Goal: Task Accomplishment & Management: Manage account settings

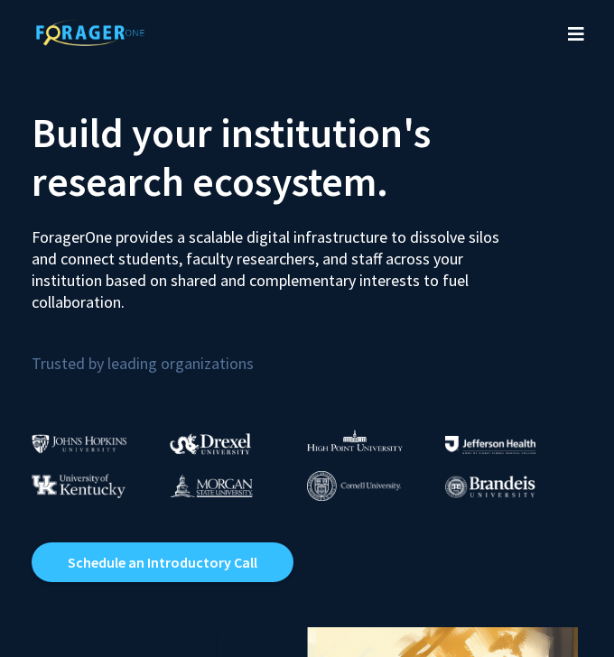
click at [569, 35] on icon "Toggle navigation" at bounding box center [576, 34] width 16 height 18
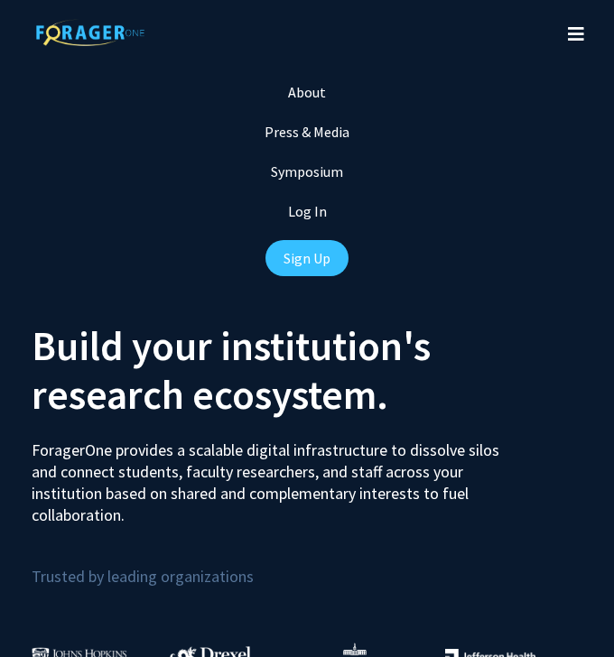
click at [569, 35] on icon "Toggle navigation" at bounding box center [576, 34] width 16 height 18
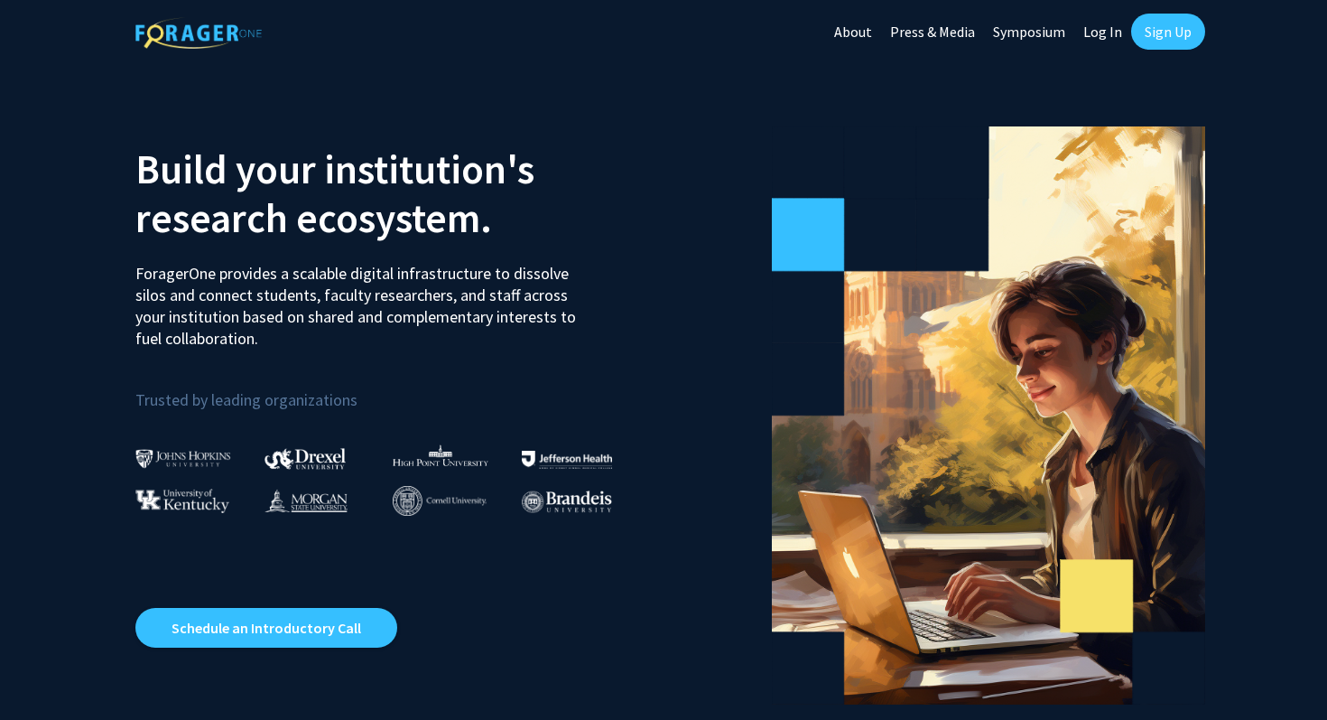
click at [613, 28] on link "Log In" at bounding box center [1102, 31] width 57 height 63
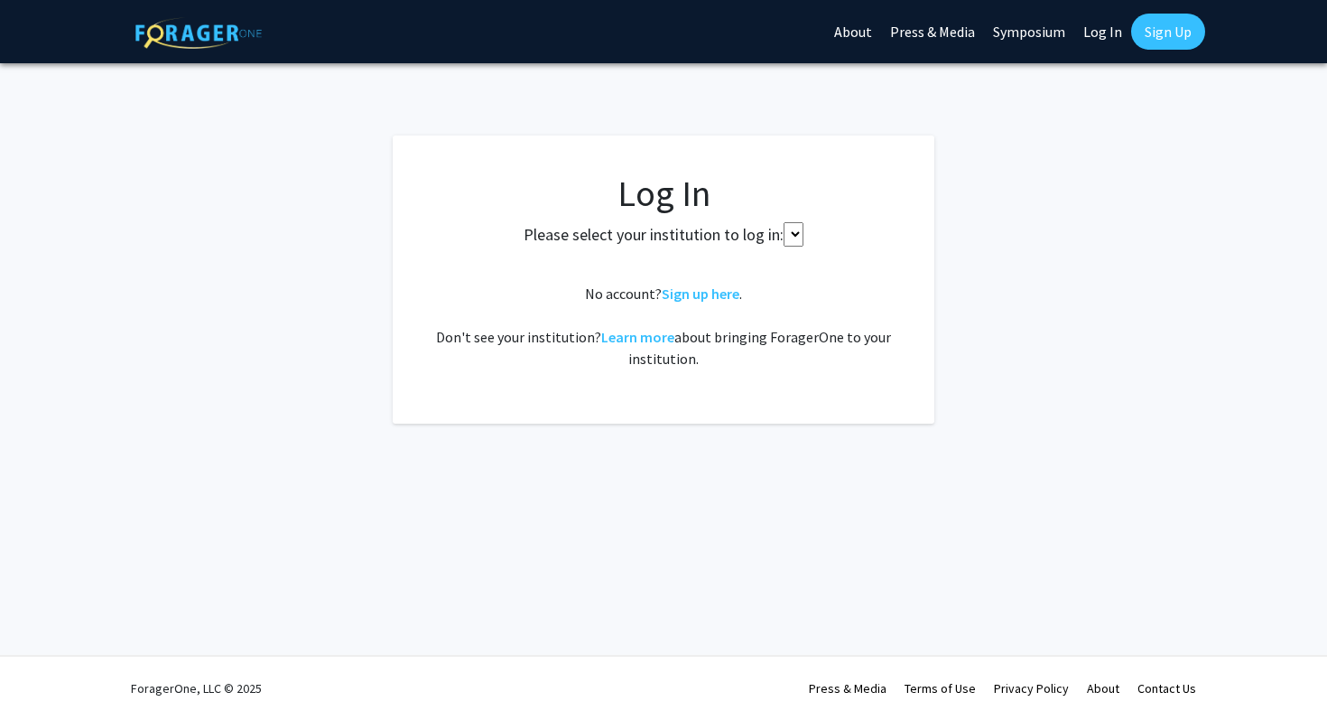
select select
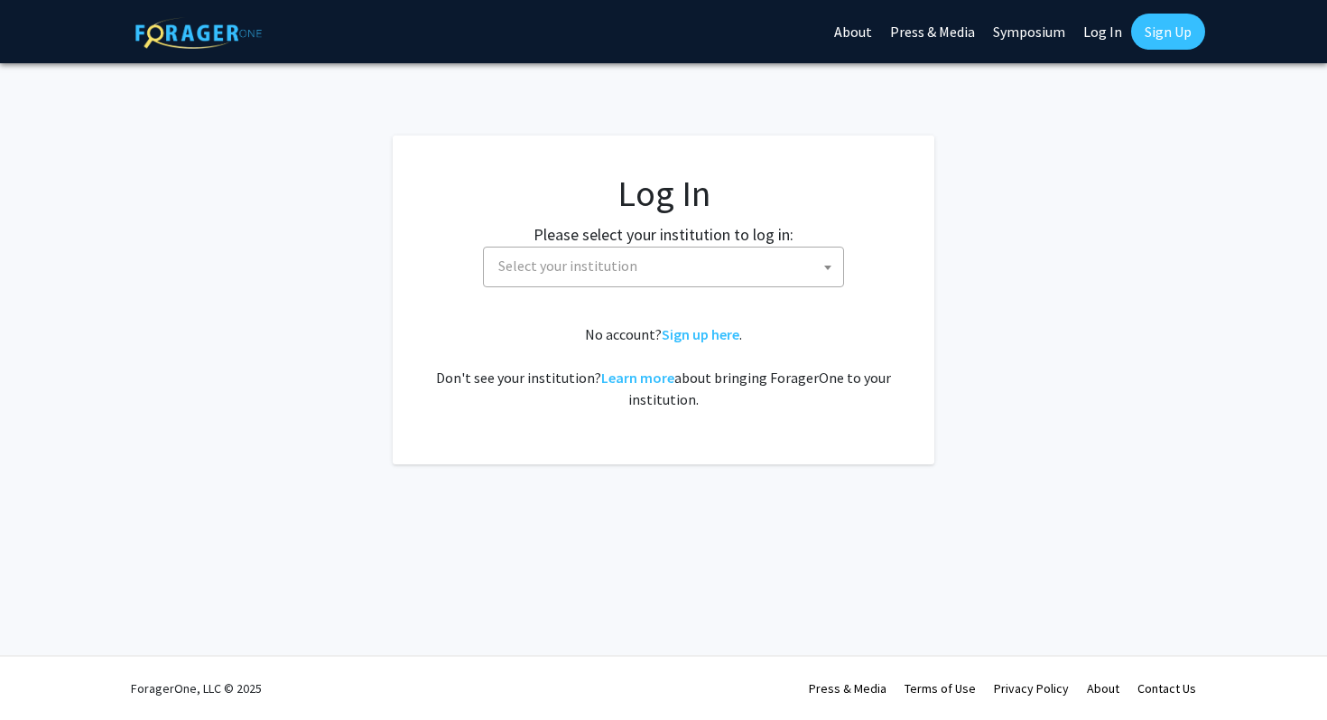
click at [613, 258] on span "Select your institution" at bounding box center [667, 265] width 352 height 37
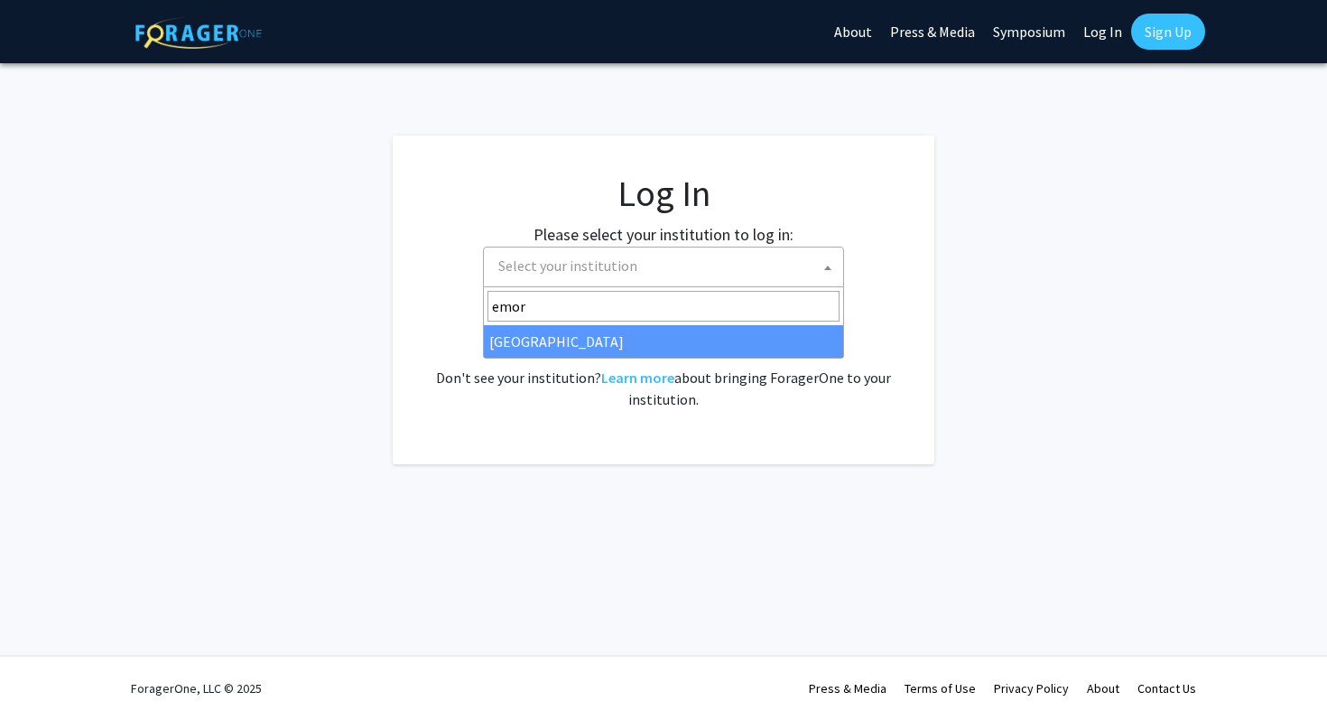
type input "emor"
select select "12"
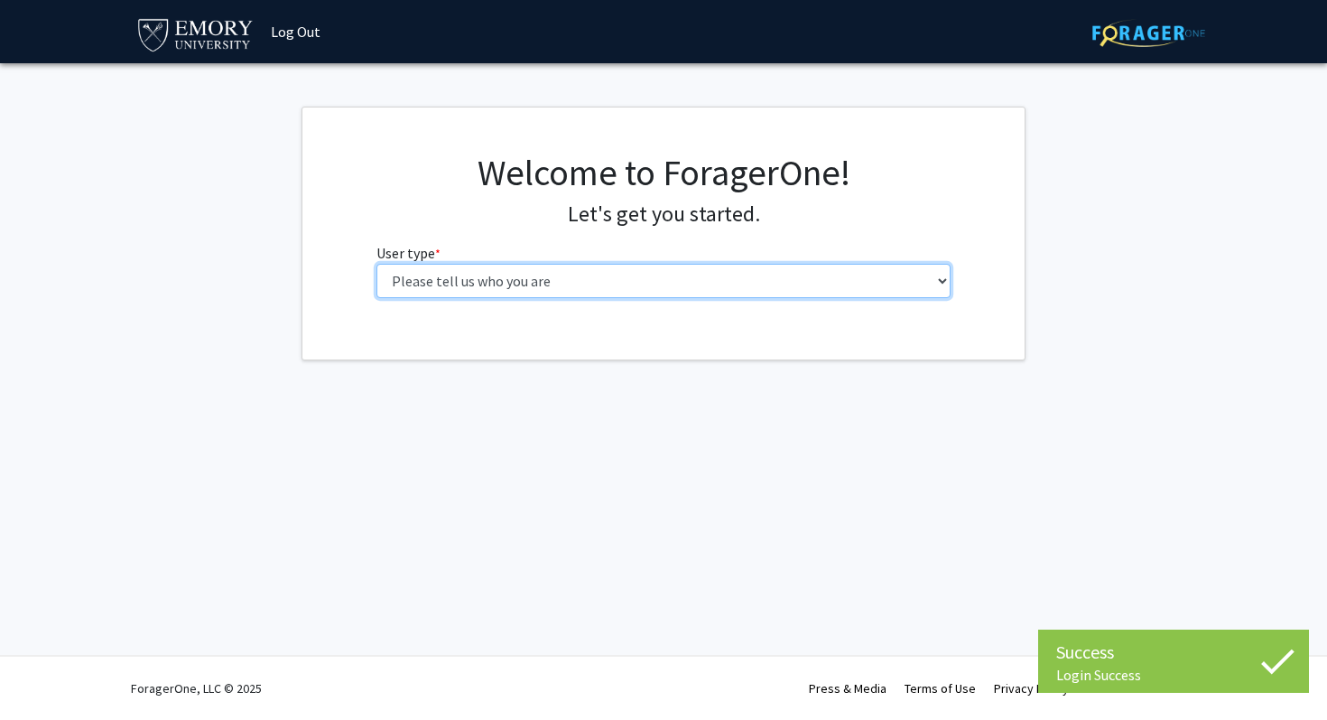
click at [636, 279] on select "Please tell us who you are Undergraduate Student Master's Student Doctoral Cand…" at bounding box center [663, 281] width 575 height 34
select select "1: undergrad"
click at [376, 264] on select "Please tell us who you are Undergraduate Student Master's Student Doctoral Cand…" at bounding box center [663, 281] width 575 height 34
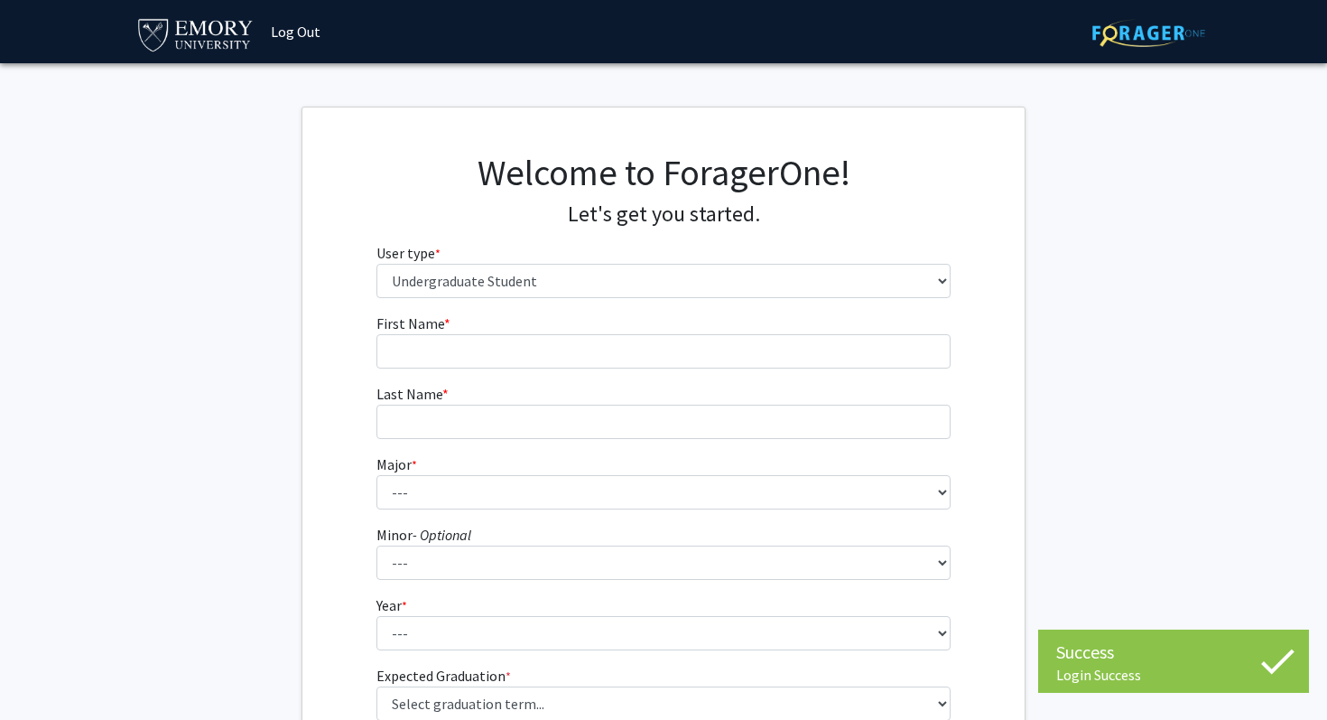
click at [786, 376] on form "First Name * required Last Name * required Major * required --- Accounting Afri…" at bounding box center [663, 529] width 575 height 435
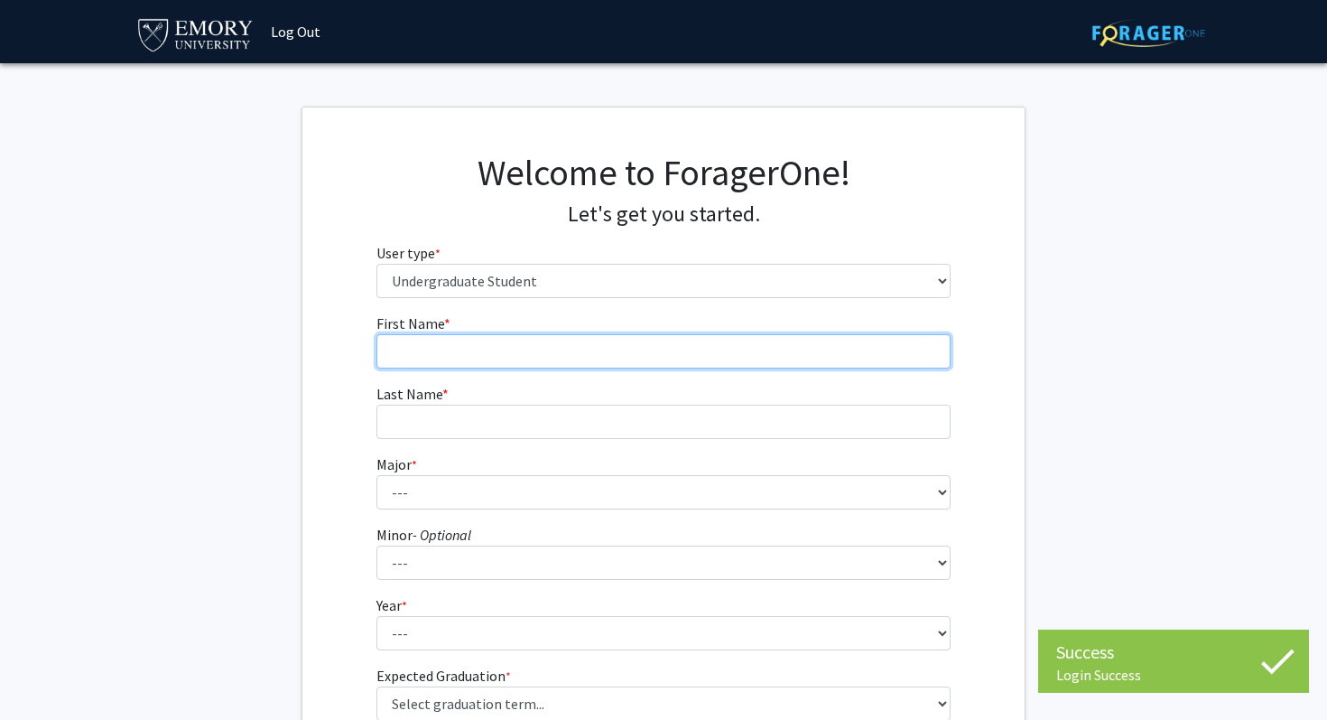
click at [748, 358] on input "First Name * required" at bounding box center [663, 351] width 575 height 34
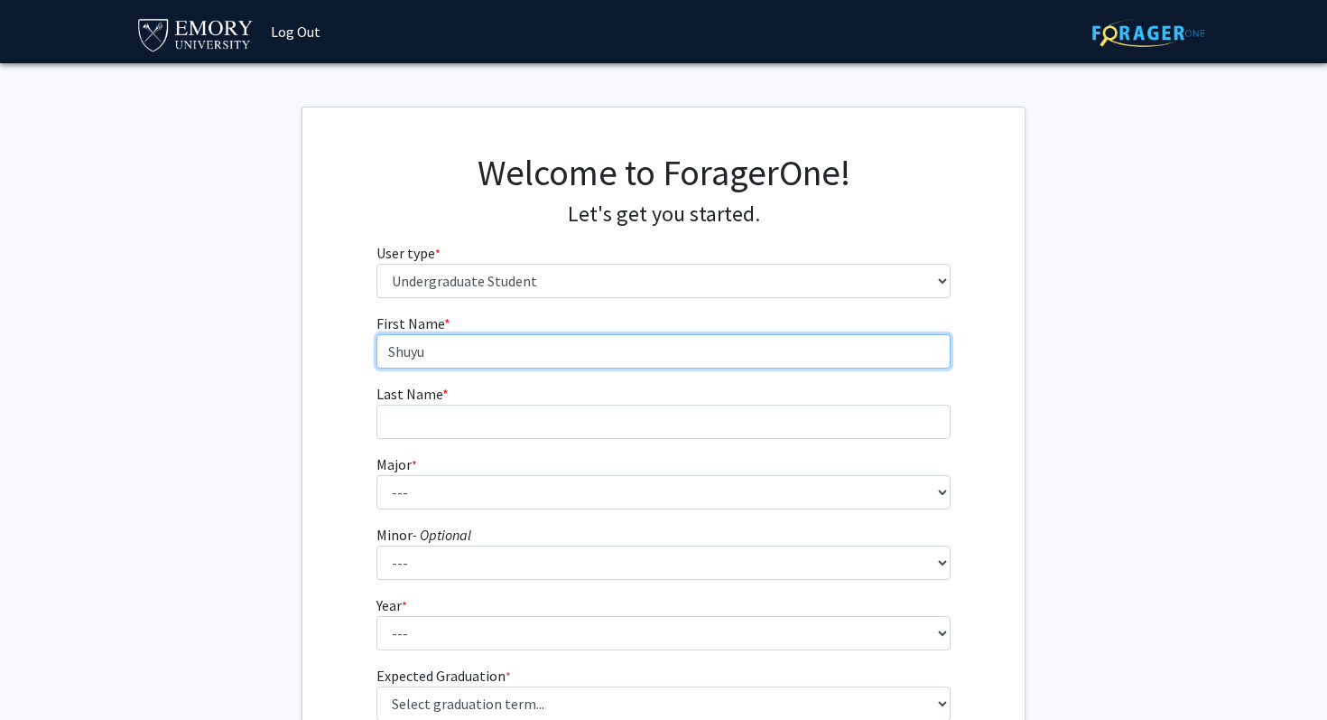
type input "Shuyu"
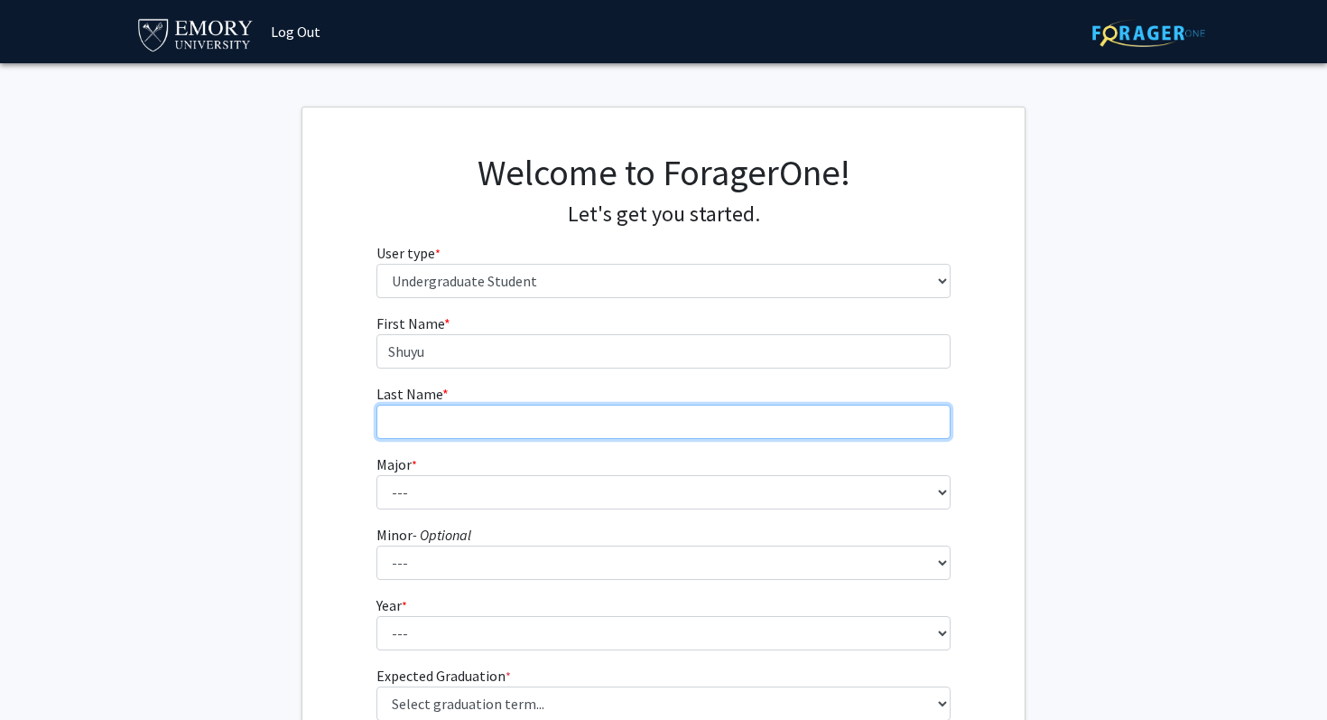
click at [622, 421] on input "Last Name * required" at bounding box center [663, 421] width 575 height 34
type input "Lai"
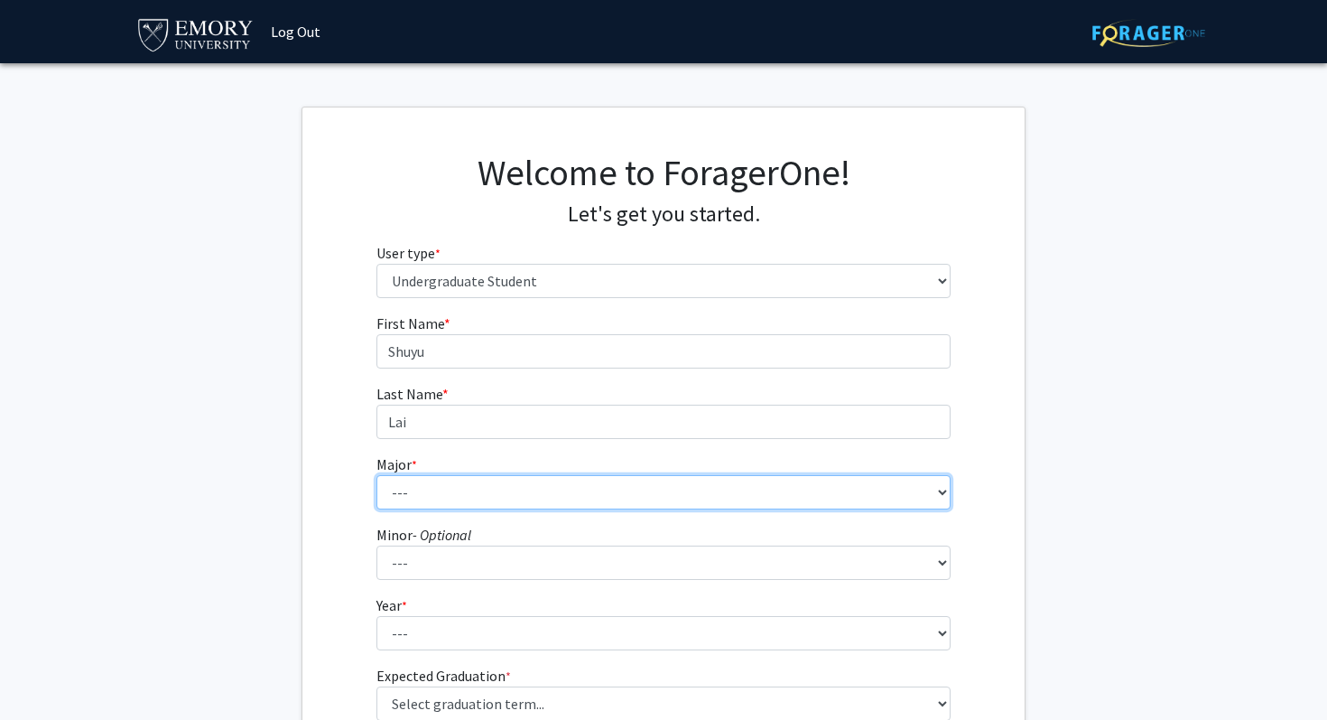
click at [512, 497] on select "--- Accounting African American Studies African Studies American Studies Analyt…" at bounding box center [663, 492] width 575 height 34
select select "12: 973"
click at [376, 475] on select "--- Accounting African American Studies African Studies American Studies Analyt…" at bounding box center [663, 492] width 575 height 34
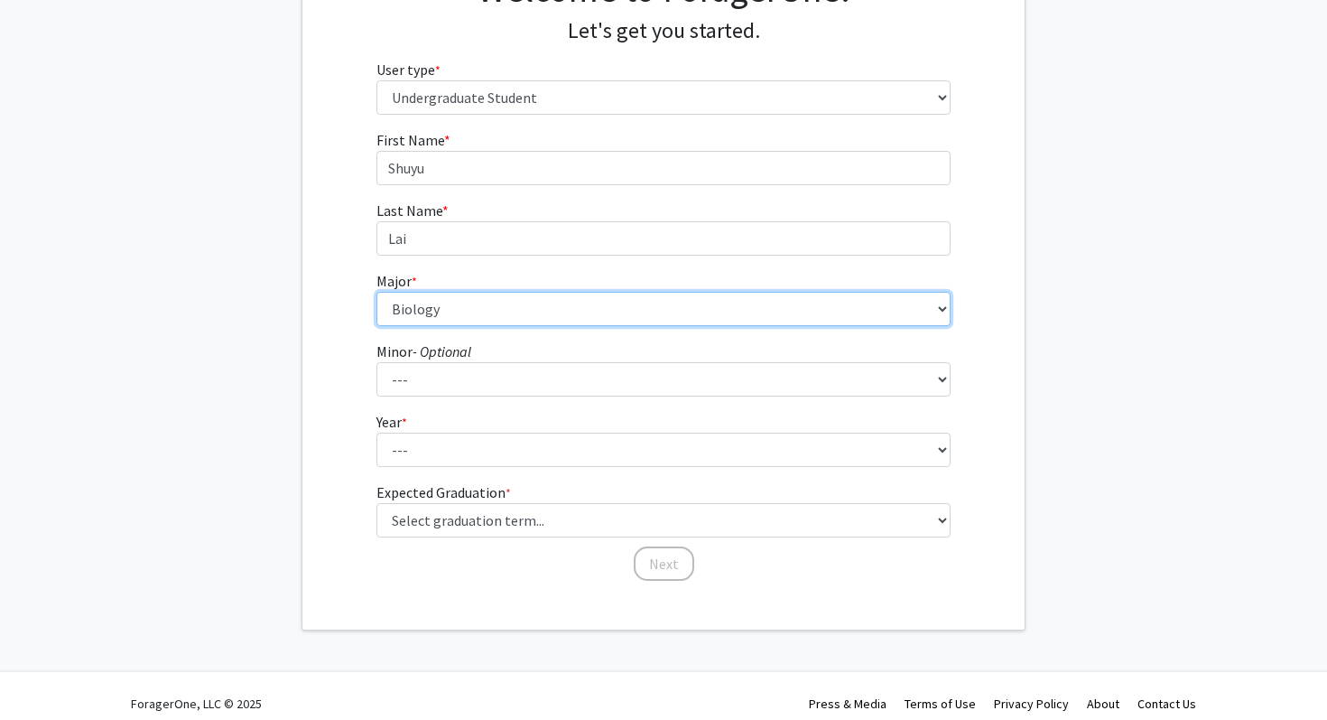
scroll to position [199, 0]
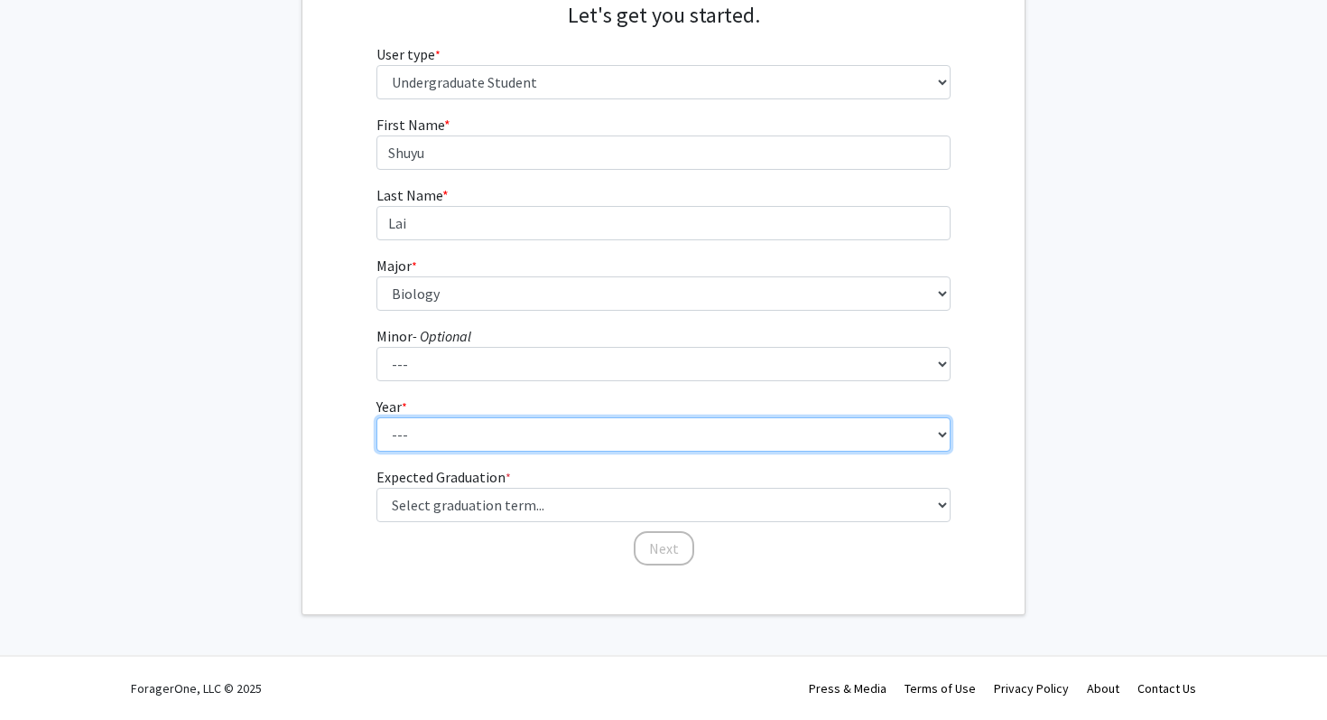
click at [411, 436] on select "--- First-year Sophomore Junior Senior Postbaccalaureate Certificate" at bounding box center [663, 434] width 575 height 34
select select "1: first-year"
click at [376, 417] on select "--- First-year Sophomore Junior Senior Postbaccalaureate Certificate" at bounding box center [663, 434] width 575 height 34
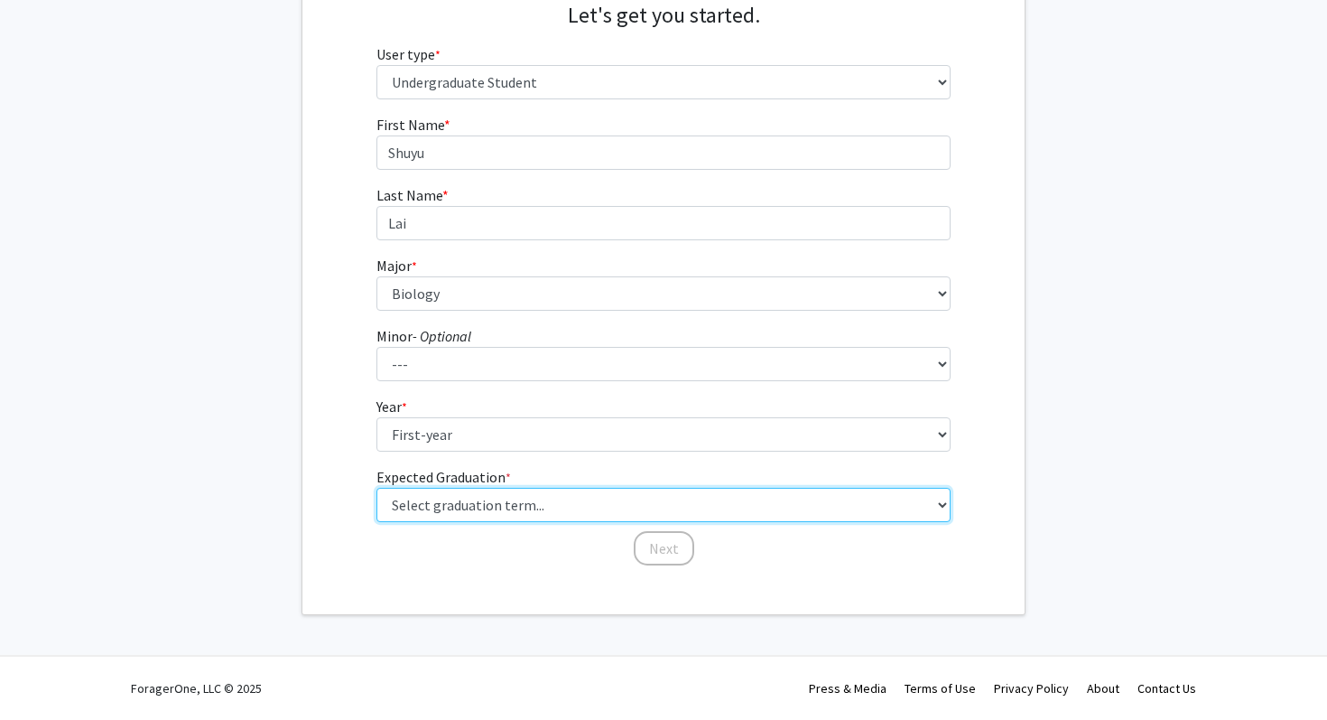
click at [439, 506] on select "Select graduation term... Spring 2025 Summer 2025 Fall 2025 Winter 2025 Spring …" at bounding box center [663, 505] width 575 height 34
select select "17: spring_2029"
click at [376, 488] on select "Select graduation term... Spring 2025 Summer 2025 Fall 2025 Winter 2025 Spring …" at bounding box center [663, 505] width 575 height 34
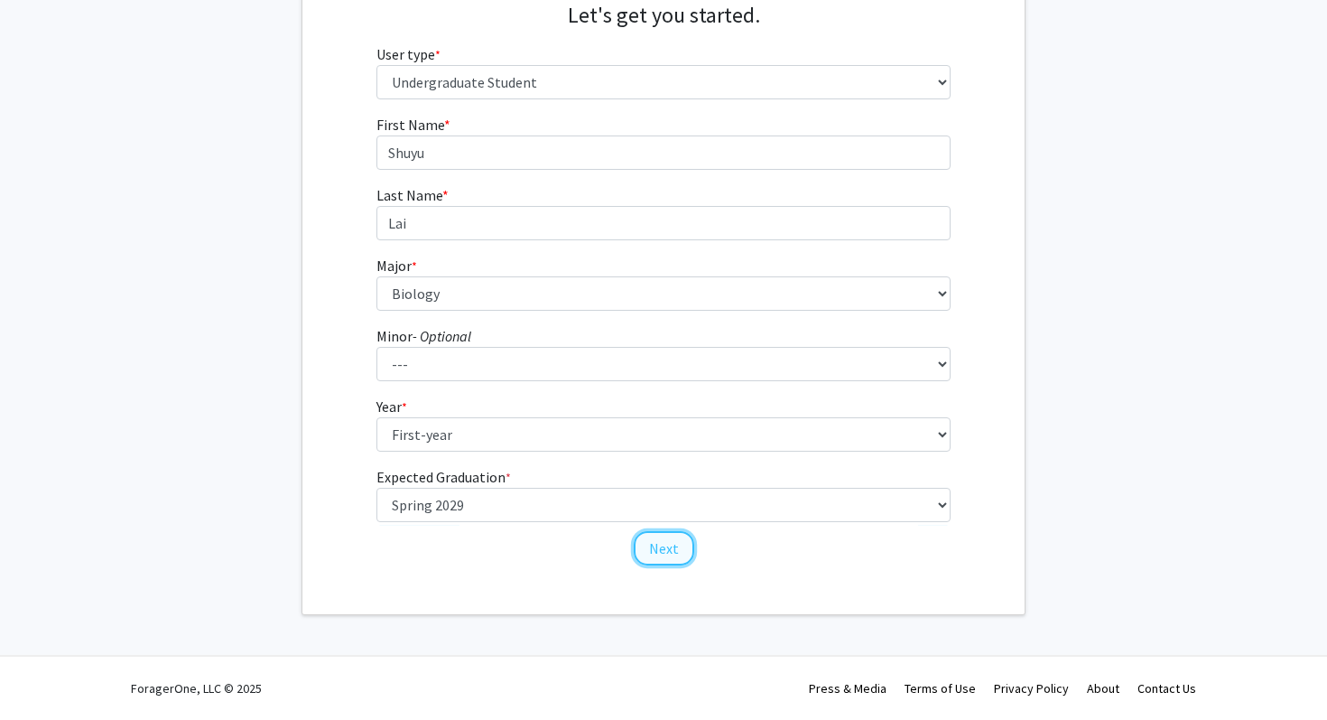
click at [661, 538] on button "Next" at bounding box center [664, 548] width 60 height 34
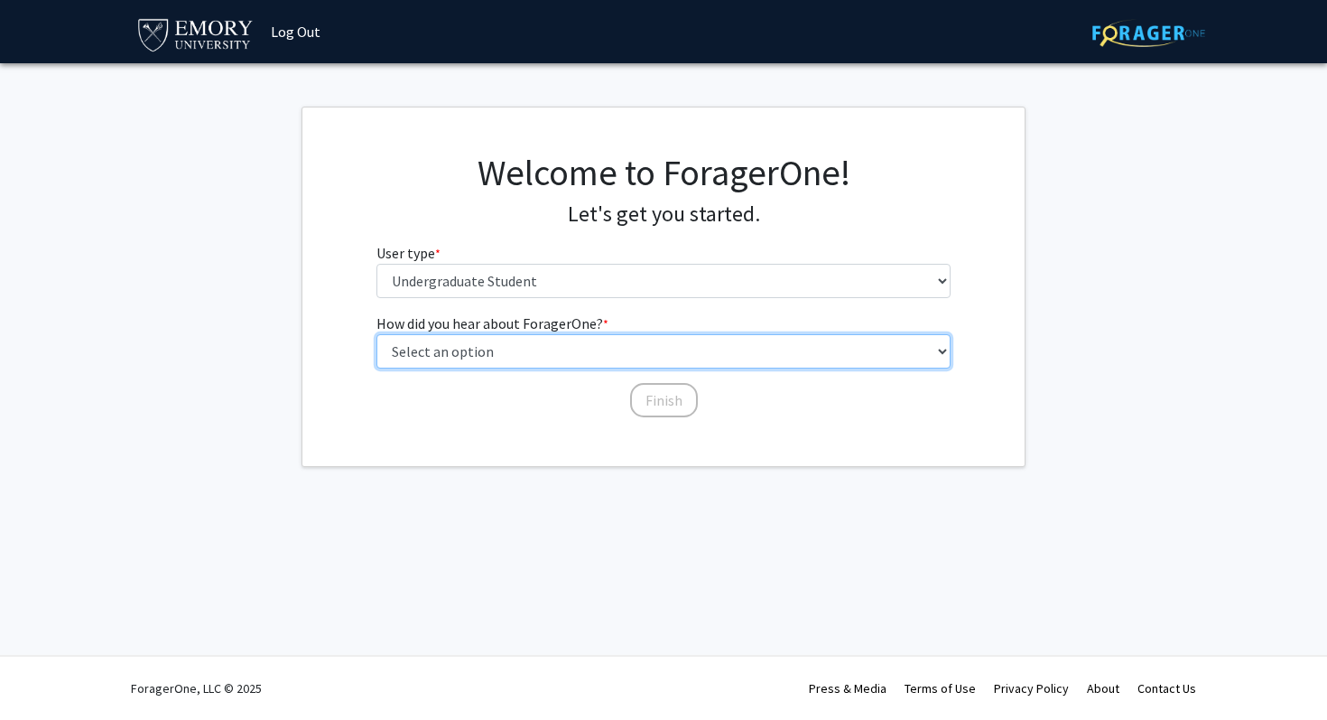
click at [550, 350] on select "Select an option Peer/student recommendation Faculty/staff recommendation Unive…" at bounding box center [663, 351] width 575 height 34
select select "1: peer_recommendation"
click at [376, 334] on select "Select an option Peer/student recommendation Faculty/staff recommendation Unive…" at bounding box center [663, 351] width 575 height 34
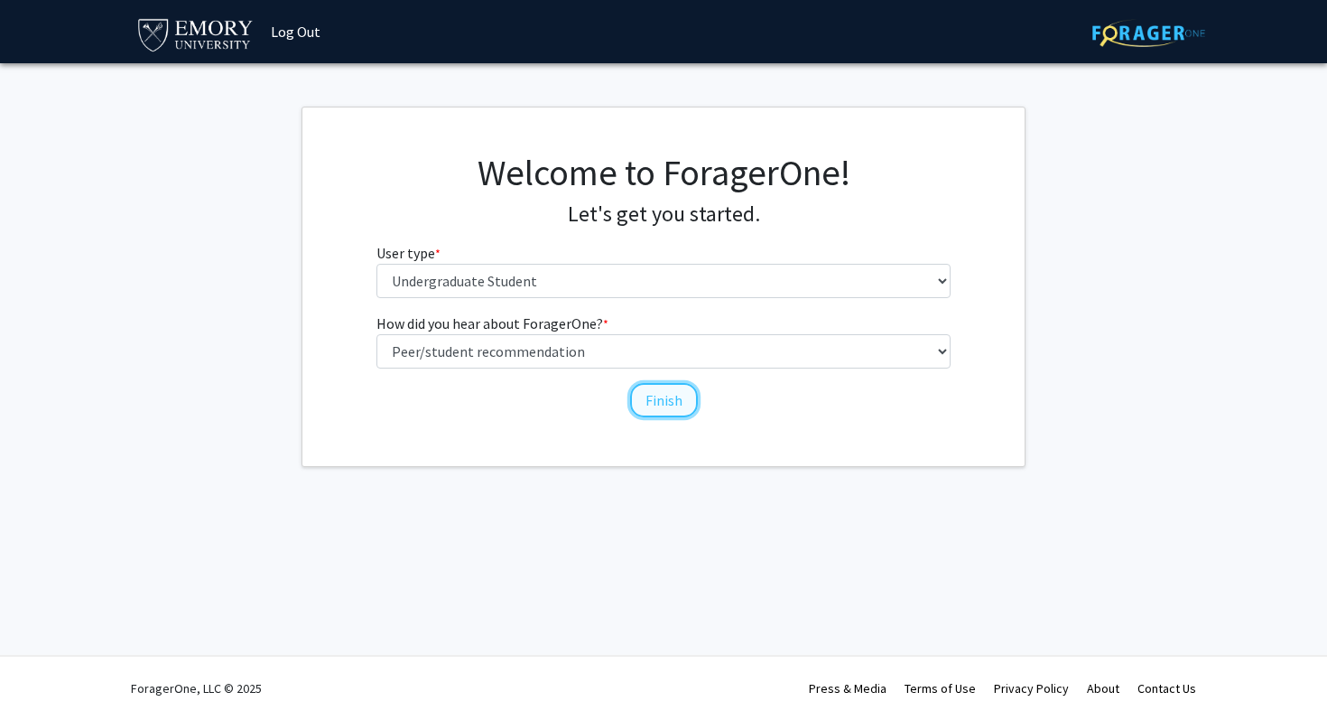
click at [658, 402] on button "Finish" at bounding box center [664, 400] width 68 height 34
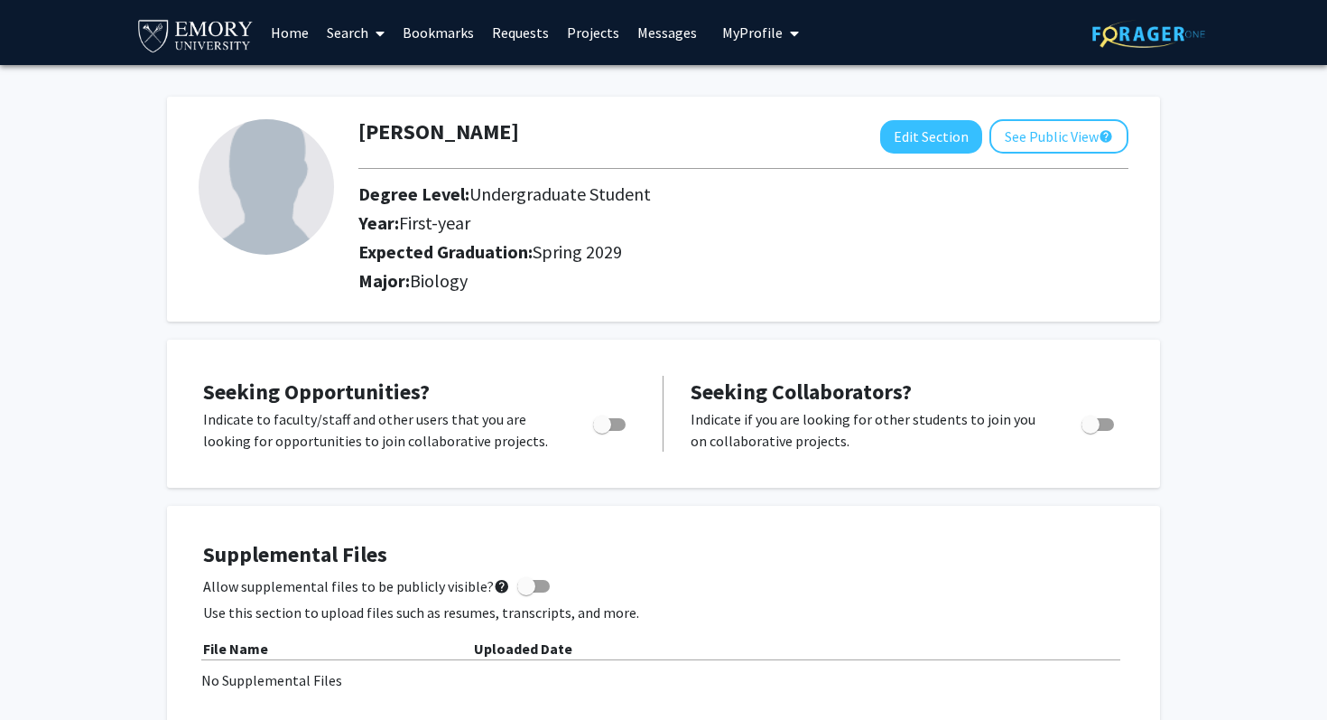
click at [296, 36] on link "Home" at bounding box center [290, 32] width 56 height 63
click at [350, 32] on link "Search" at bounding box center [356, 32] width 76 height 63
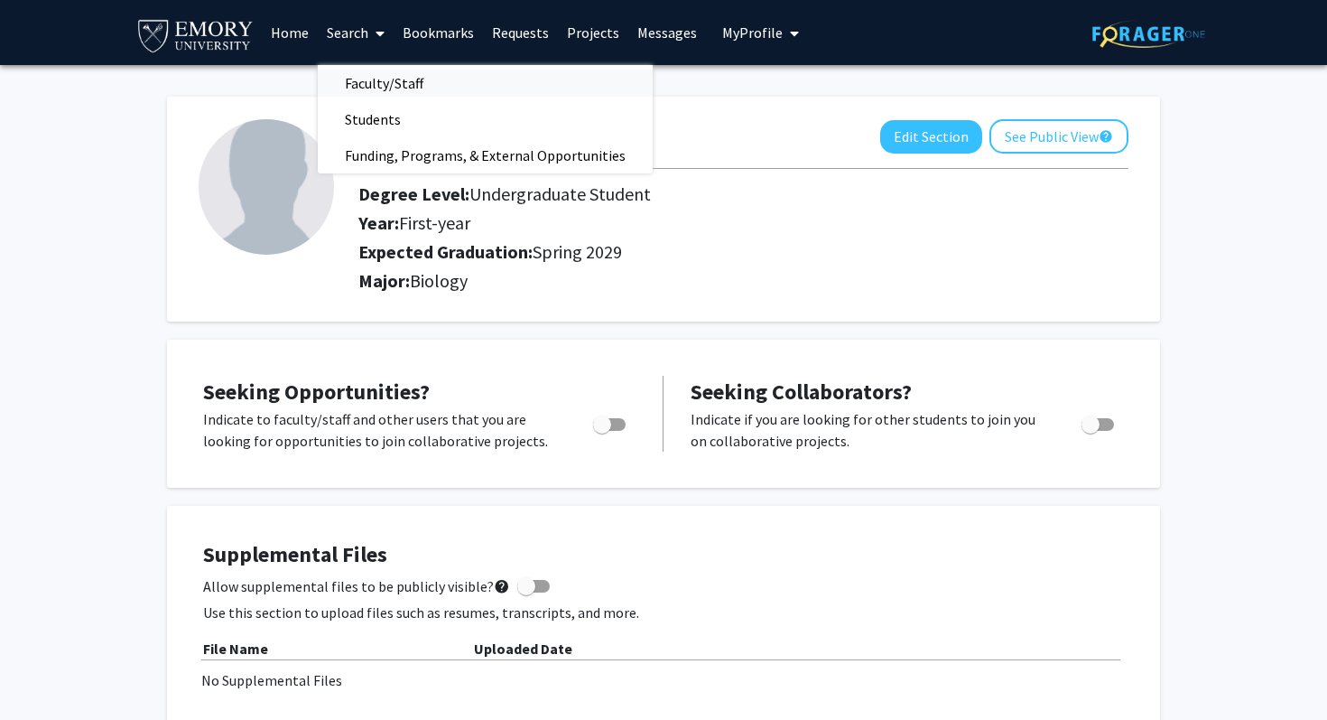
click at [362, 89] on span "Faculty/Staff" at bounding box center [384, 83] width 133 height 36
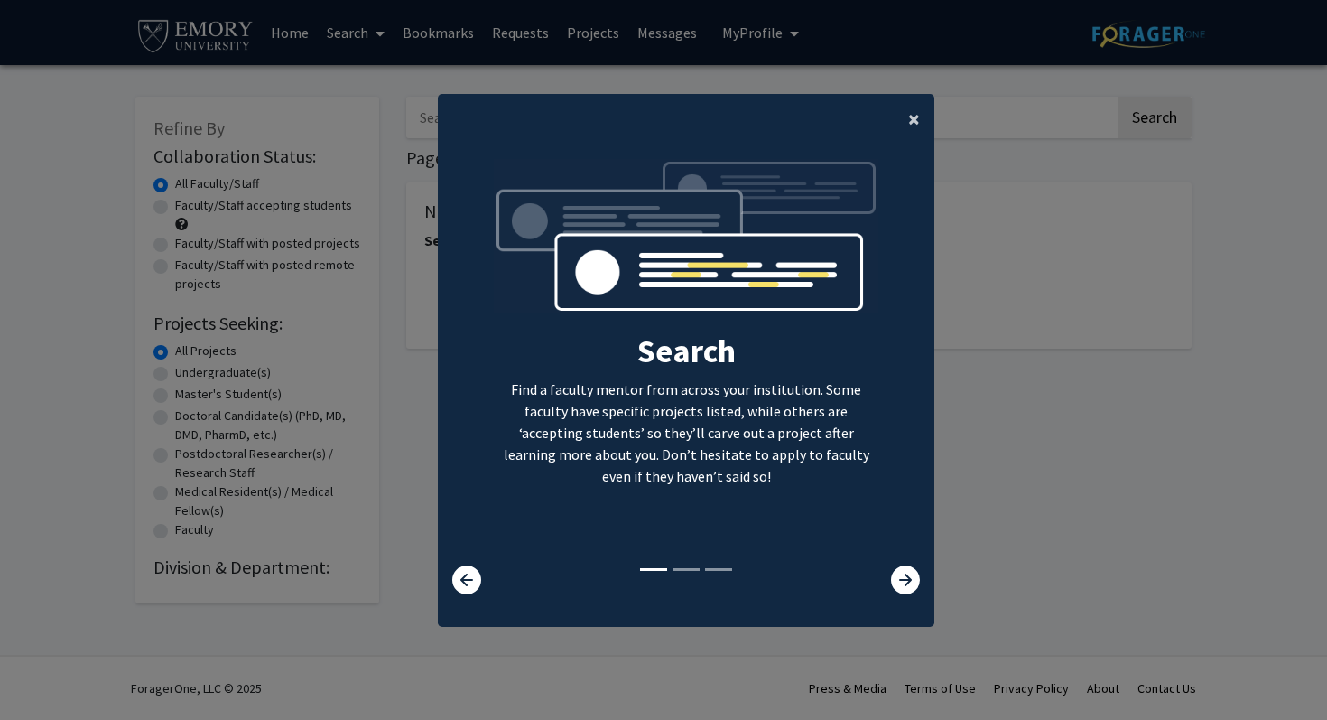
click at [906, 109] on button "×" at bounding box center [914, 119] width 41 height 51
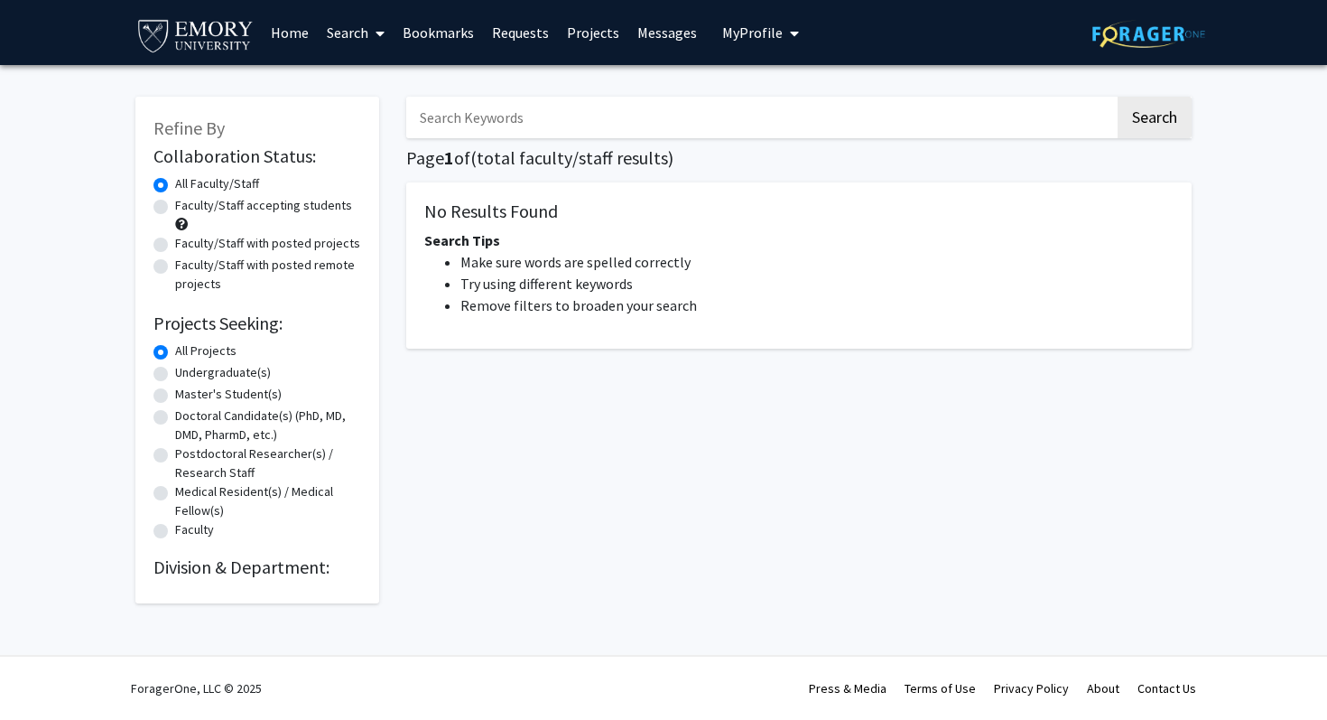
click at [175, 212] on label "Faculty/Staff accepting students" at bounding box center [263, 205] width 177 height 19
click at [175, 208] on input "Faculty/Staff accepting students" at bounding box center [181, 202] width 12 height 12
radio input "true"
click at [1150, 126] on button "Search" at bounding box center [1155, 118] width 74 height 42
radio input "true"
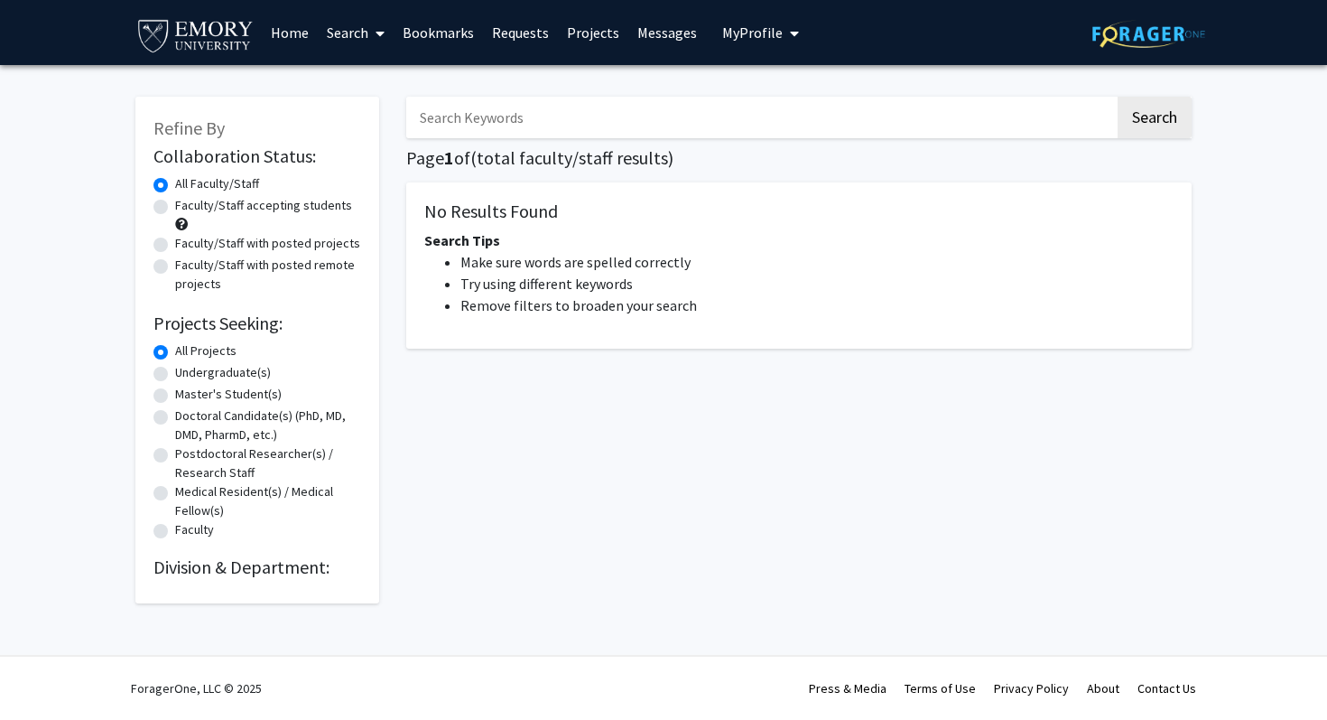
click at [175, 374] on label "Undergraduate(s)" at bounding box center [223, 372] width 96 height 19
click at [175, 374] on input "Undergraduate(s)" at bounding box center [181, 369] width 12 height 12
radio input "true"
click at [1169, 104] on button "Search" at bounding box center [1155, 118] width 74 height 42
radio input "true"
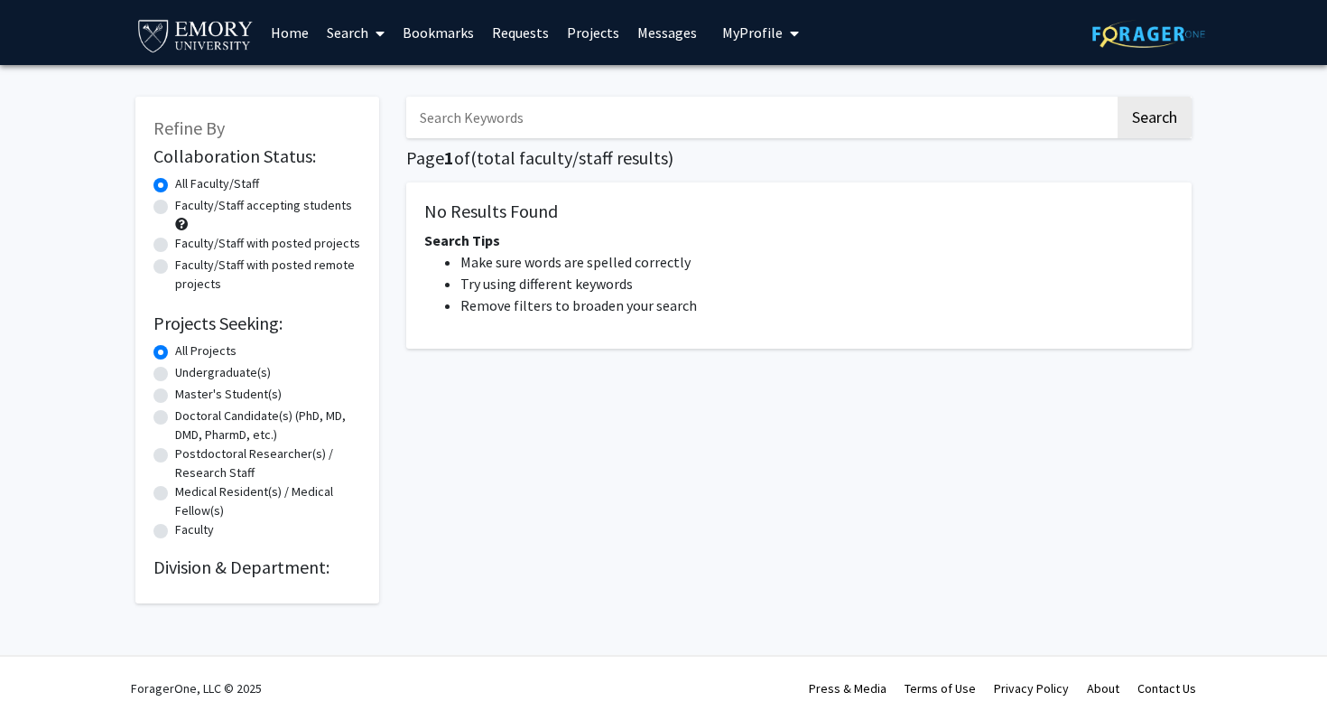
click at [757, 23] on span "My Profile" at bounding box center [752, 32] width 60 height 18
click at [797, 89] on span "[PERSON_NAME]" at bounding box center [834, 84] width 109 height 20
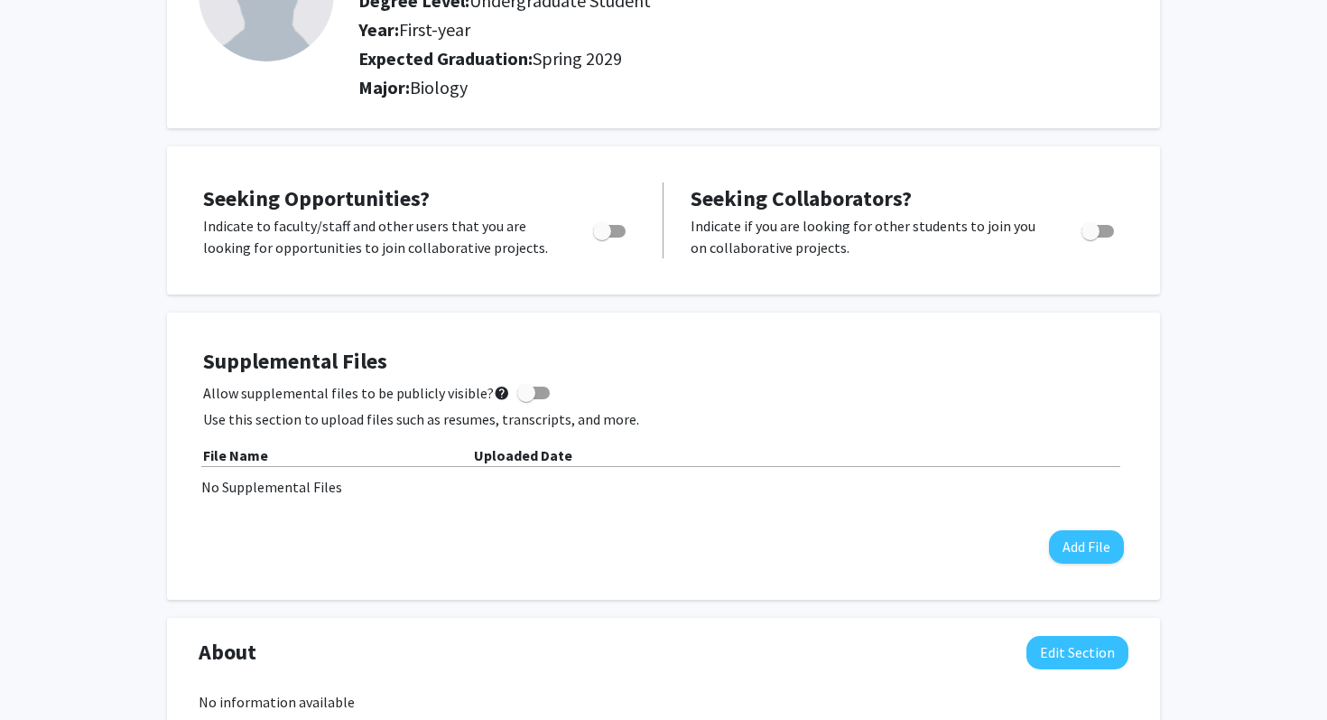
scroll to position [283, 0]
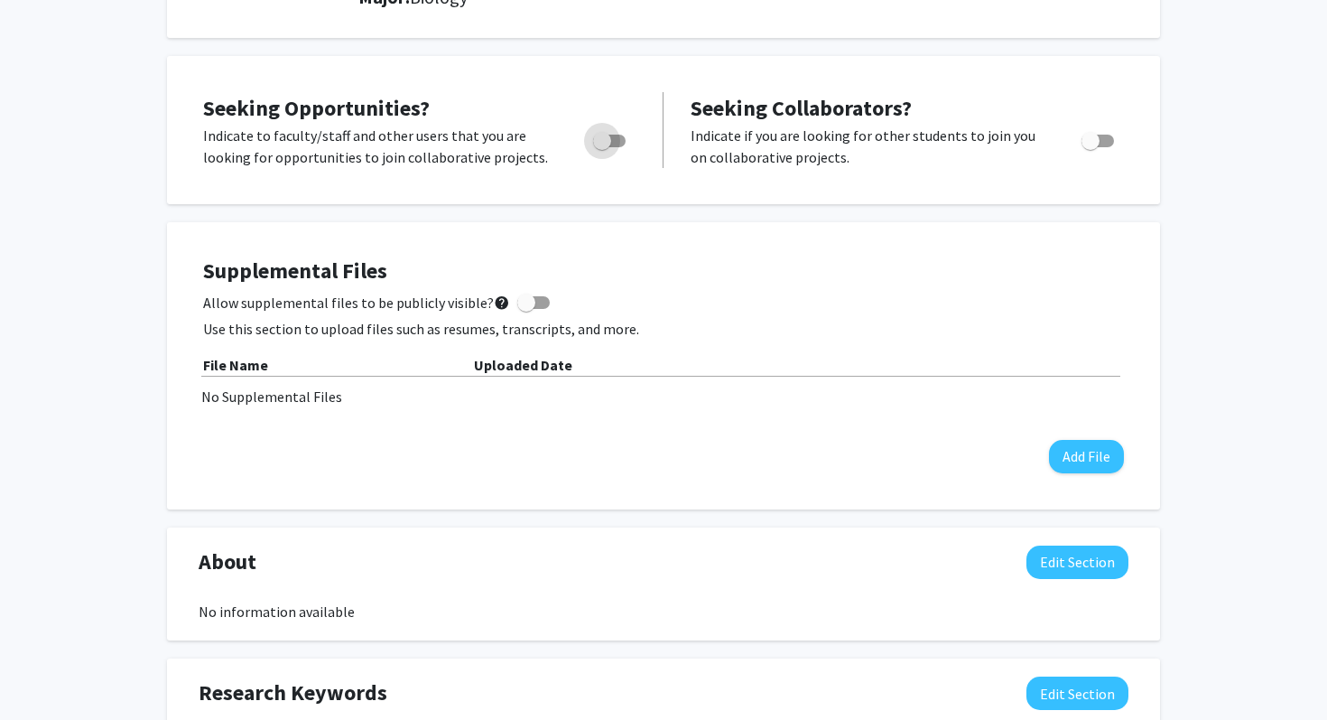
click at [617, 138] on span "Toggle" at bounding box center [609, 141] width 33 height 13
click at [602, 147] on input "Are you actively seeking opportunities?" at bounding box center [601, 147] width 1 height 1
checkbox input "true"
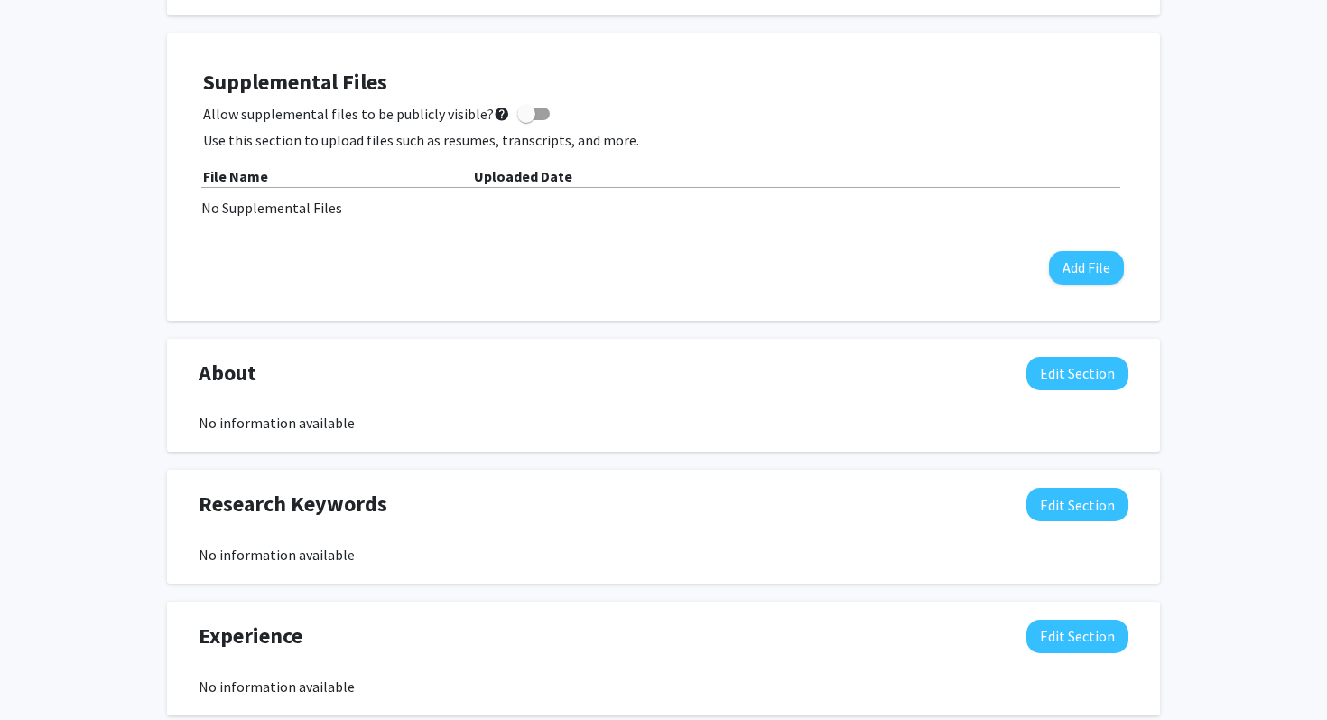
scroll to position [477, 0]
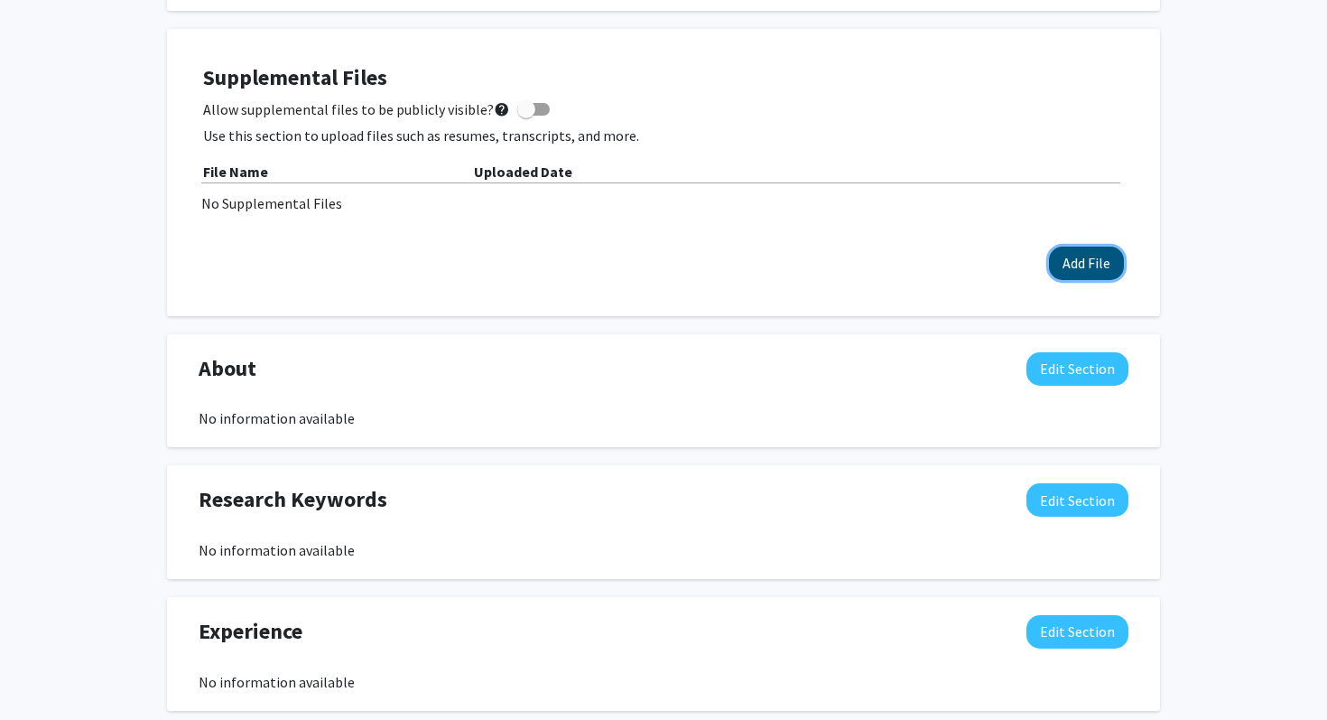
click at [1081, 273] on button "Add File" at bounding box center [1086, 262] width 75 height 33
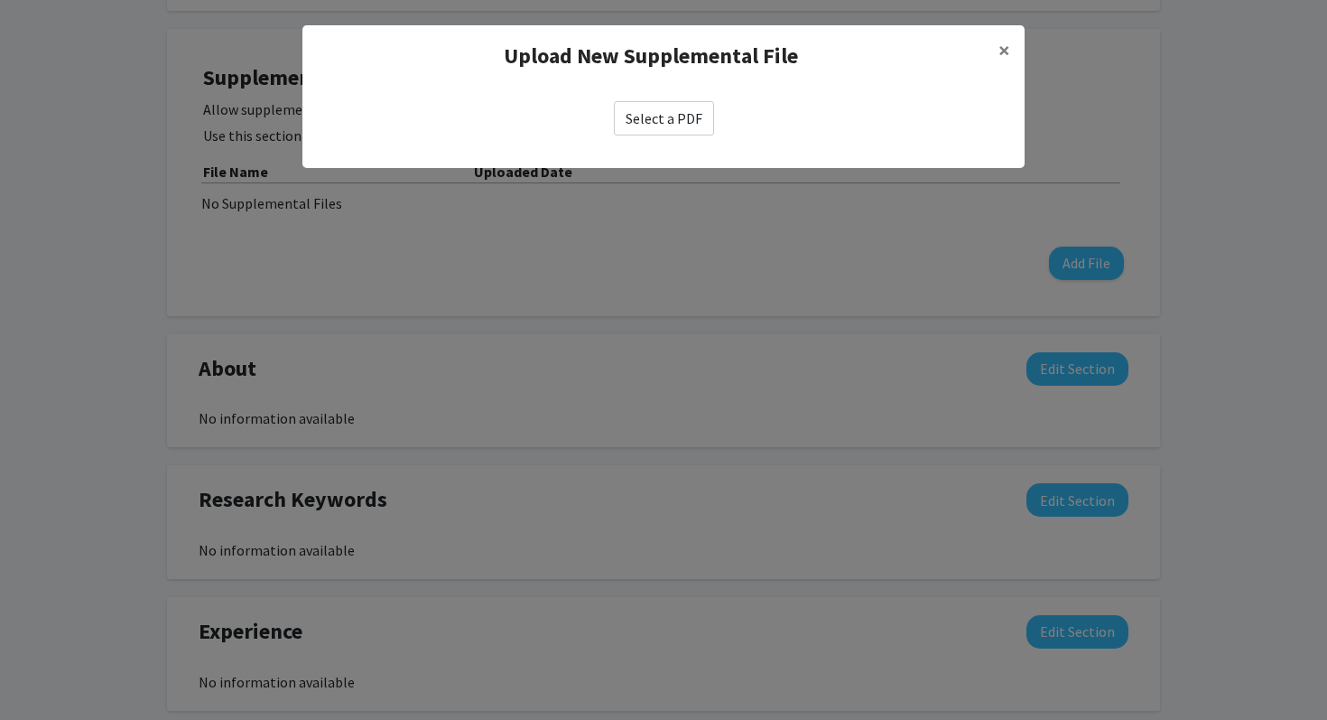
click at [974, 57] on h4 "Upload New Supplemental File" at bounding box center [650, 56] width 667 height 33
click at [1005, 50] on span "×" at bounding box center [1004, 50] width 12 height 28
click at [994, 60] on div "Upload New Supplemental File ×" at bounding box center [663, 55] width 722 height 61
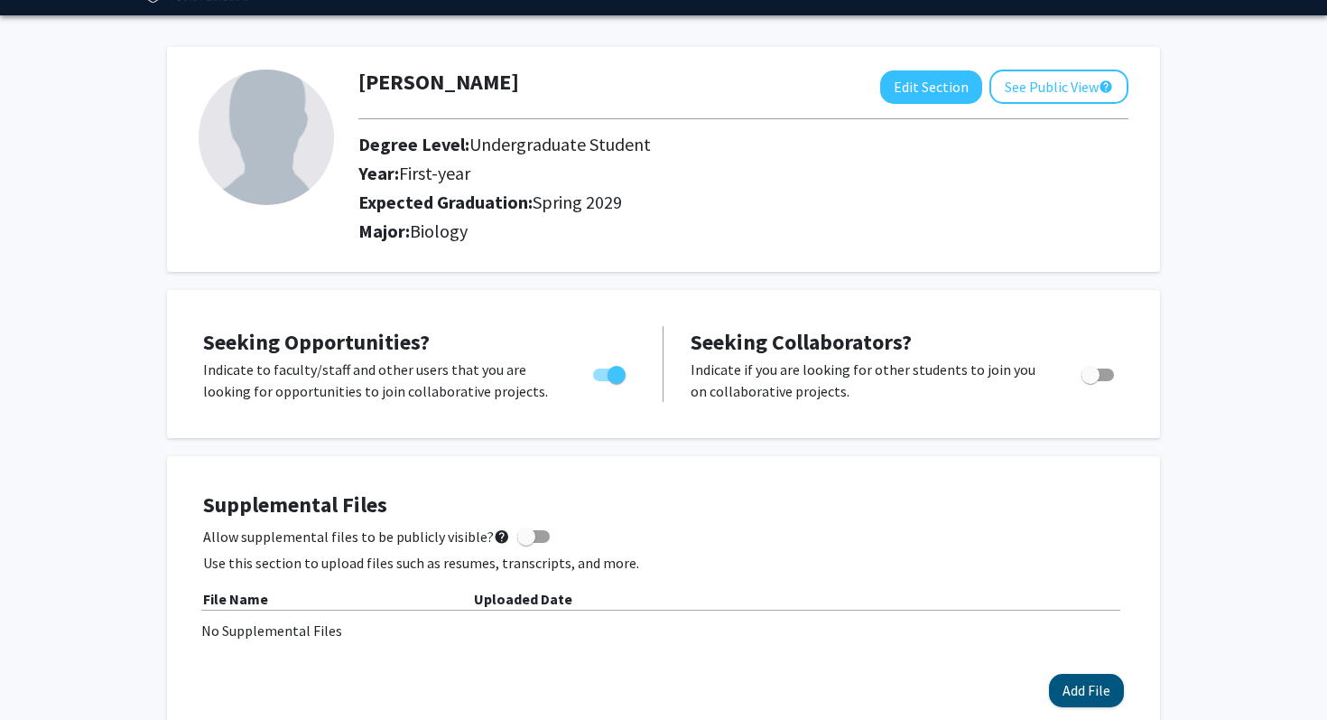
scroll to position [0, 0]
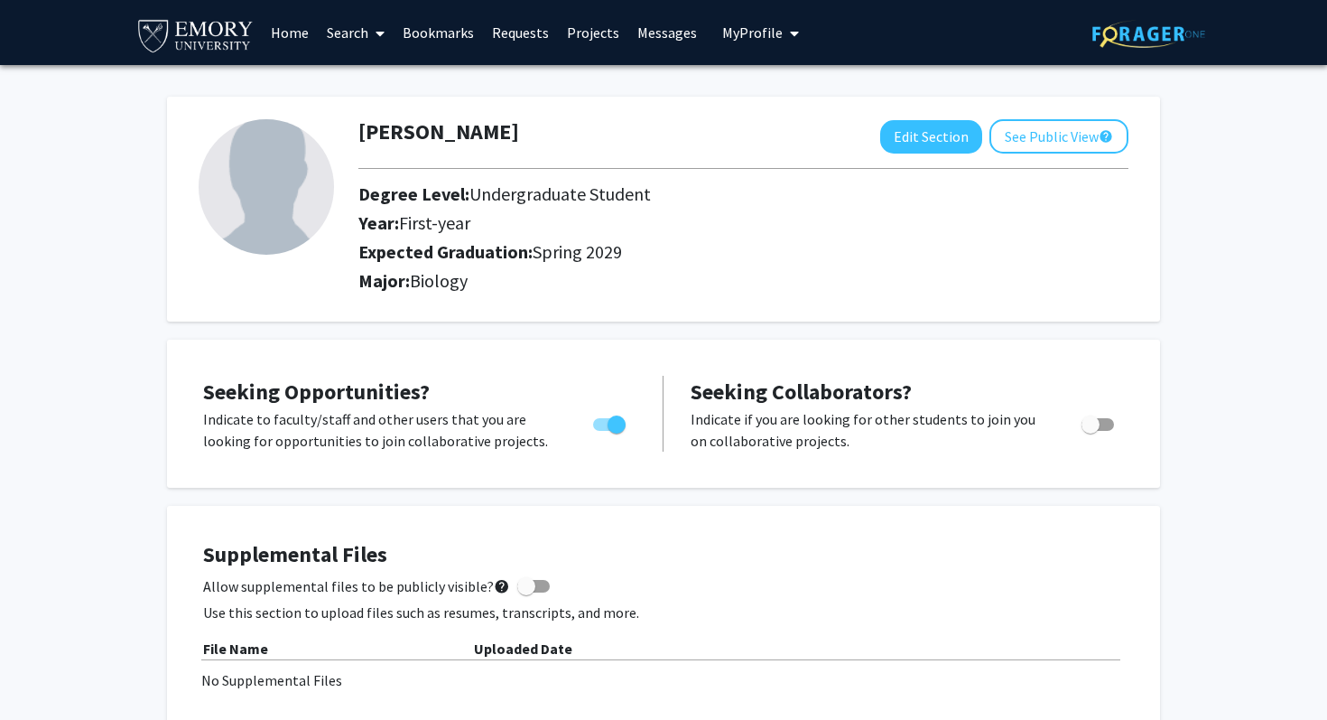
click at [751, 41] on span "My Profile" at bounding box center [752, 32] width 60 height 18
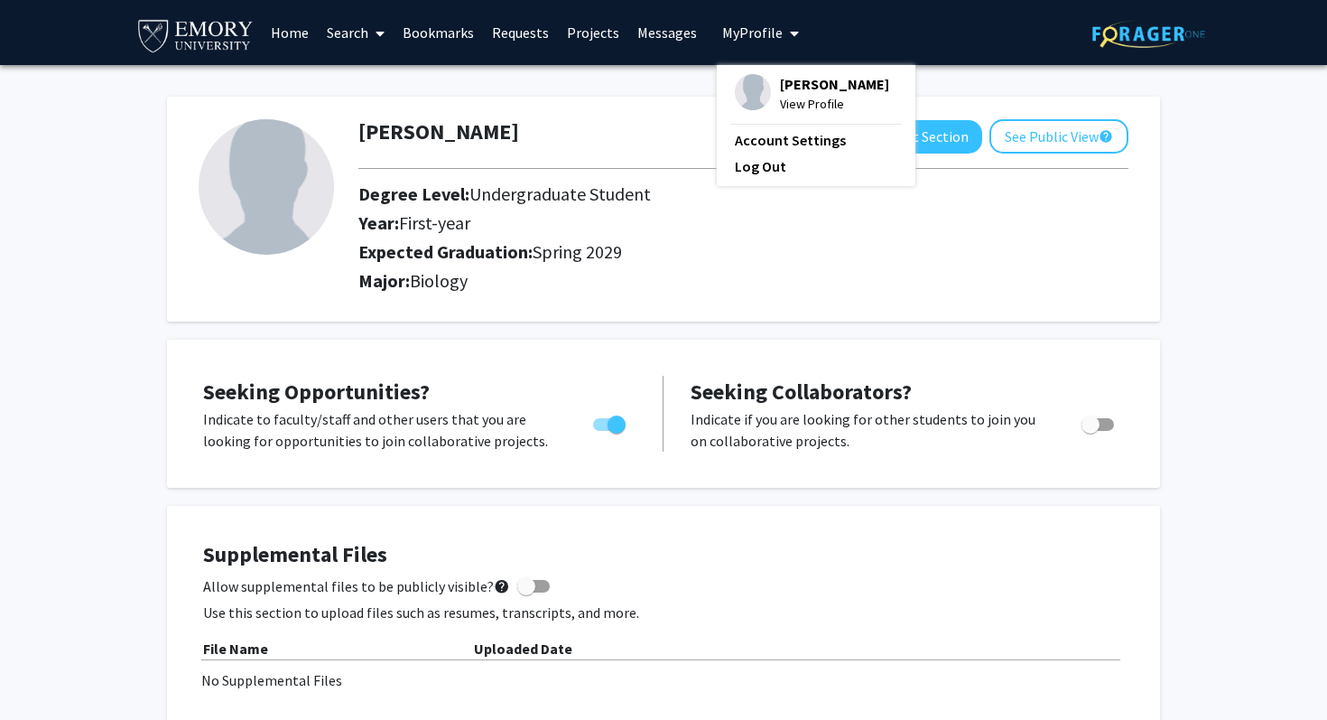
click at [738, 268] on div "Expected Graduation: Spring 2029" at bounding box center [719, 255] width 749 height 29
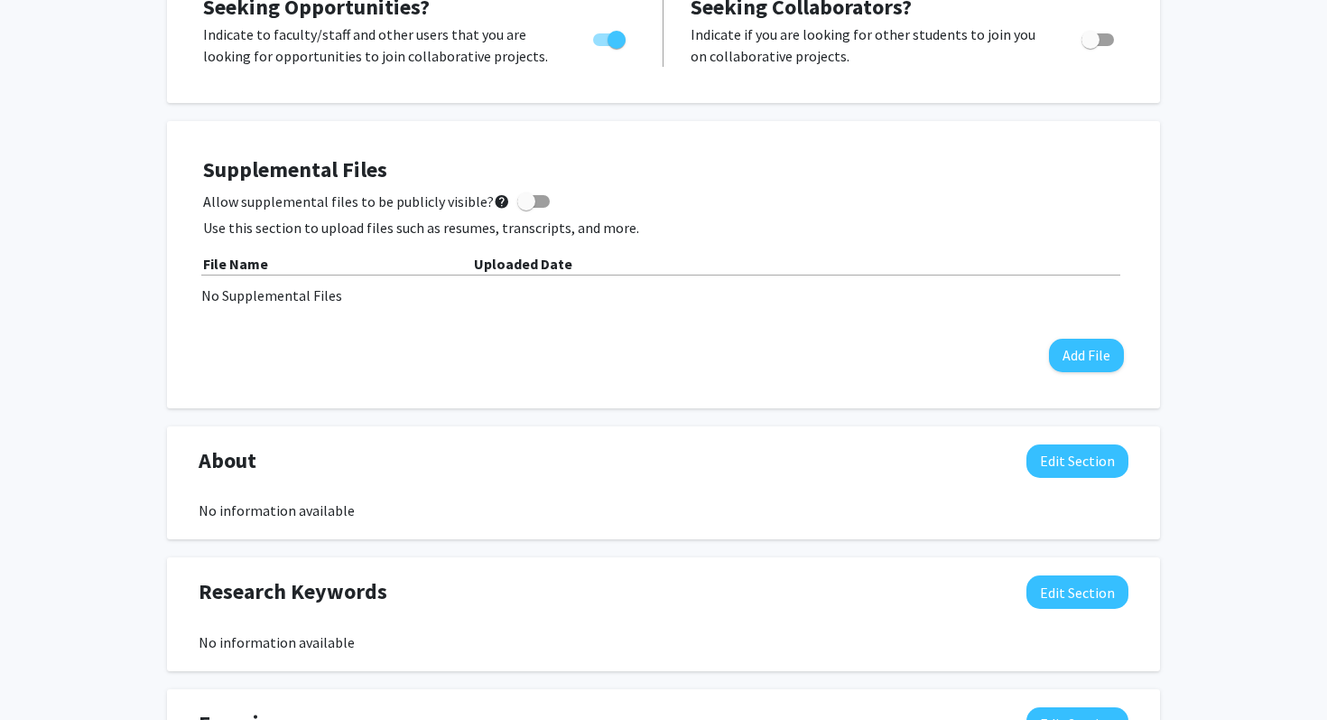
scroll to position [386, 0]
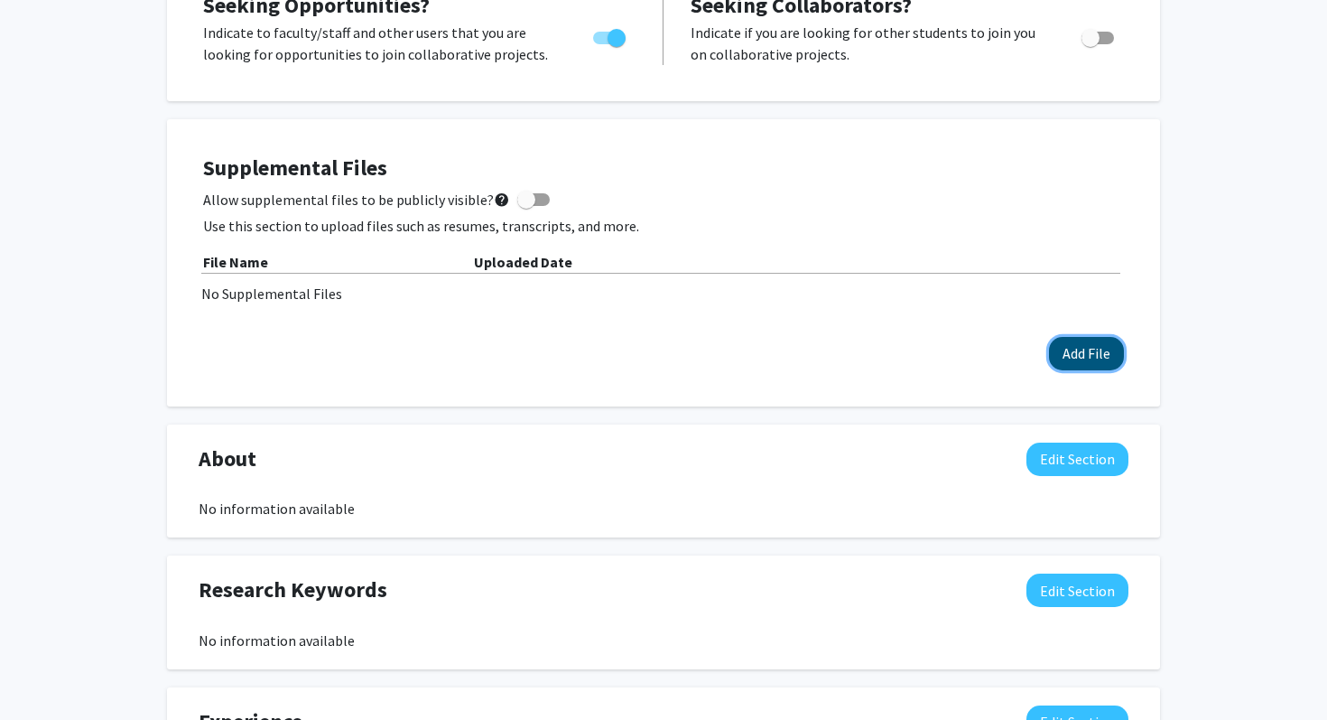
click at [1099, 358] on button "Add File" at bounding box center [1086, 353] width 75 height 33
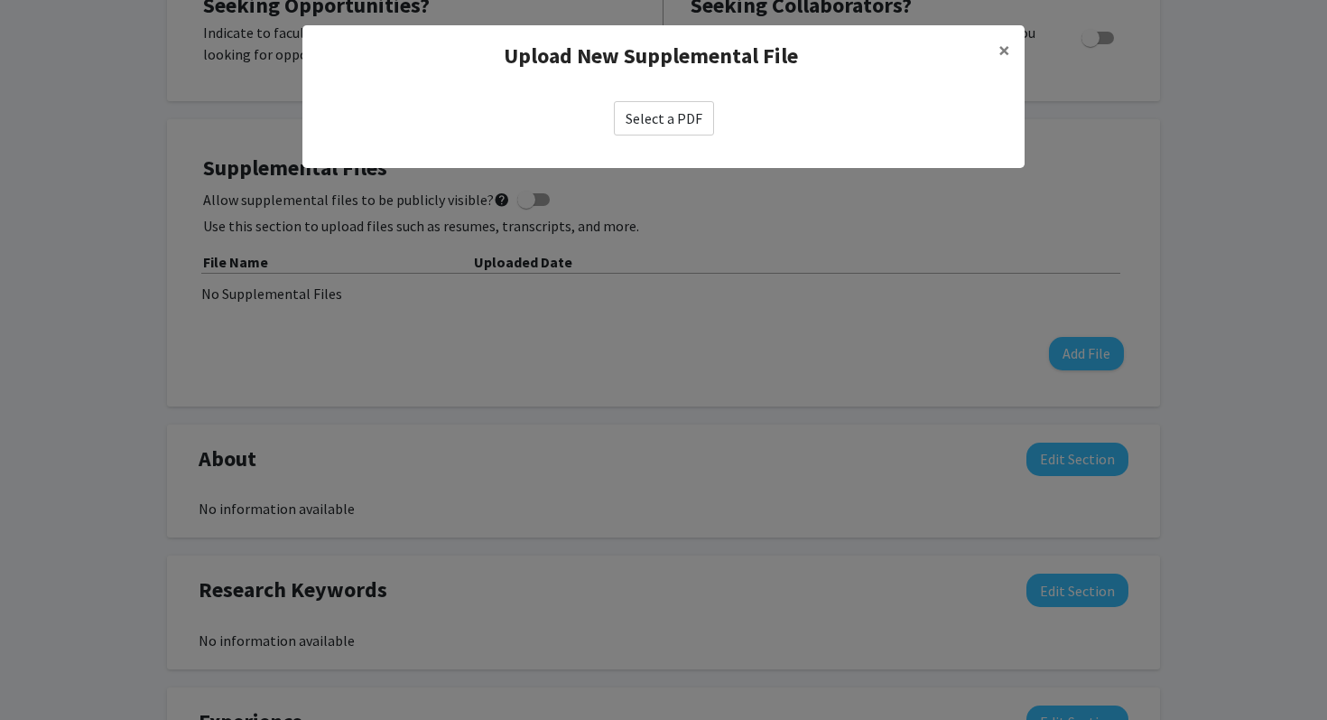
click at [657, 119] on label "Select a PDF" at bounding box center [664, 118] width 100 height 34
click at [0, 0] on input "Select a PDF" at bounding box center [0, 0] width 0 height 0
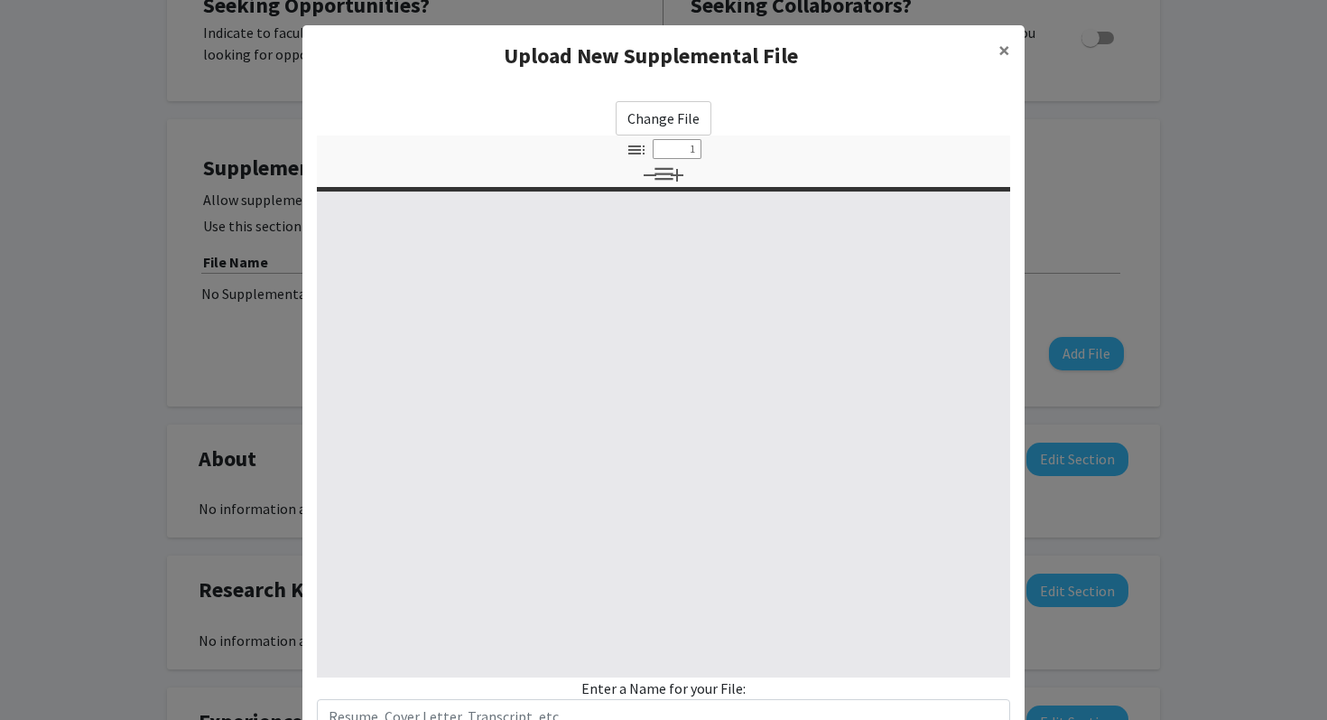
select select "custom"
type input "0"
select select "custom"
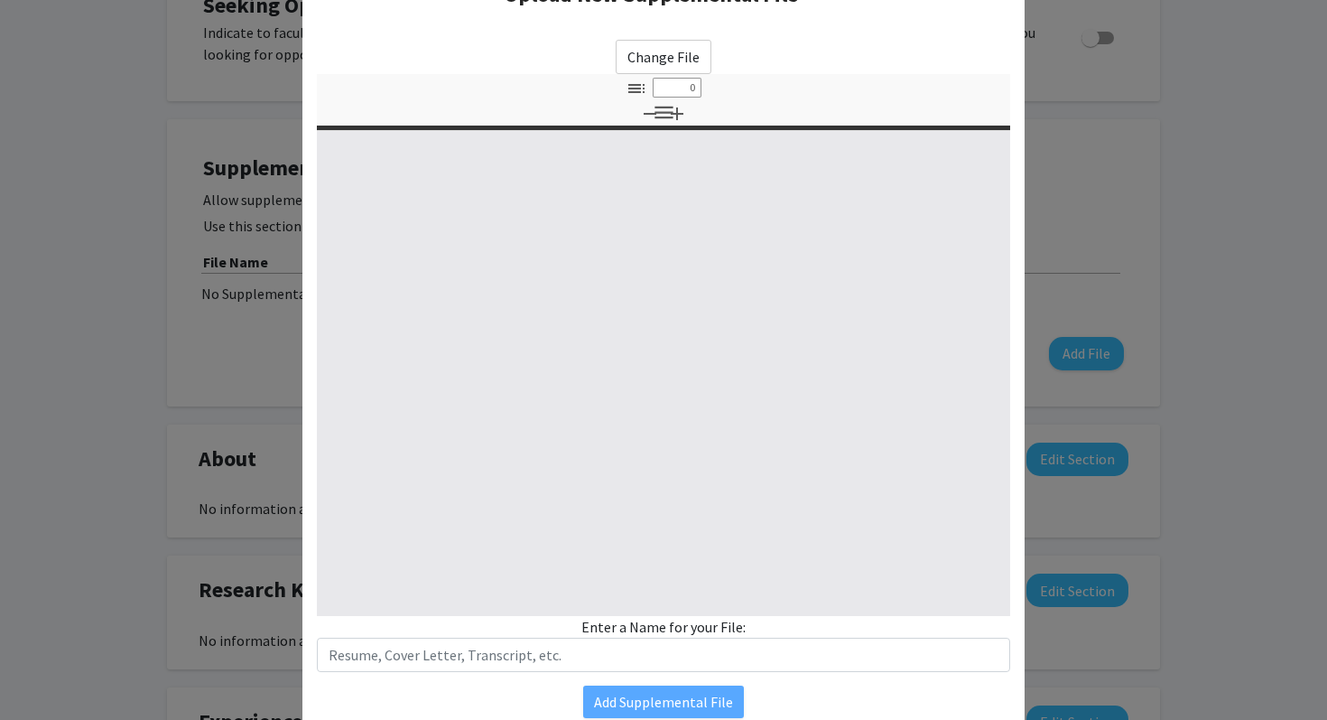
type input "1"
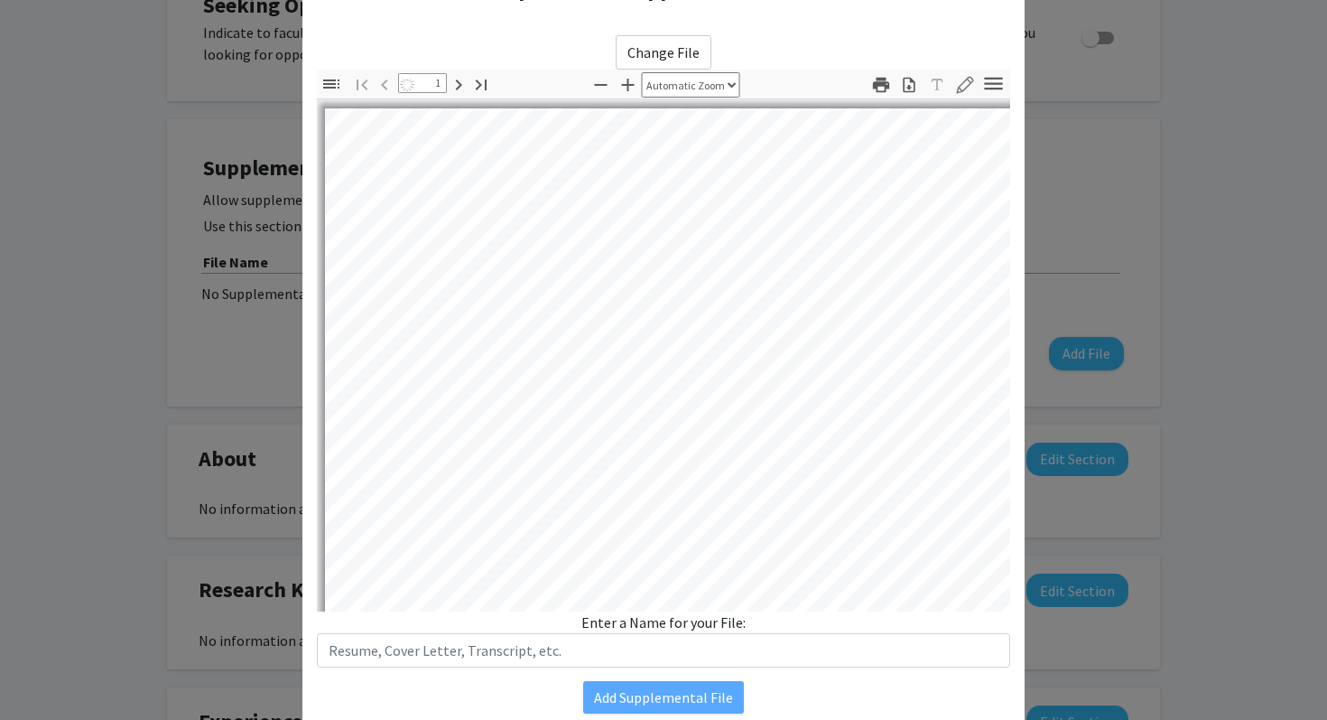
select select "auto"
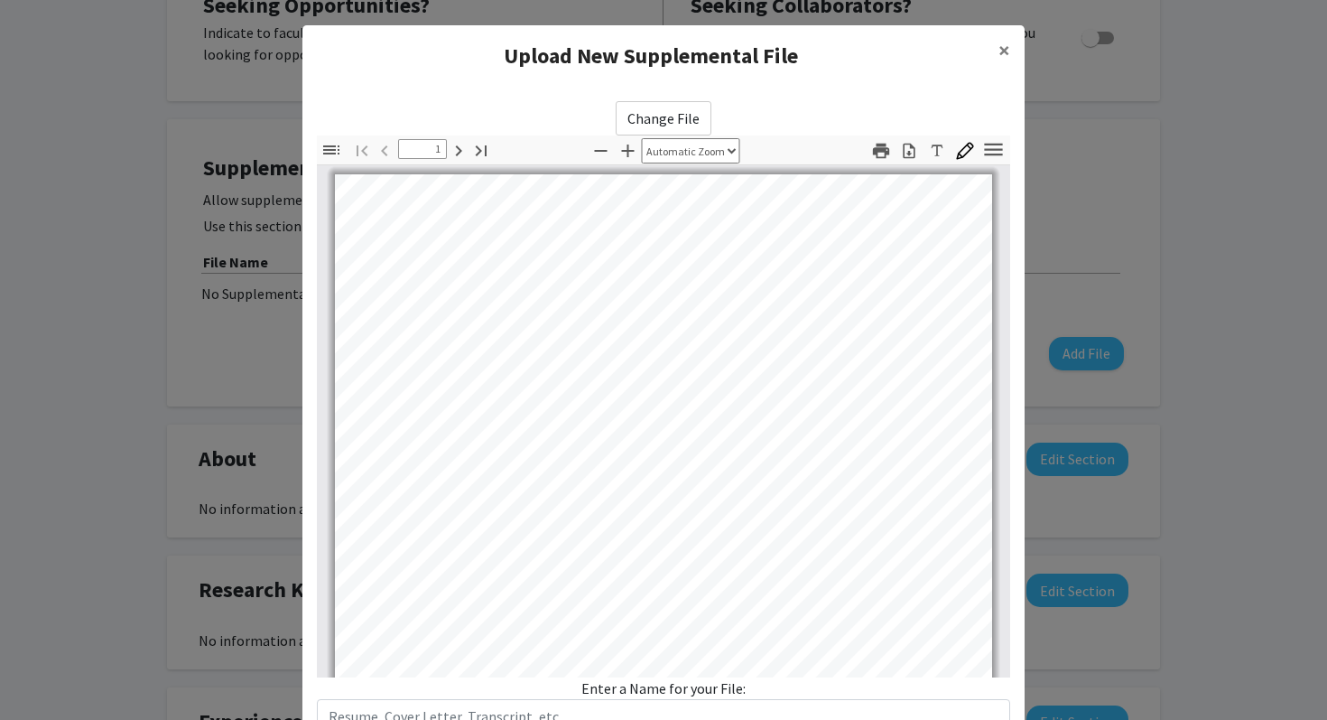
scroll to position [0, 0]
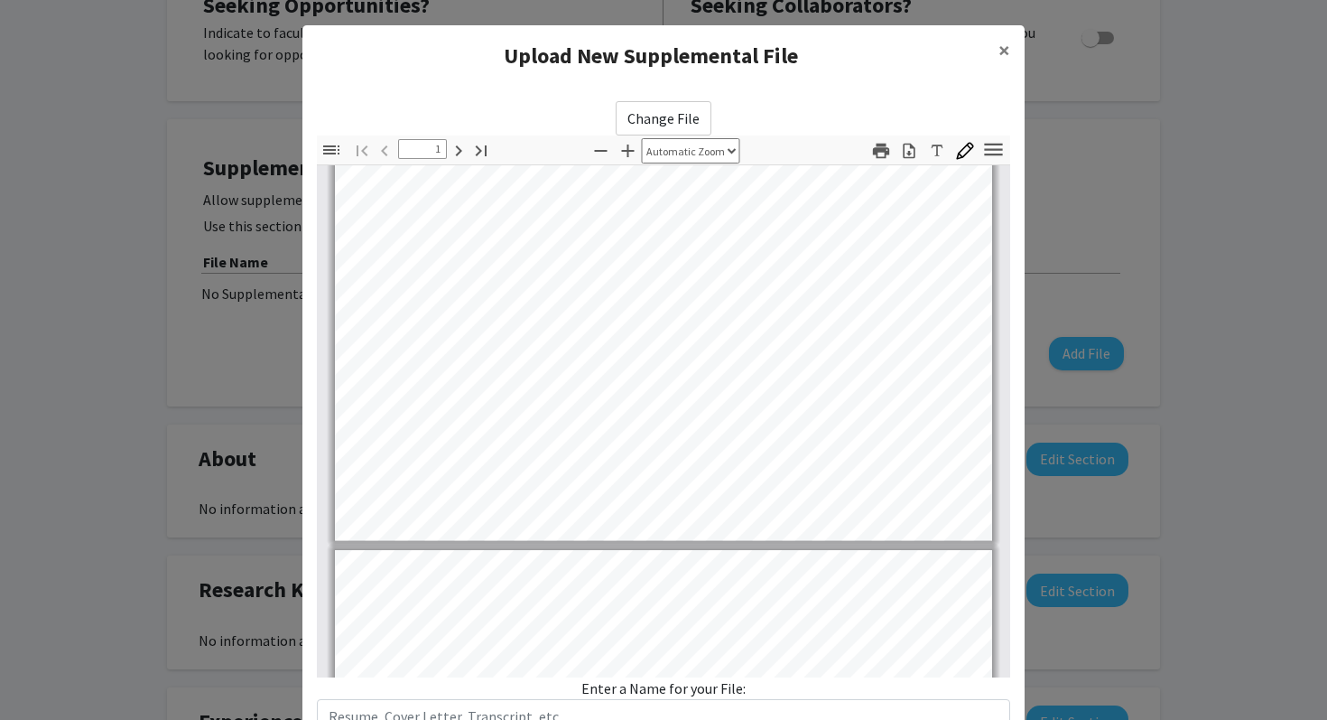
type input "2"
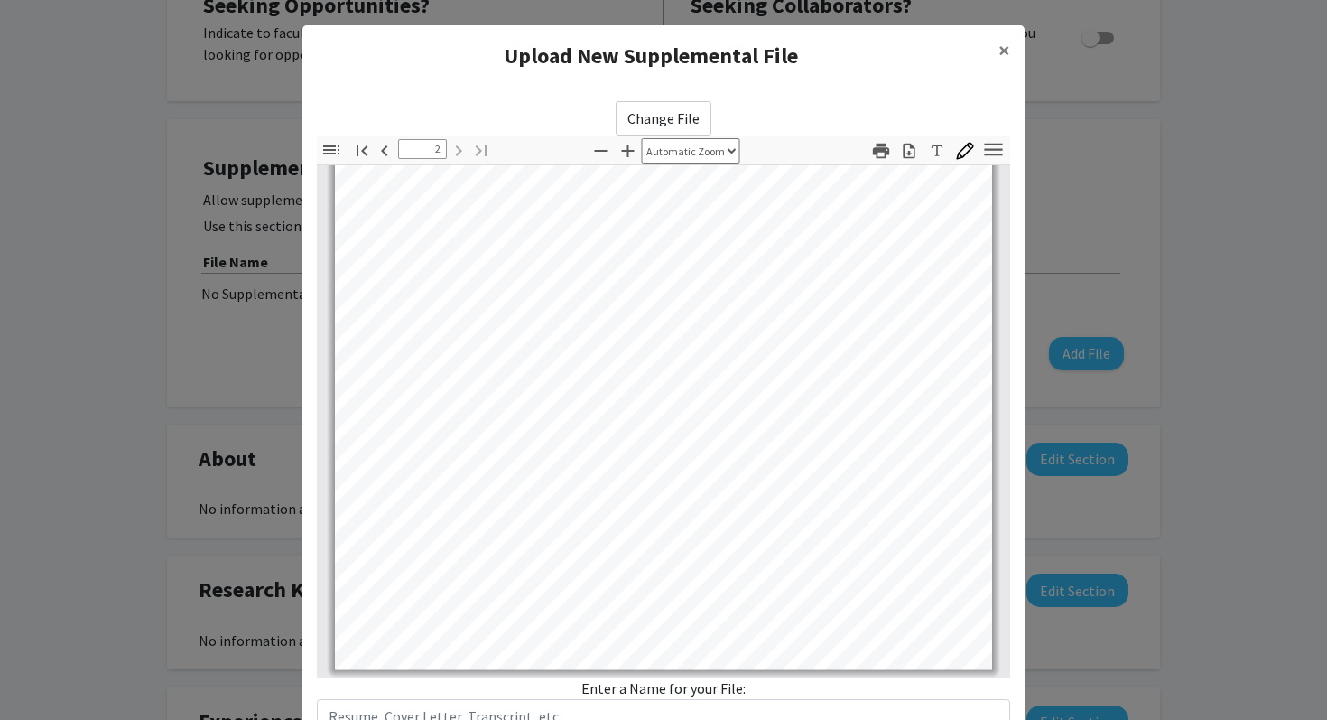
scroll to position [135, 0]
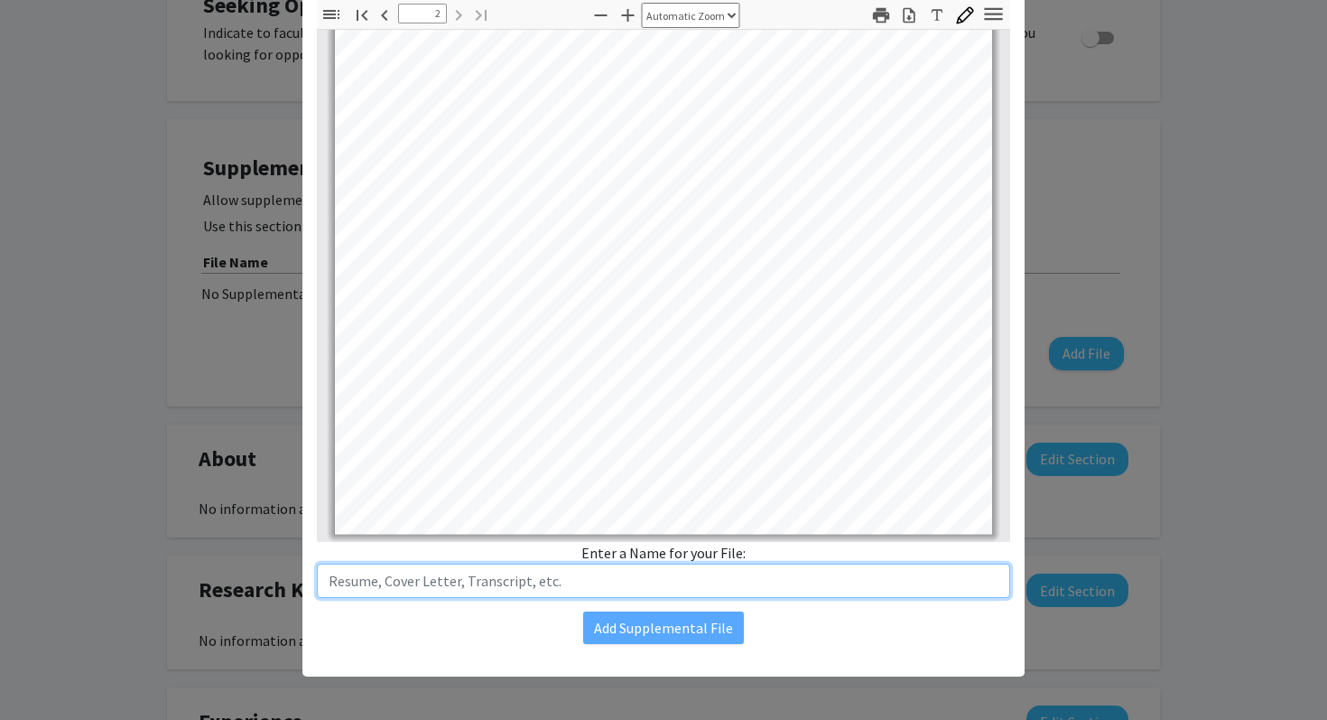
click at [636, 584] on input "text" at bounding box center [663, 580] width 693 height 34
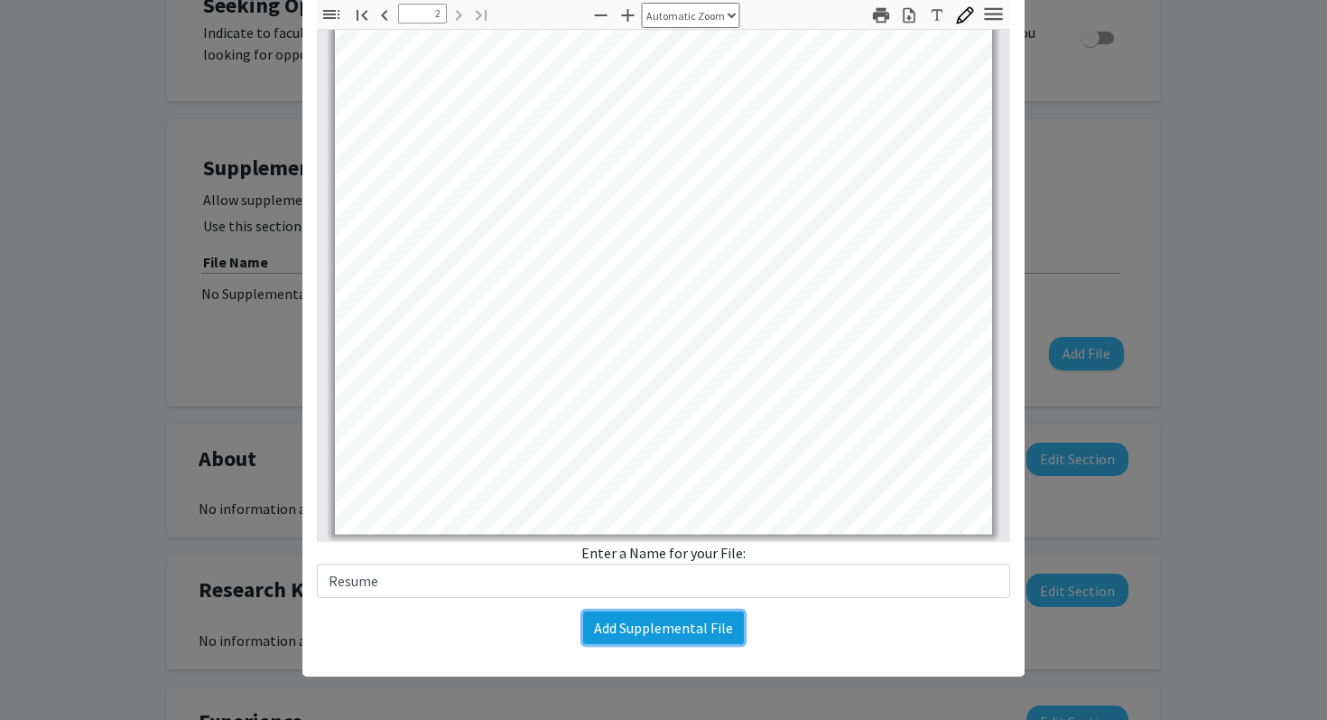
click at [597, 632] on button "Add Supplemental File" at bounding box center [663, 627] width 161 height 33
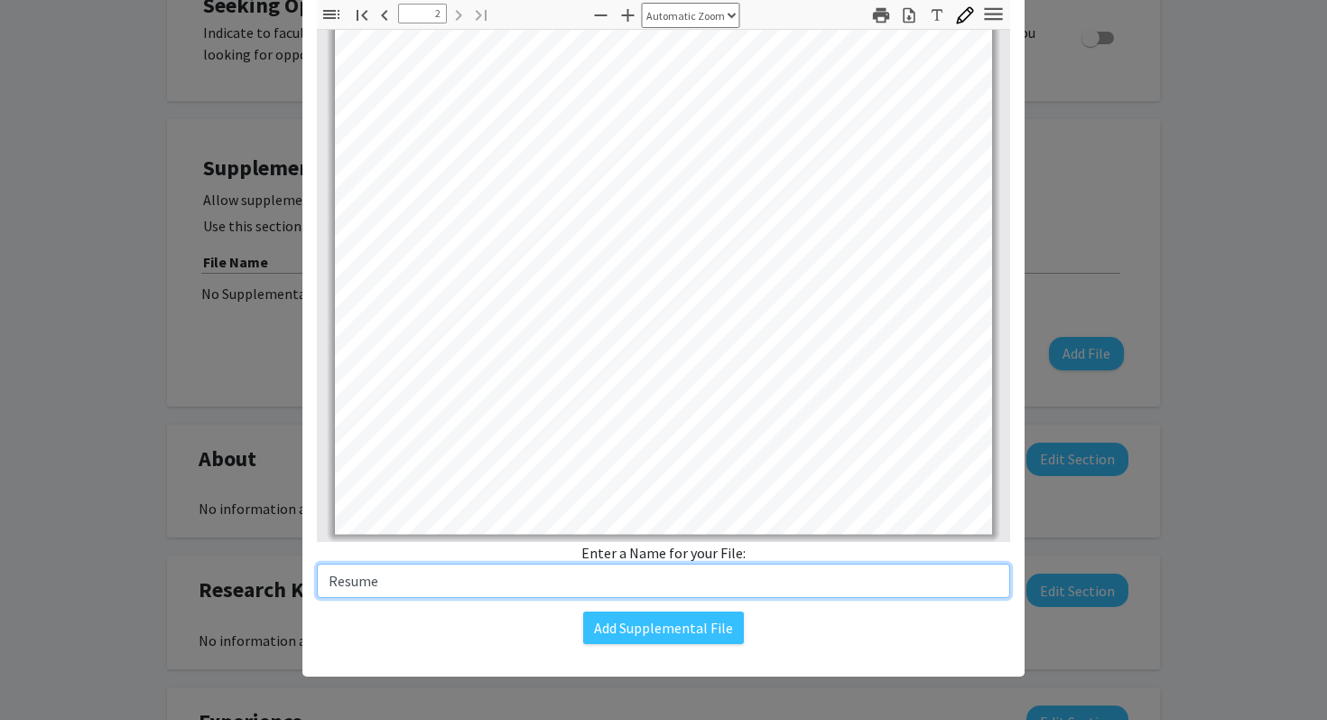
click at [329, 583] on input "Resume" at bounding box center [663, 580] width 693 height 34
type input "Shuyu Lai Resume"
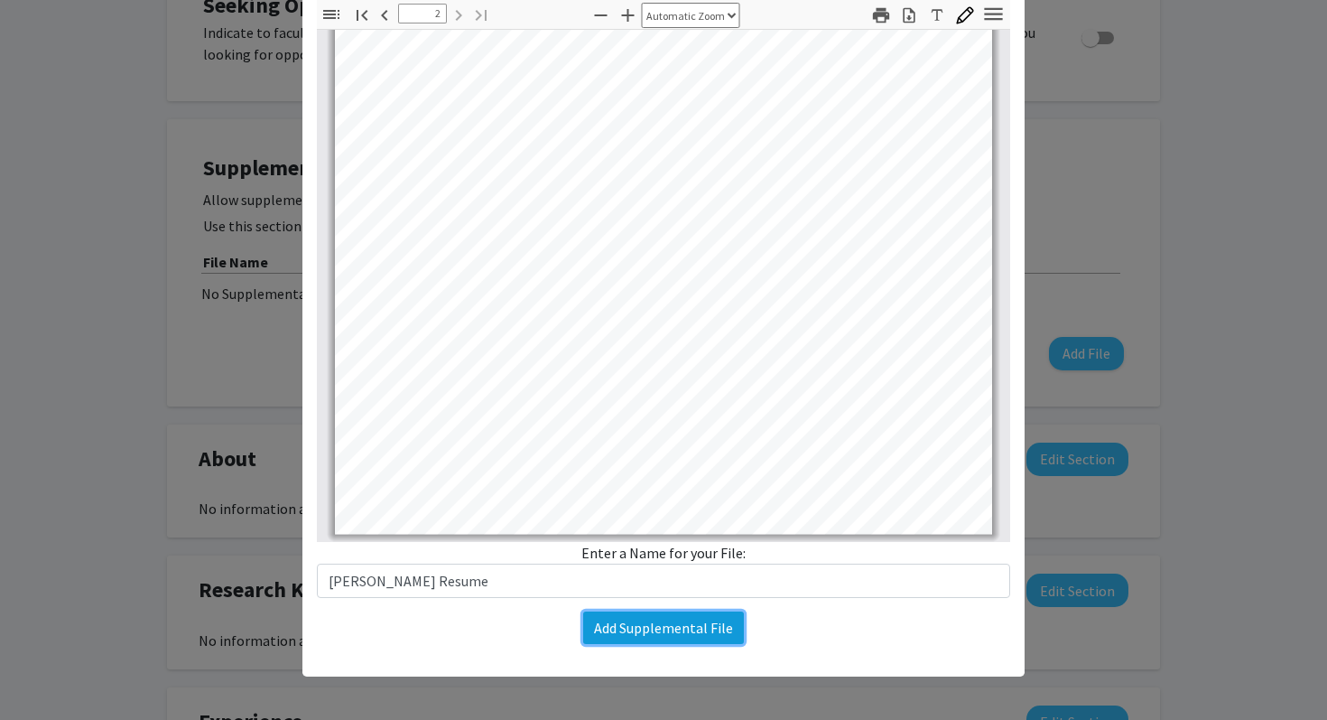
click at [654, 634] on button "Add Supplemental File" at bounding box center [663, 627] width 161 height 33
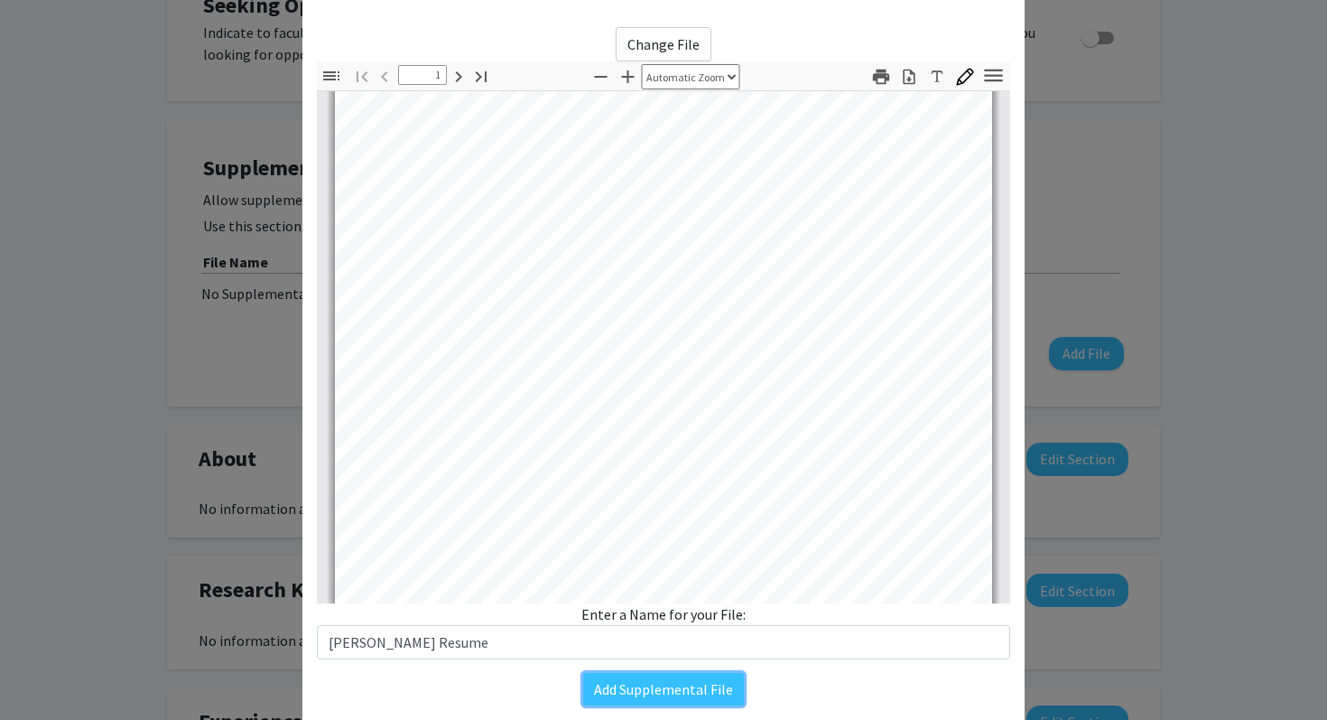
scroll to position [77, 0]
click at [676, 699] on button "Add Supplemental File" at bounding box center [663, 686] width 161 height 33
click at [674, 697] on button "Add Supplemental File" at bounding box center [663, 686] width 161 height 33
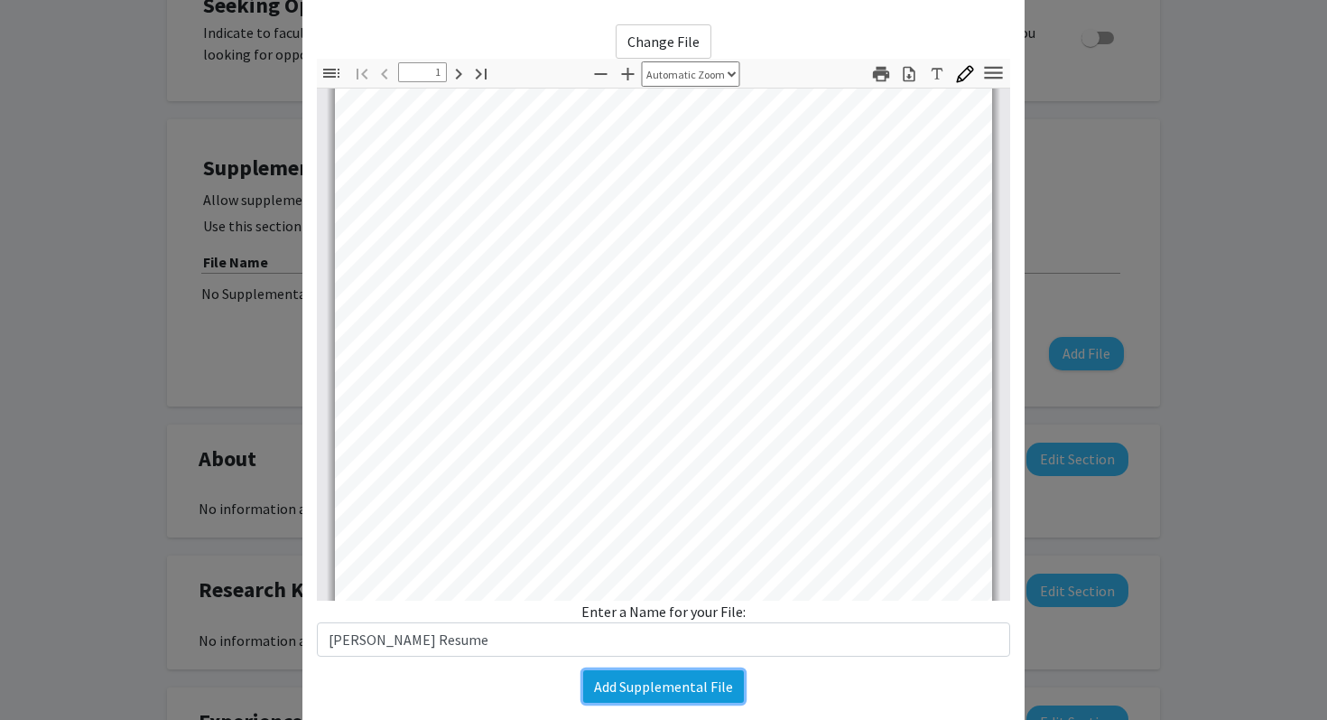
click at [674, 697] on button "Add Supplemental File" at bounding box center [663, 686] width 161 height 33
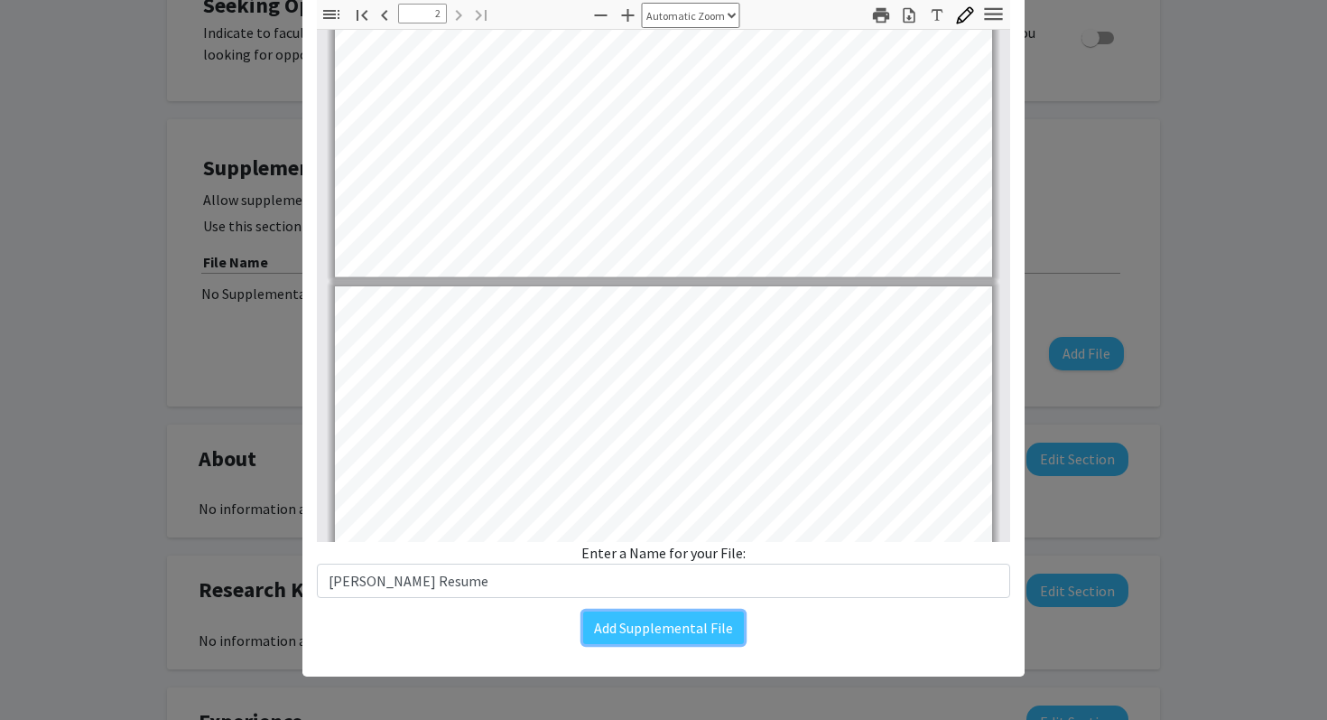
scroll to position [1216, 0]
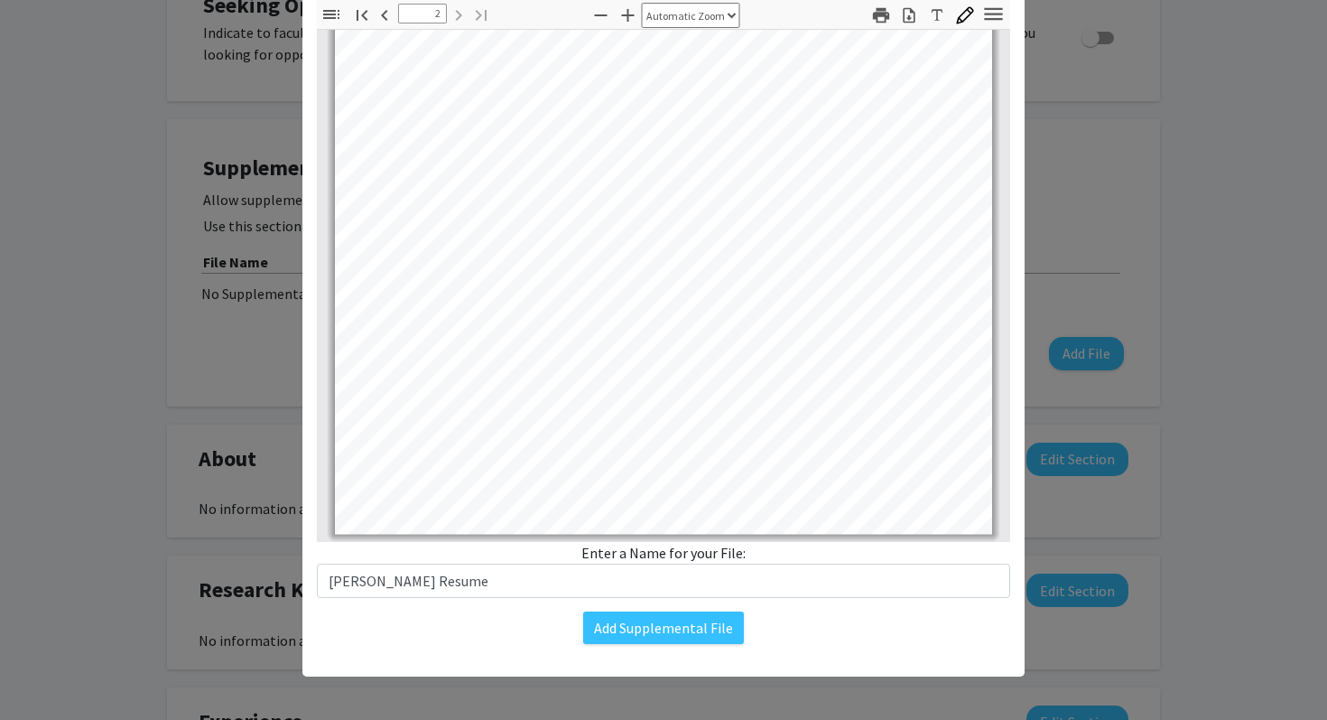
click at [832, 638] on div "Add Supplemental File" at bounding box center [663, 627] width 693 height 33
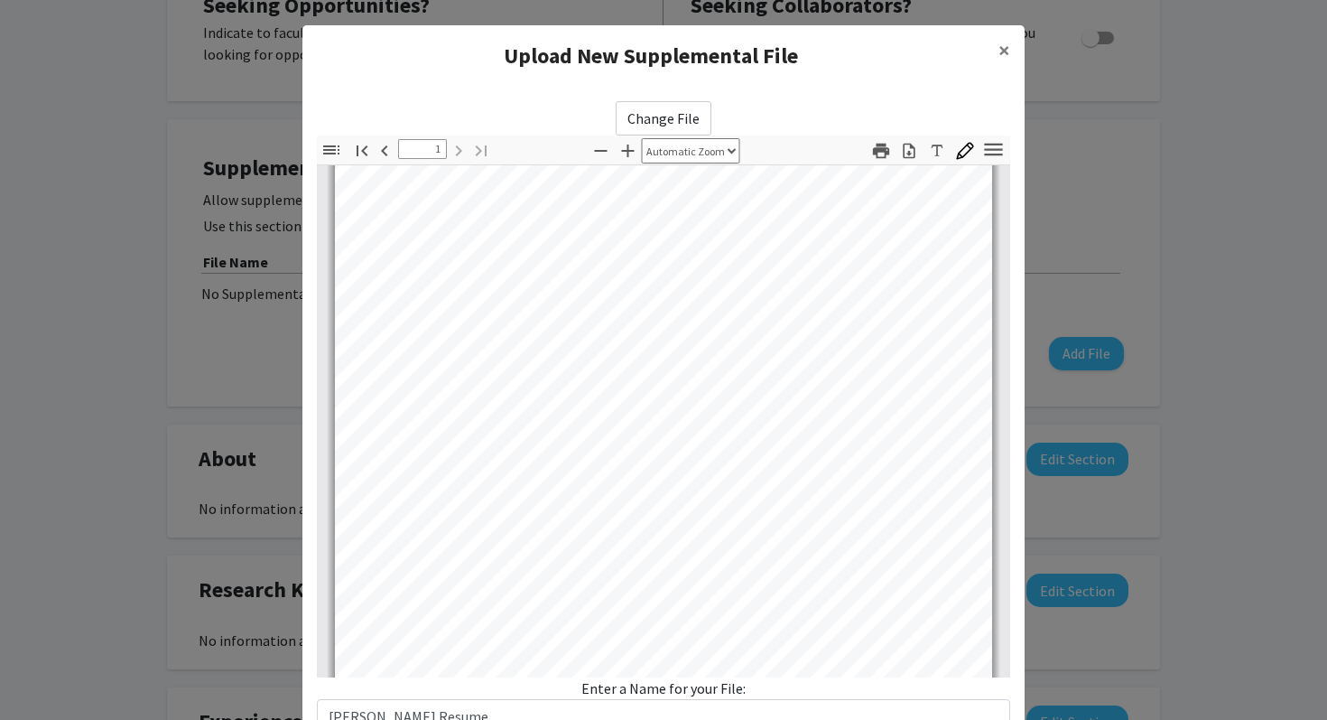
scroll to position [0, 0]
click at [996, 142] on icon "button" at bounding box center [993, 149] width 24 height 24
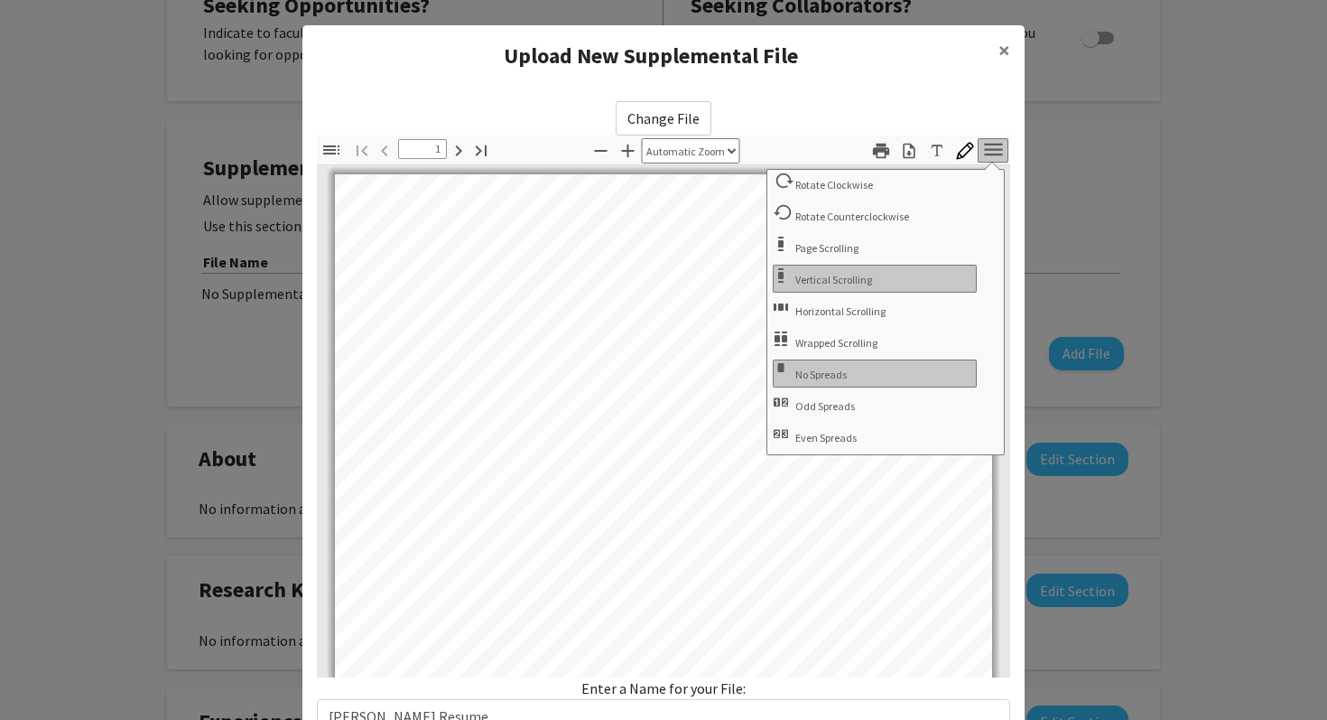
click at [987, 104] on div "Change File Thumbnails Document Outline Attachments Layers Current Outline Item…" at bounding box center [663, 417] width 693 height 632
click at [987, 83] on div "Upload New Supplemental File ×" at bounding box center [663, 55] width 722 height 61
click at [1000, 51] on span "×" at bounding box center [1004, 50] width 12 height 28
click at [1006, 57] on span "×" at bounding box center [1004, 50] width 12 height 28
click at [863, 166] on div "Page 1" at bounding box center [663, 599] width 673 height 867
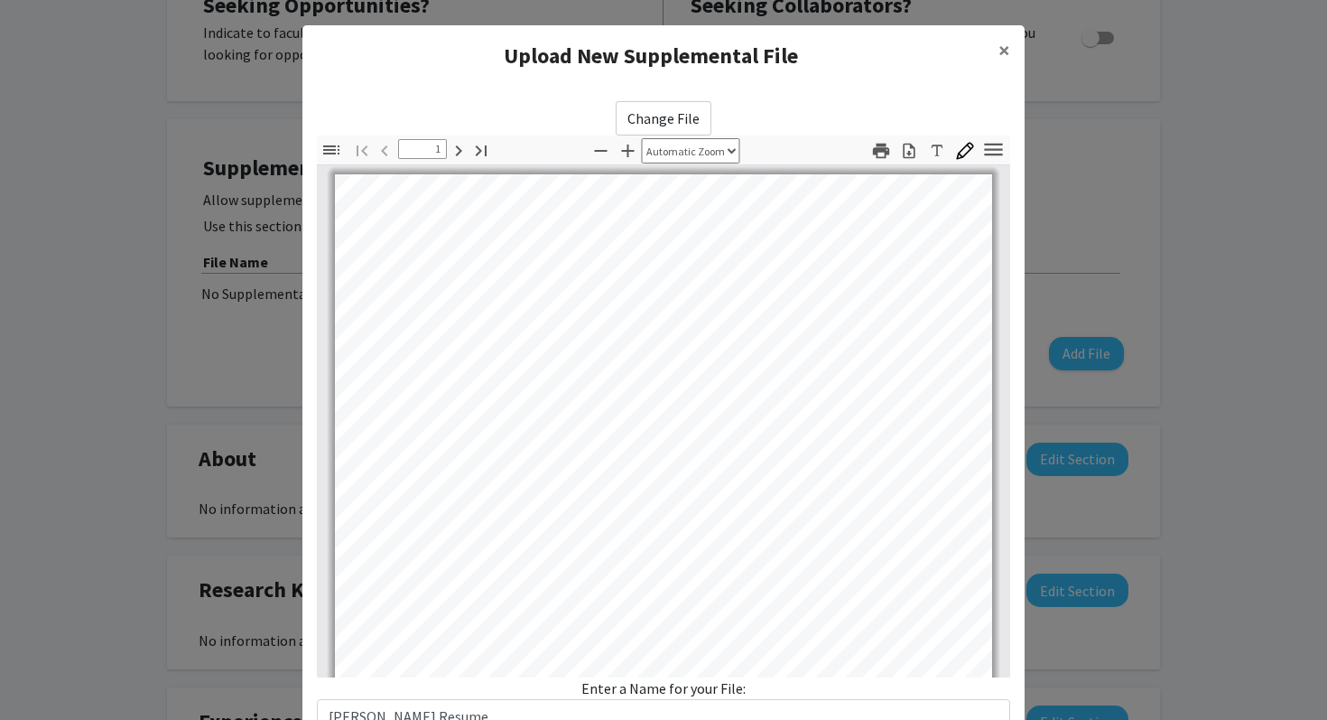
click at [899, 168] on div "Page 1" at bounding box center [663, 599] width 673 height 867
click at [906, 155] on icon "button" at bounding box center [909, 151] width 18 height 18
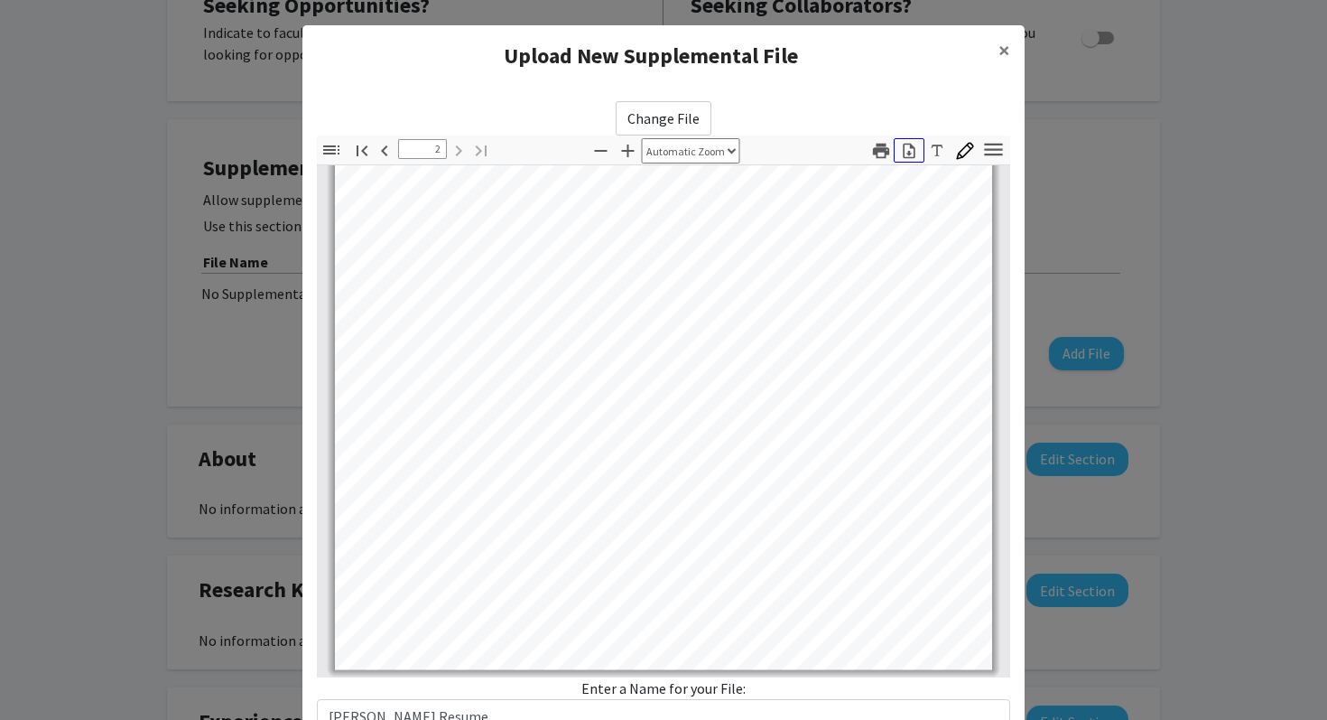
scroll to position [135, 0]
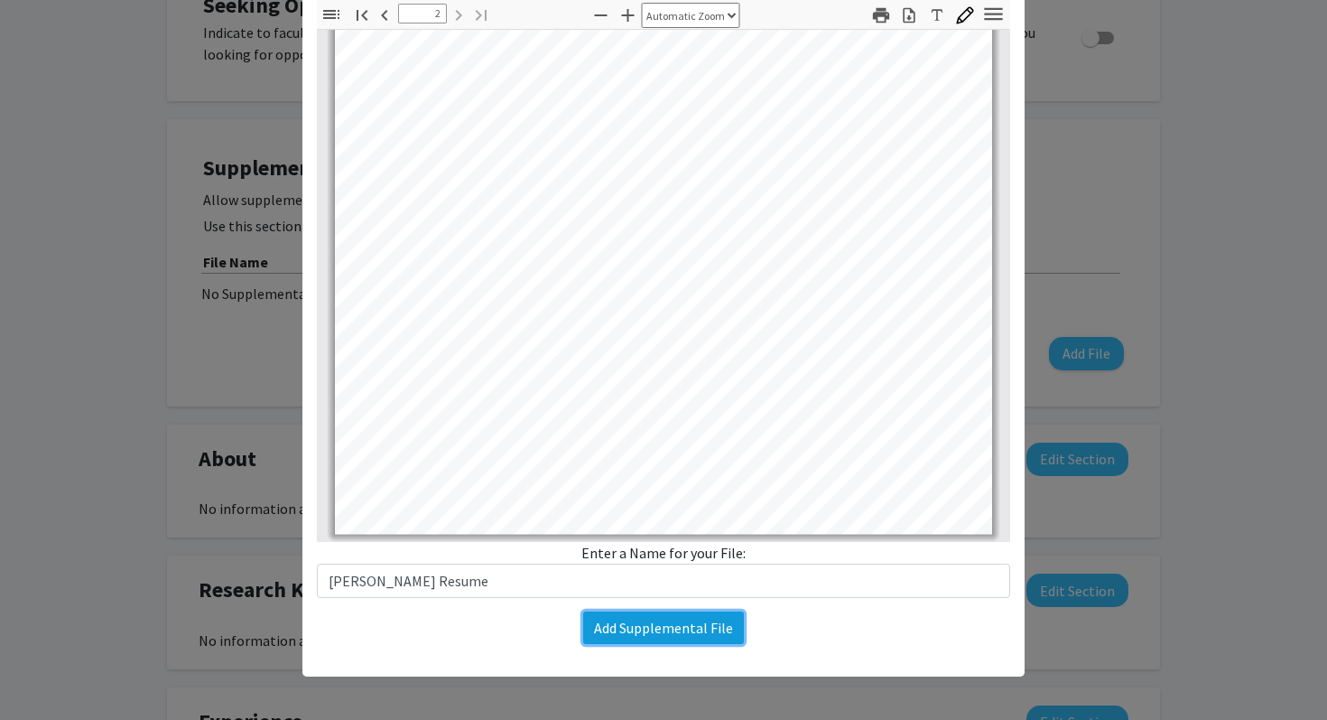
click at [689, 631] on button "Add Supplemental File" at bounding box center [663, 627] width 161 height 33
type input "1"
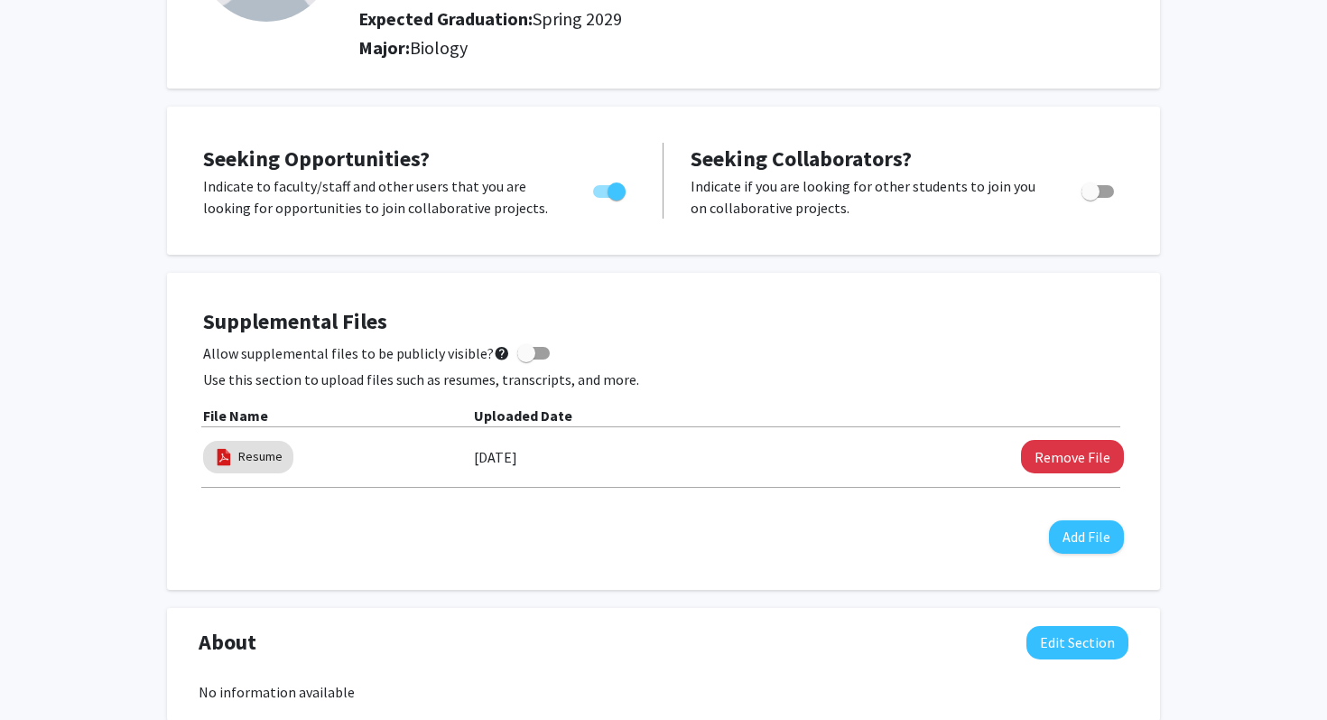
scroll to position [234, 0]
click at [262, 452] on link "Resume" at bounding box center [260, 455] width 44 height 19
select select "custom"
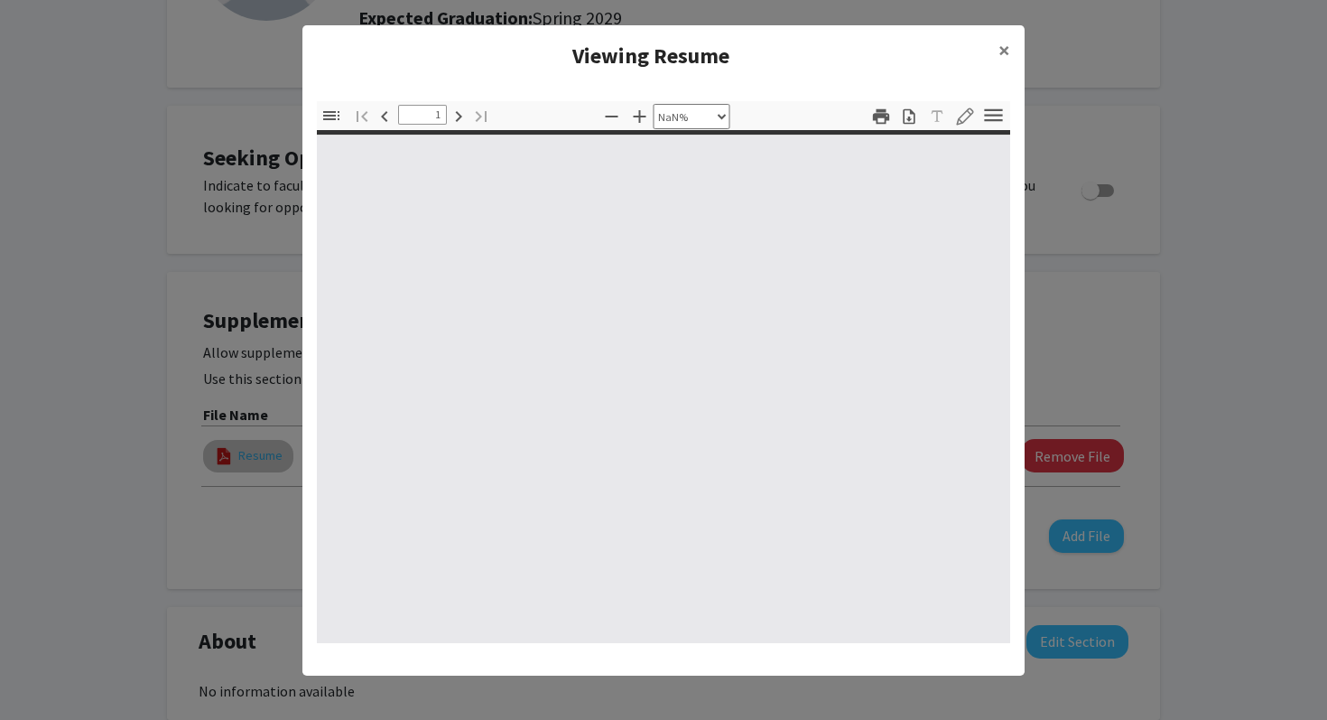
type input "0"
select select "custom"
type input "1"
select select "auto"
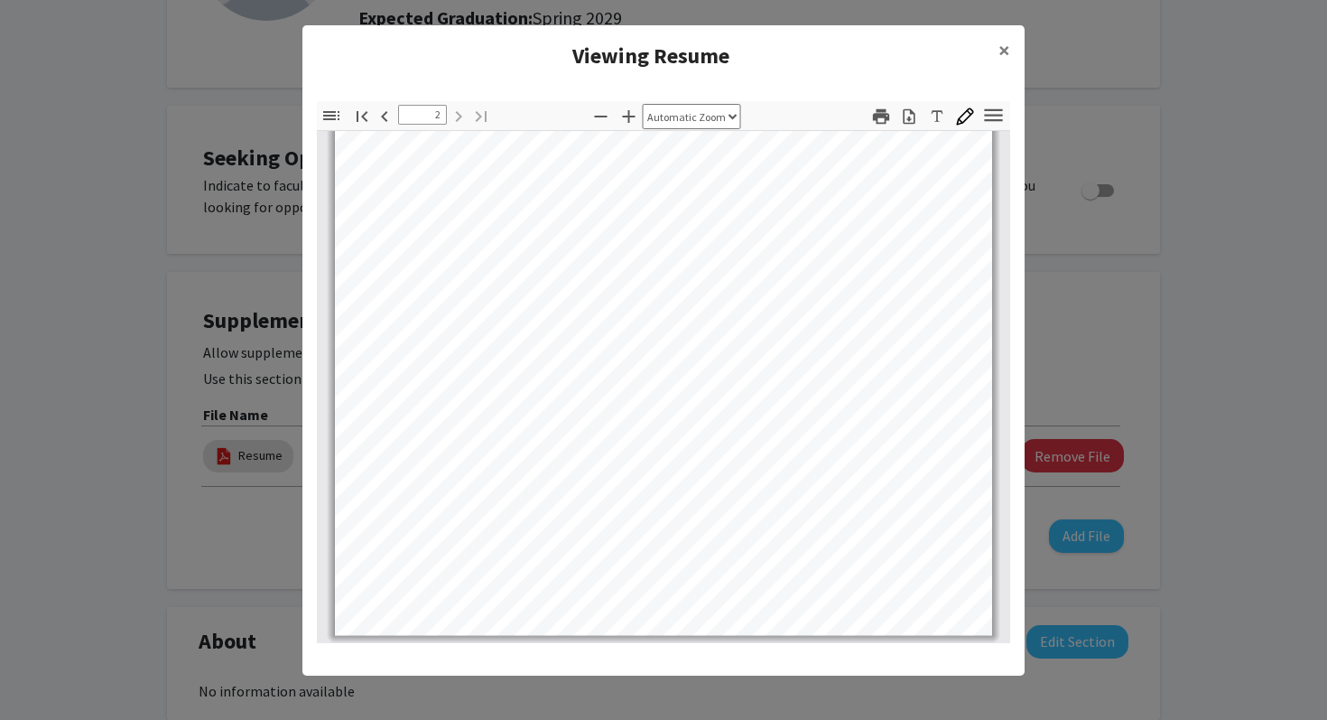
scroll to position [481, 0]
type input "1"
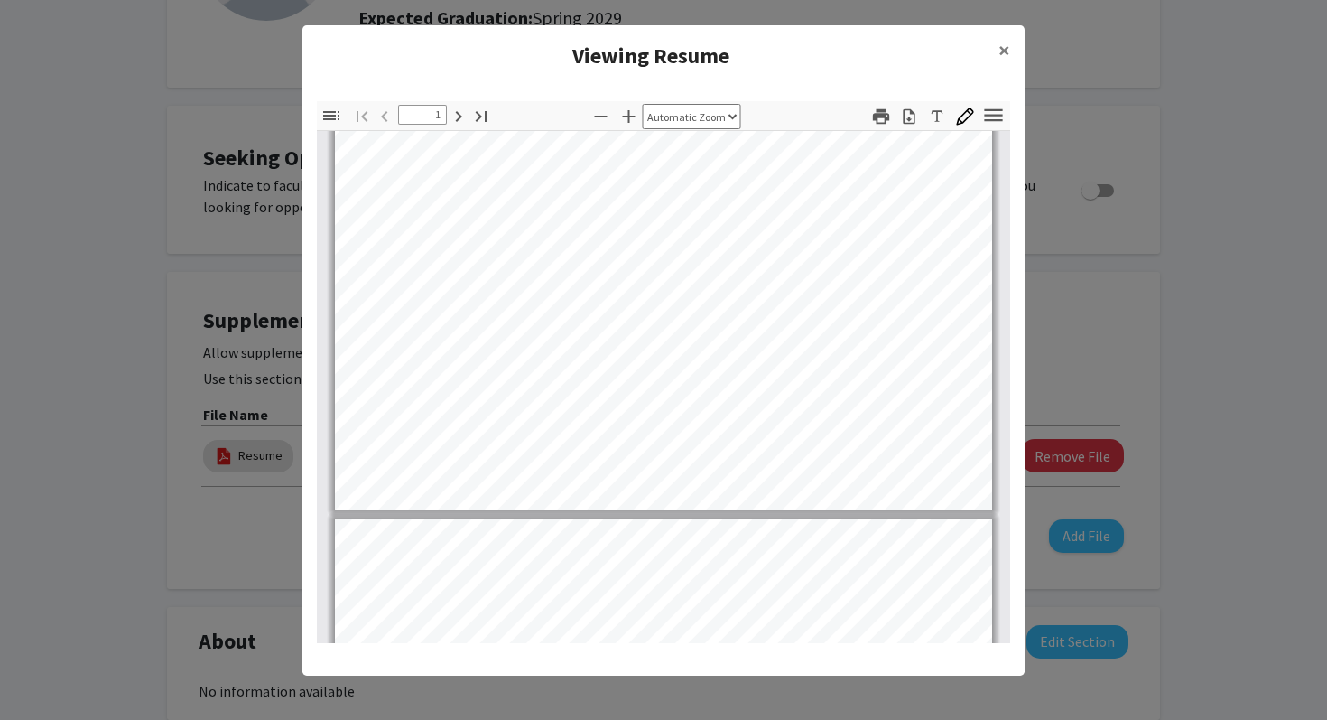
scroll to position [0, 0]
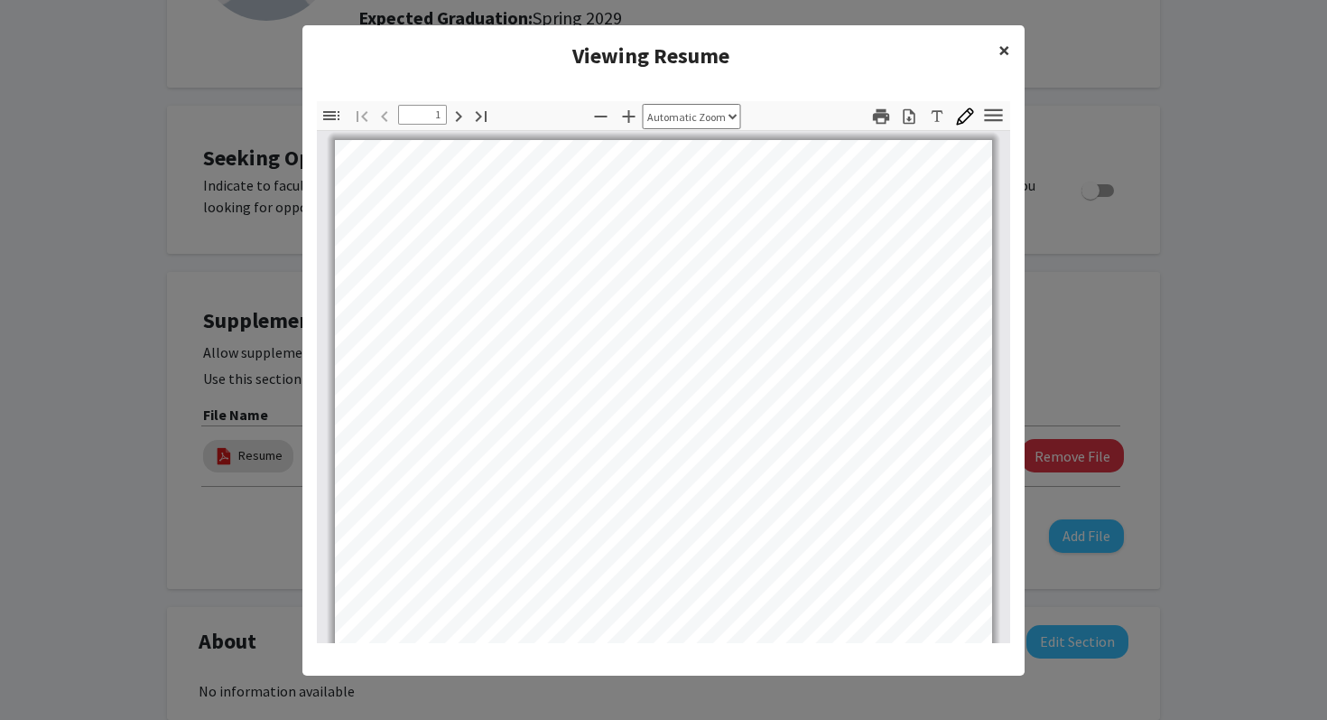
click at [995, 49] on button "×" at bounding box center [1004, 50] width 41 height 51
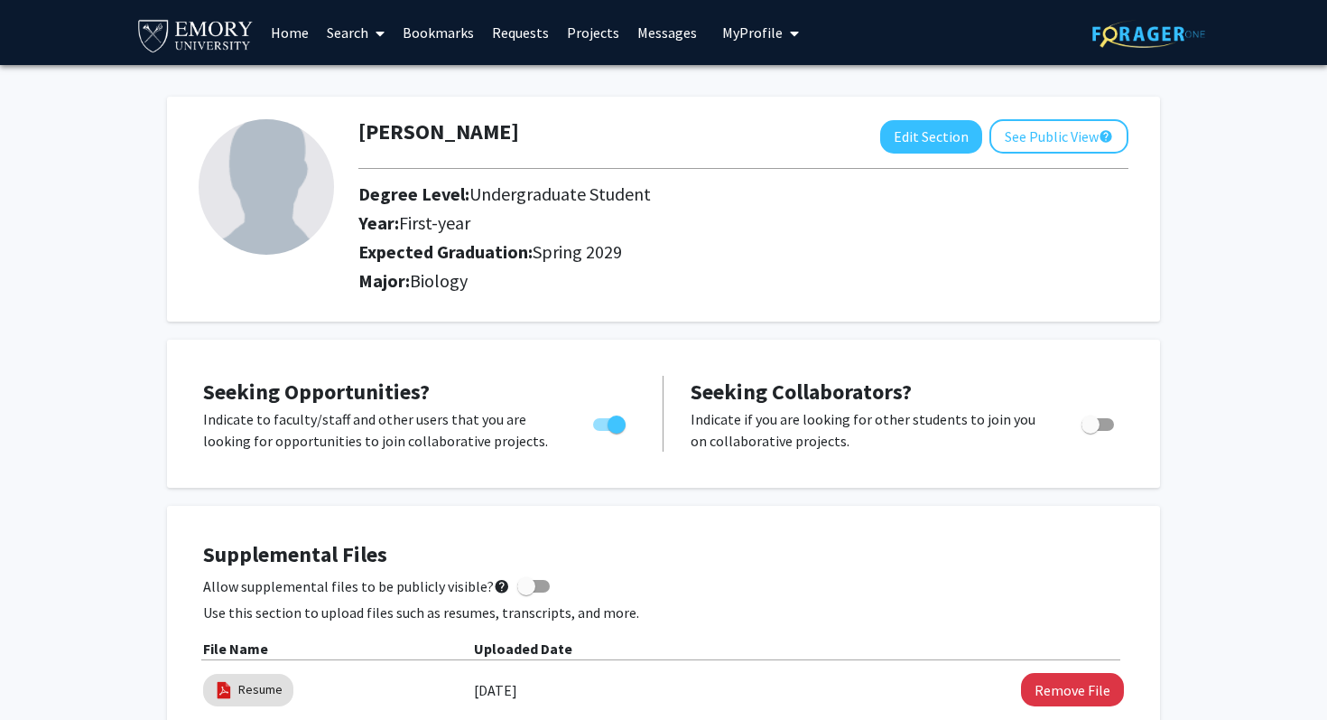
click at [376, 37] on icon at bounding box center [380, 33] width 9 height 14
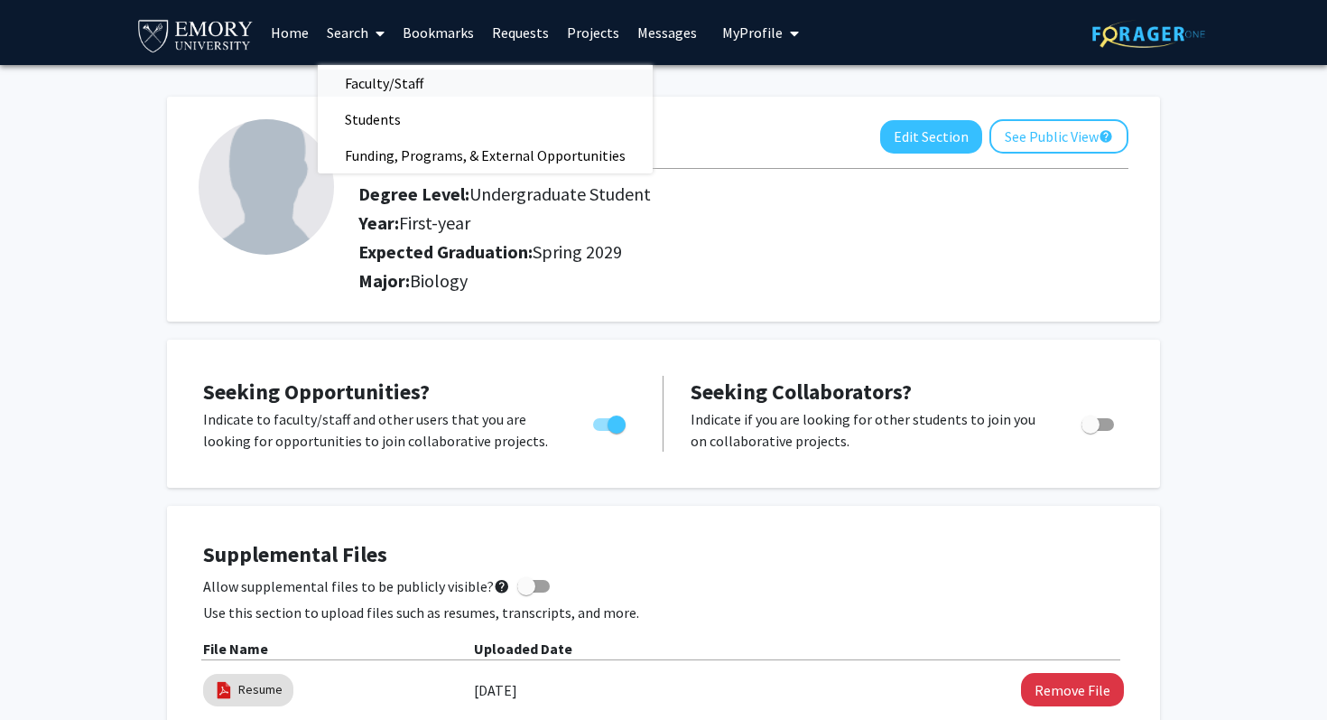
click at [376, 73] on span "Faculty/Staff" at bounding box center [384, 83] width 133 height 36
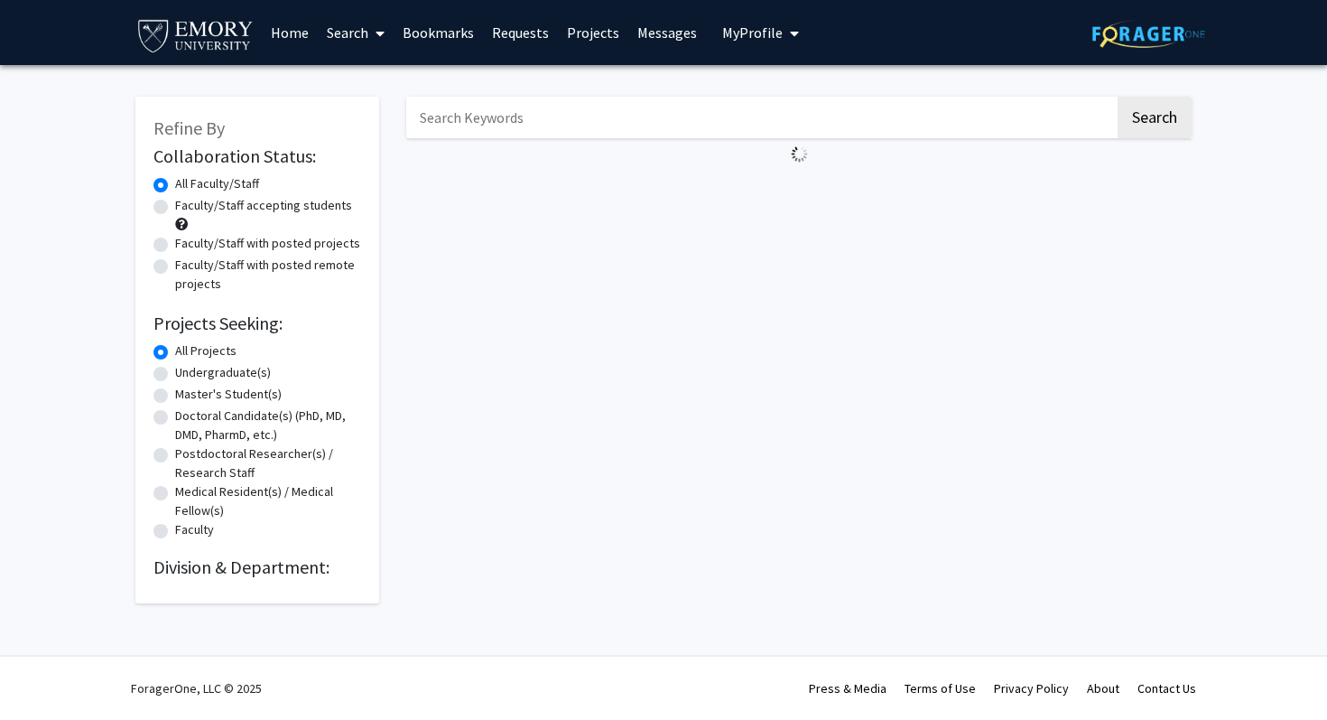
click at [175, 376] on label "Undergraduate(s)" at bounding box center [223, 372] width 96 height 19
click at [175, 375] on input "Undergraduate(s)" at bounding box center [181, 369] width 12 height 12
radio input "true"
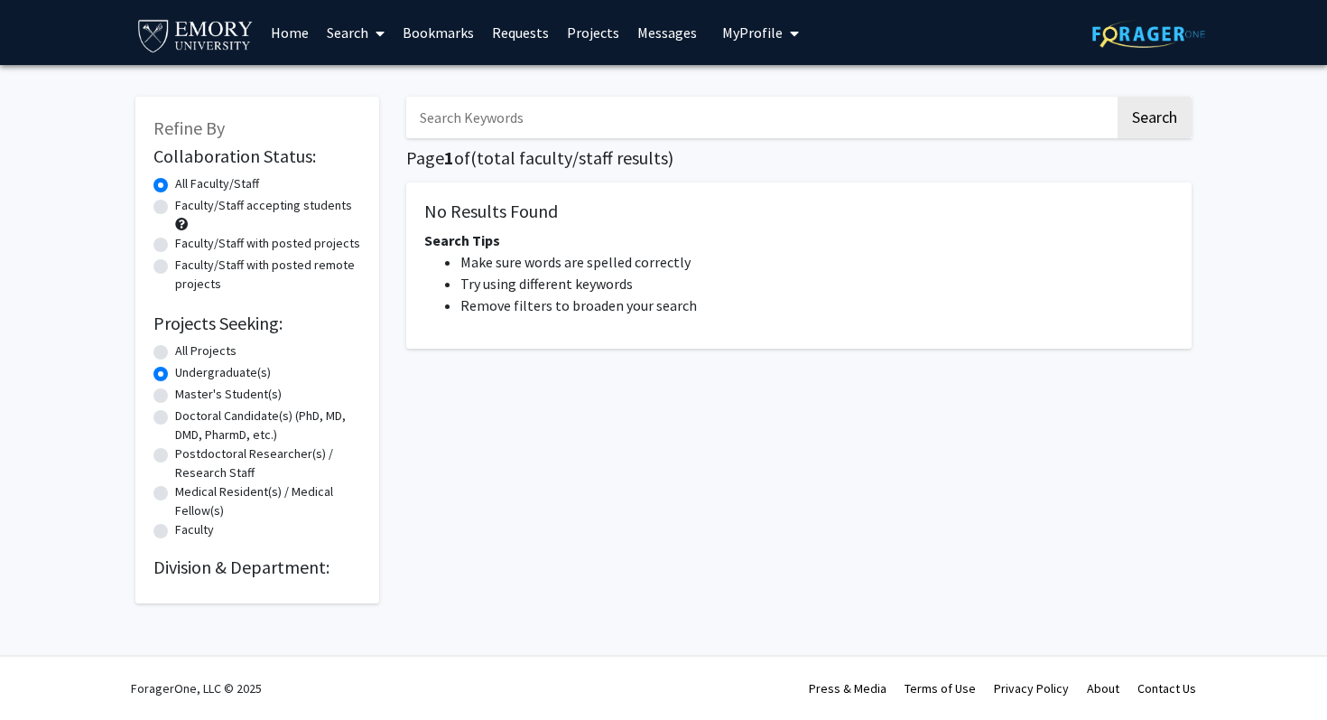
click at [175, 206] on label "Faculty/Staff accepting students" at bounding box center [263, 205] width 177 height 19
click at [175, 206] on input "Faculty/Staff accepting students" at bounding box center [181, 202] width 12 height 12
radio input "true"
click at [1151, 122] on button "Search" at bounding box center [1155, 118] width 74 height 42
radio input "true"
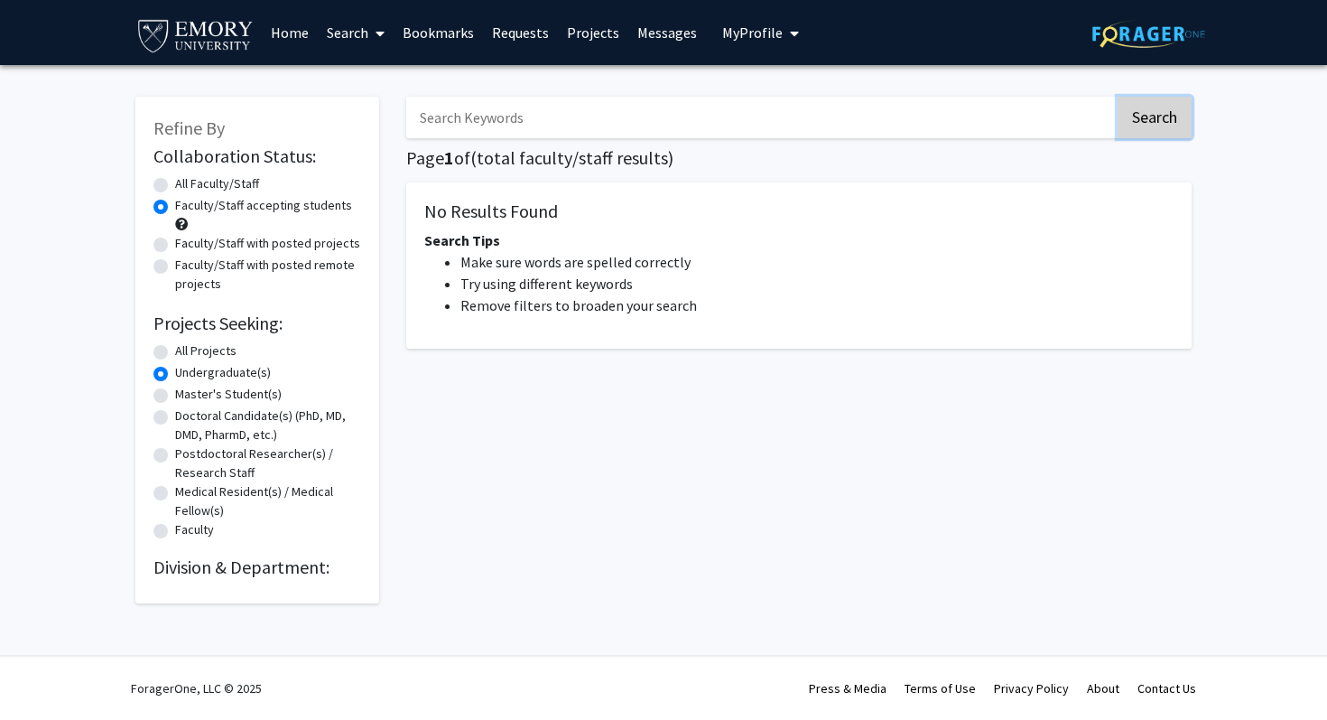
radio input "true"
click at [1151, 122] on button "Search" at bounding box center [1155, 118] width 74 height 42
click at [734, 134] on input "Search Keywords" at bounding box center [760, 118] width 709 height 42
click at [722, 31] on span "My Profile" at bounding box center [752, 32] width 60 height 18
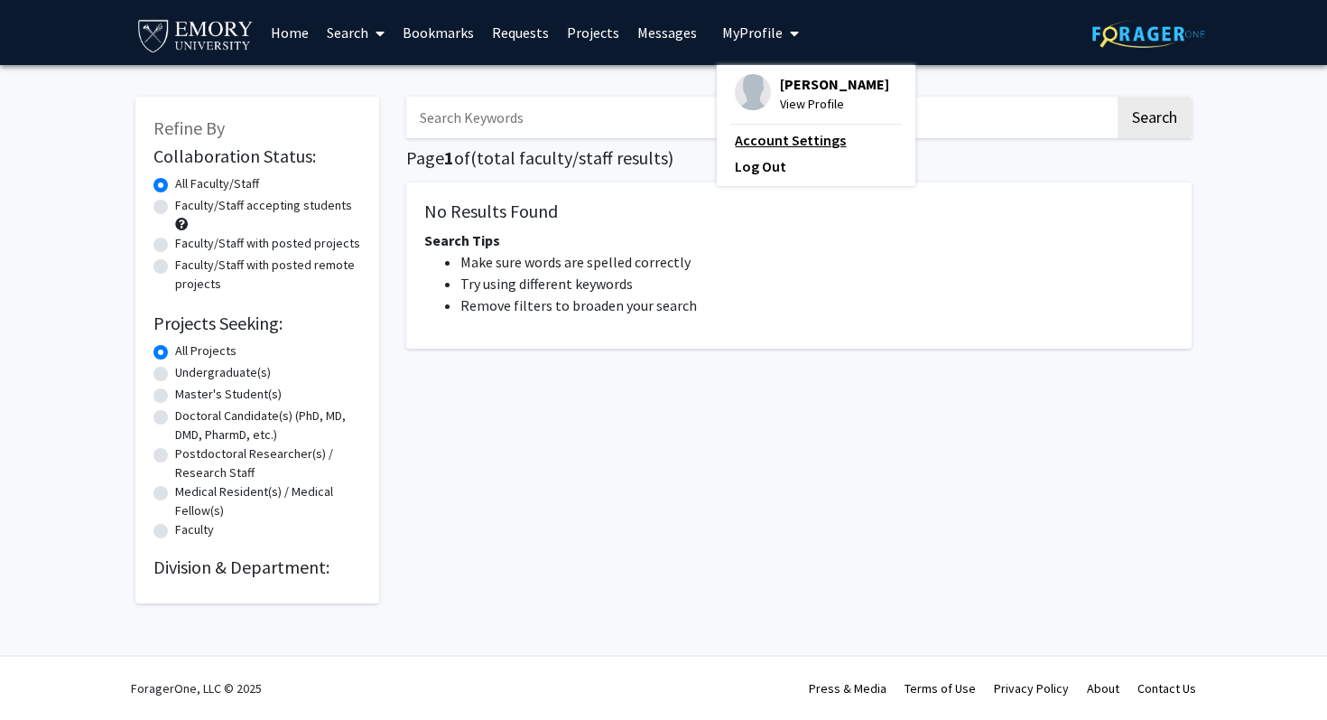
click at [766, 147] on link "Account Settings" at bounding box center [816, 140] width 163 height 22
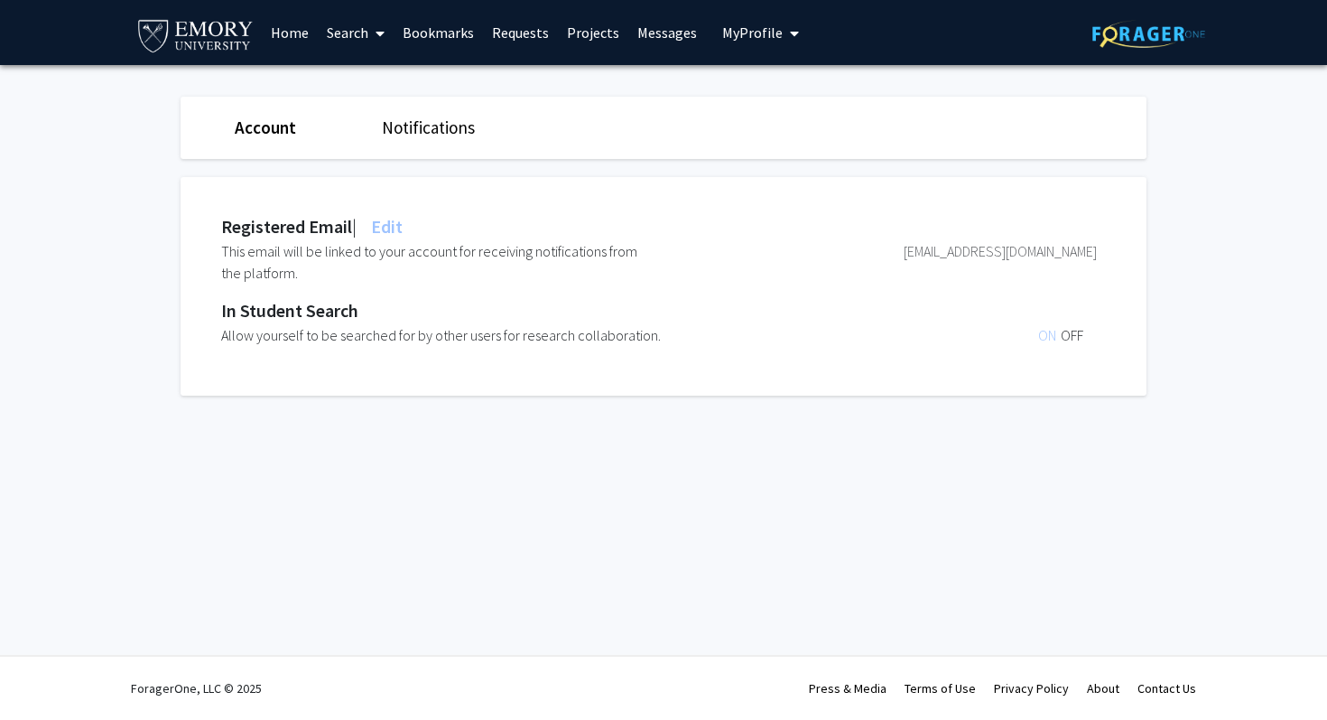
click at [755, 35] on span "My Profile" at bounding box center [752, 32] width 60 height 18
click at [799, 88] on span "[PERSON_NAME]" at bounding box center [834, 84] width 109 height 20
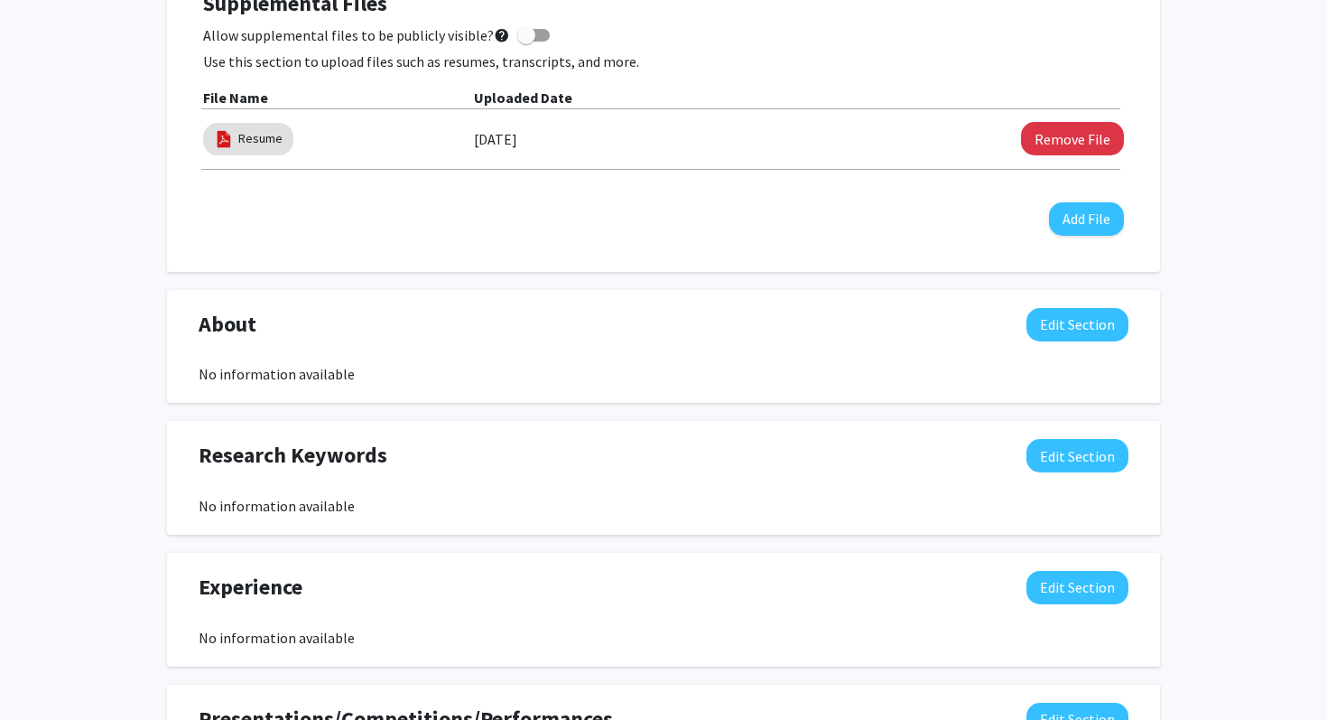
scroll to position [539, 0]
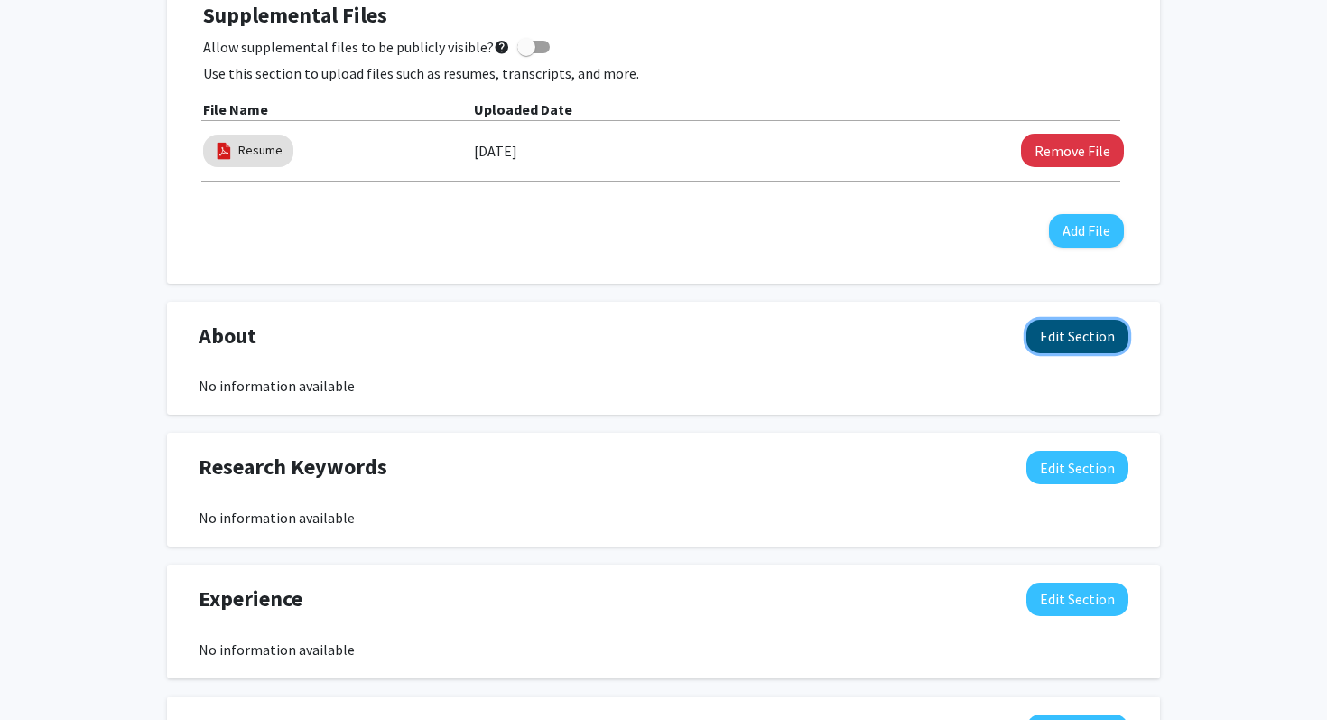
click at [1076, 326] on button "Edit Section" at bounding box center [1077, 336] width 102 height 33
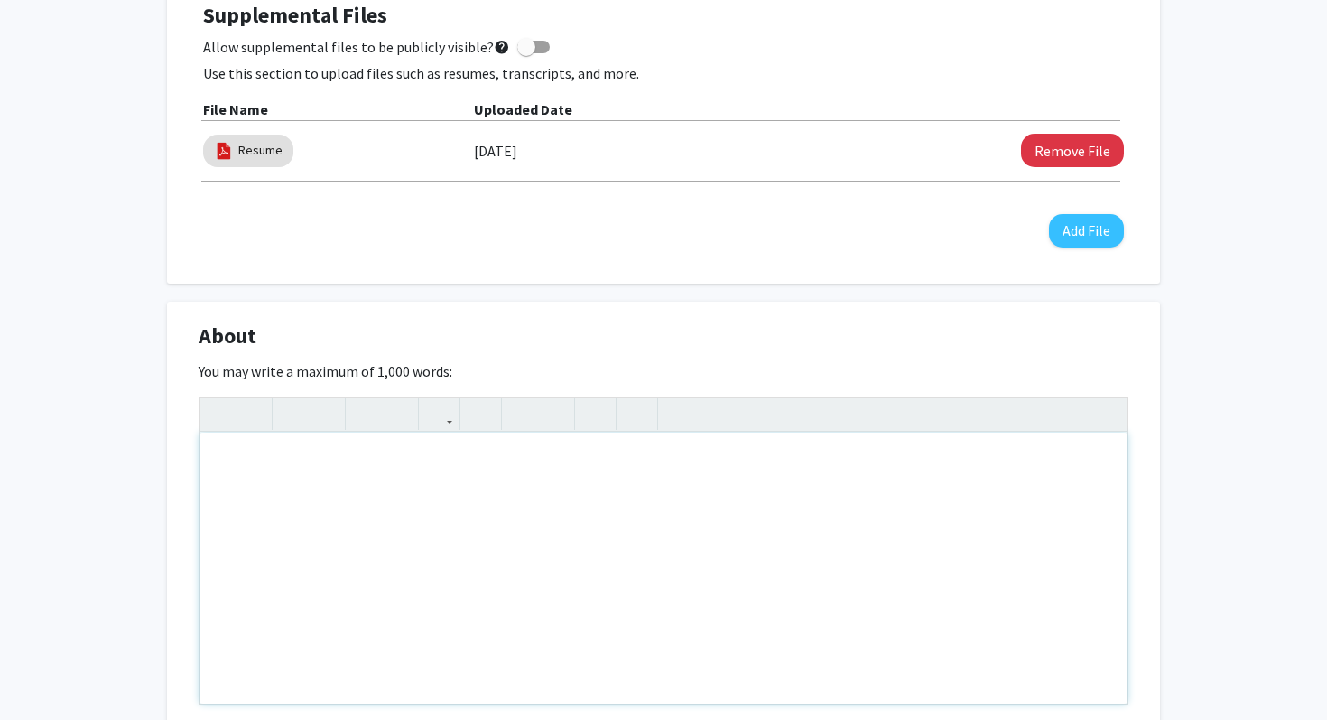
scroll to position [614, 0]
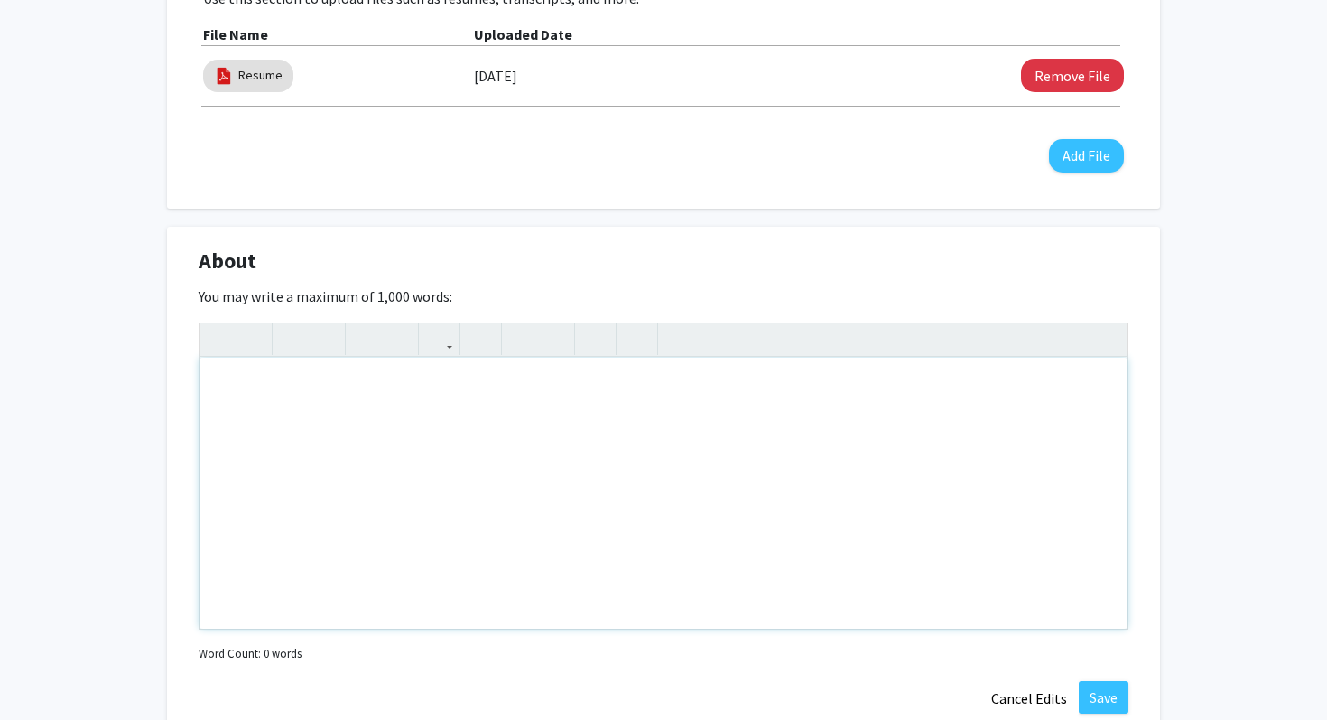
click at [717, 443] on div "Note to users with screen readers: Please deactivate our accessibility plugin f…" at bounding box center [664, 493] width 928 height 271
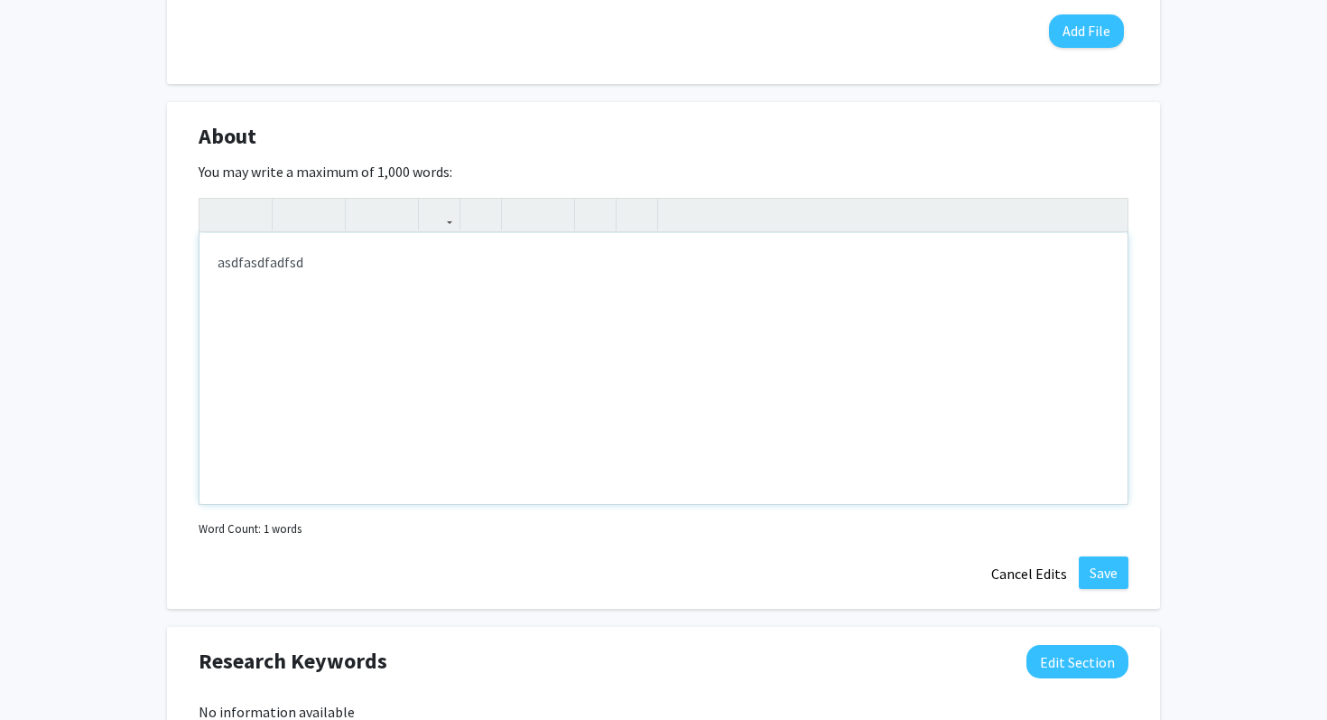
scroll to position [772, 0]
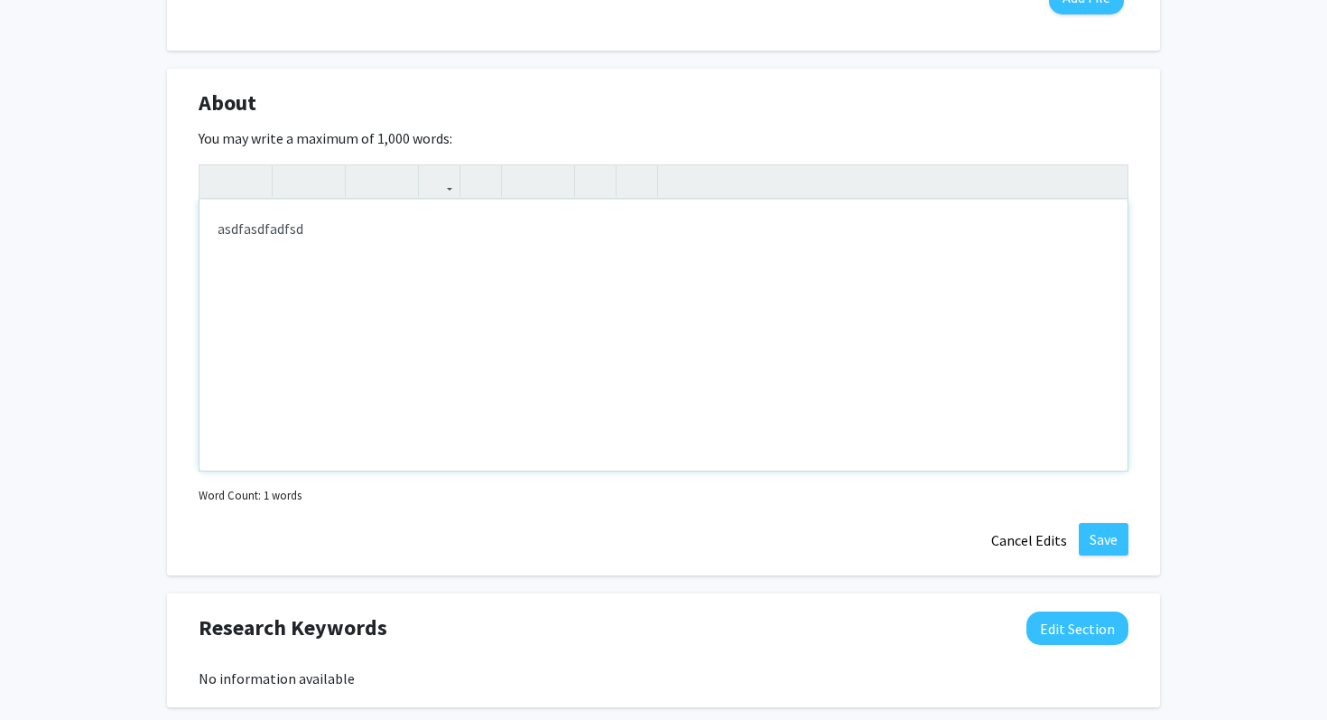
click at [311, 227] on div "asdfasdfadfsd" at bounding box center [664, 335] width 928 height 271
click at [283, 229] on div "Biology MAjor" at bounding box center [664, 335] width 928 height 271
type textarea "Biology Major"
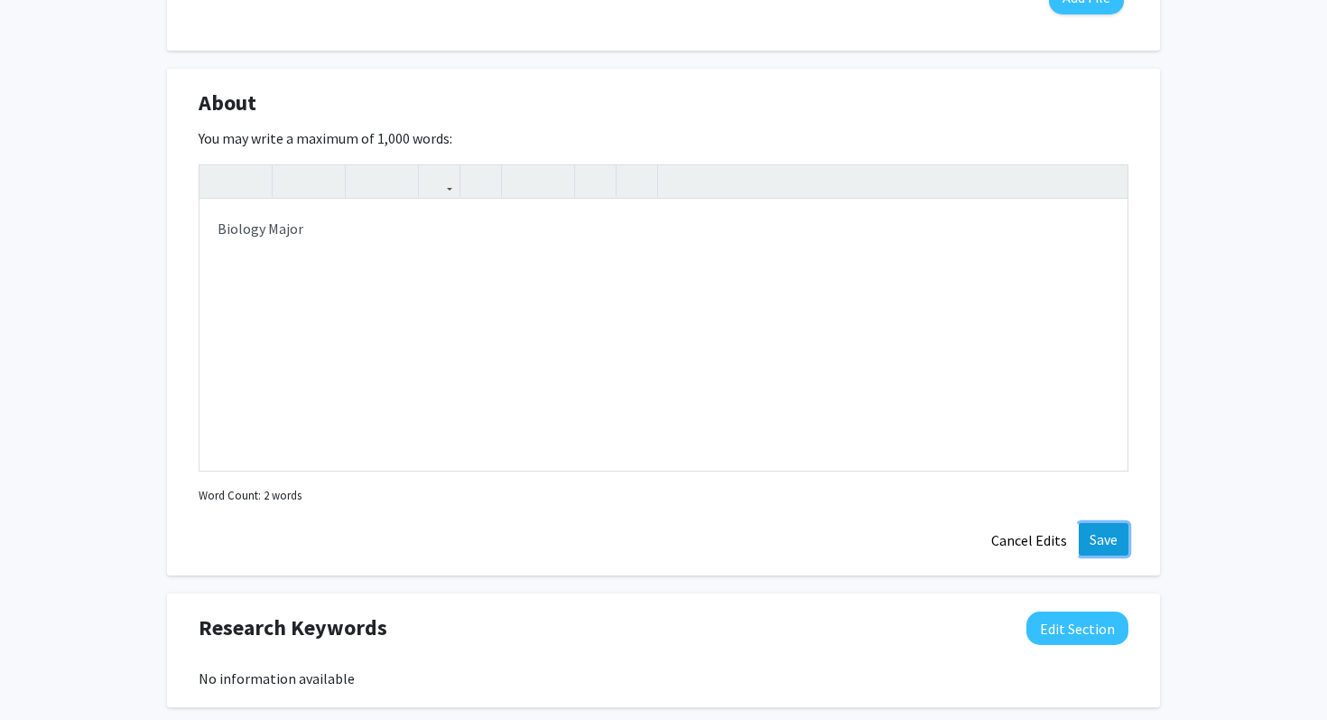
click at [1109, 542] on button "Save" at bounding box center [1104, 539] width 50 height 33
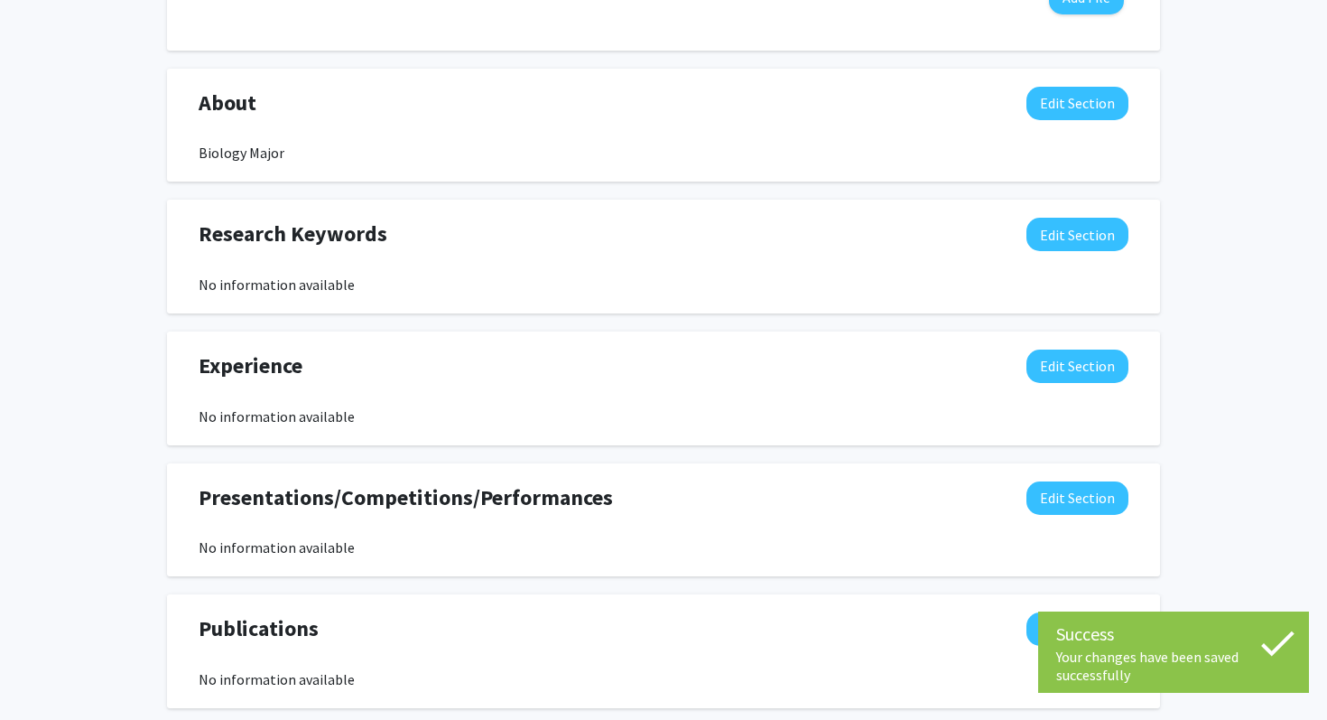
scroll to position [792, 0]
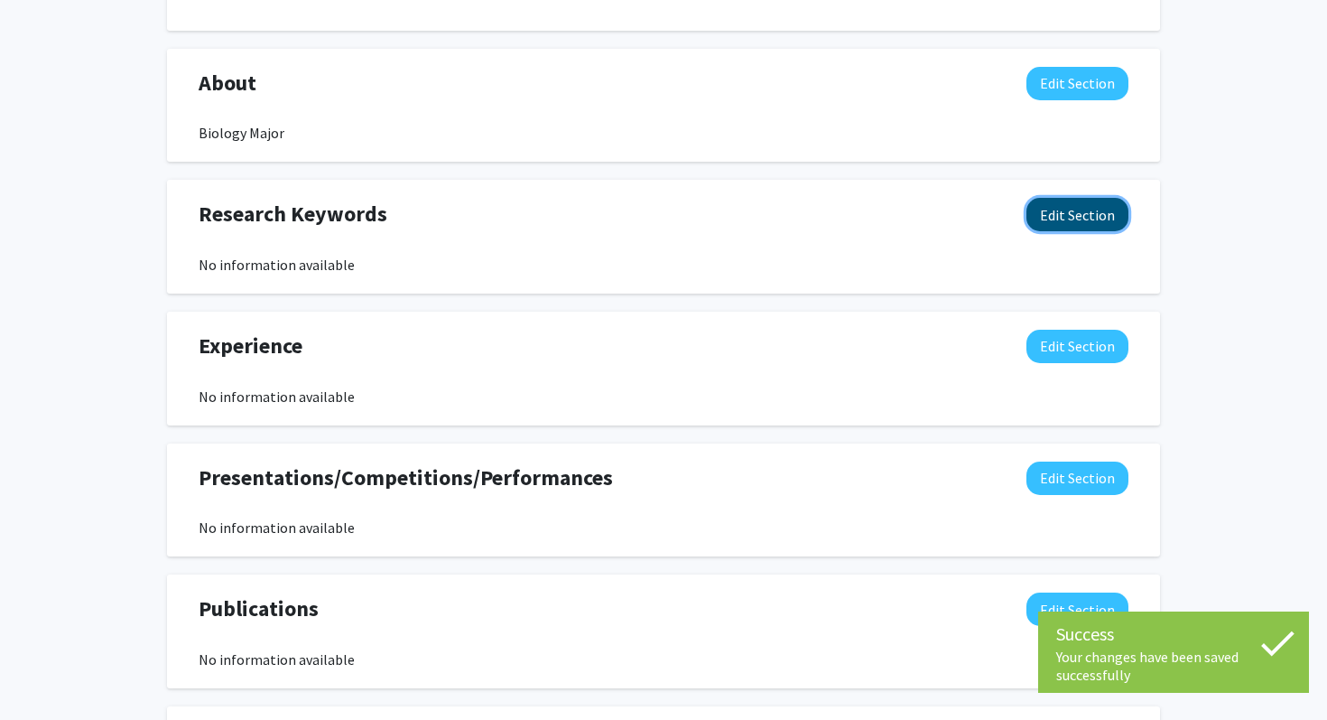
click at [1051, 221] on button "Edit Section" at bounding box center [1077, 214] width 102 height 33
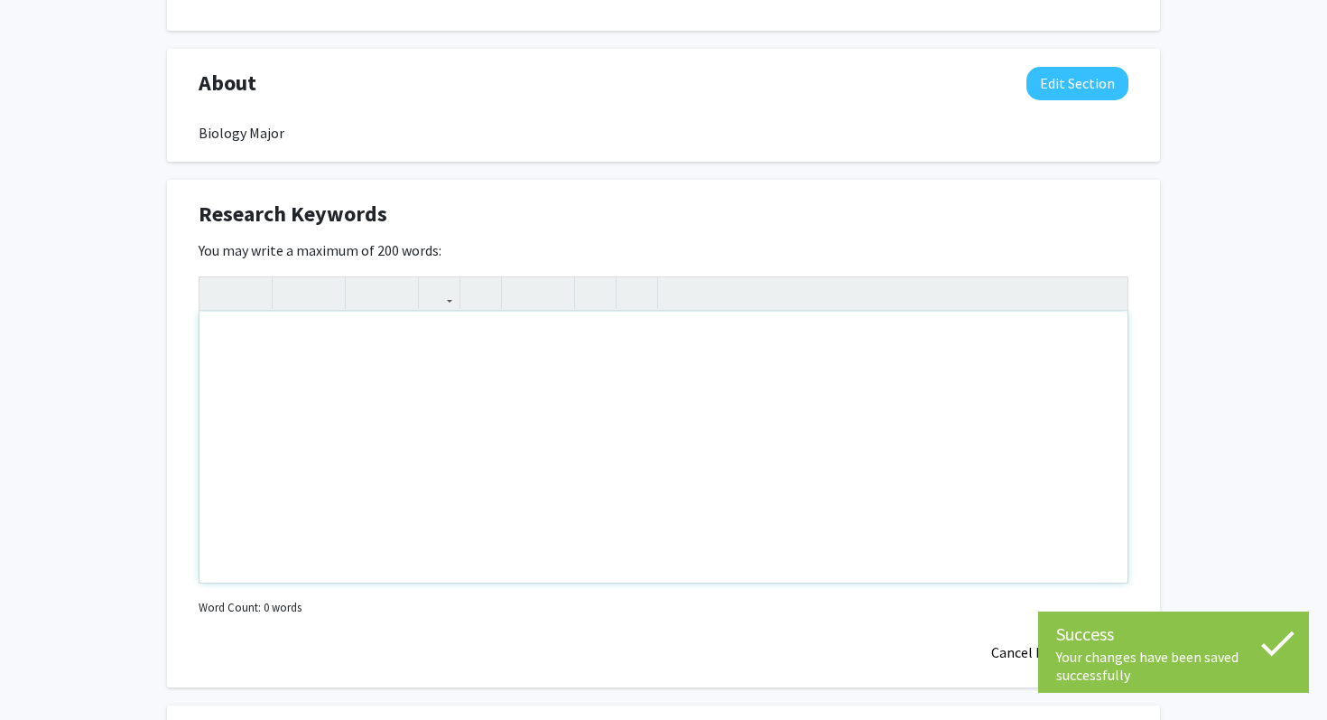
click at [494, 348] on div "Note to users with screen readers: Please deactivate our accessibility plugin f…" at bounding box center [664, 446] width 928 height 271
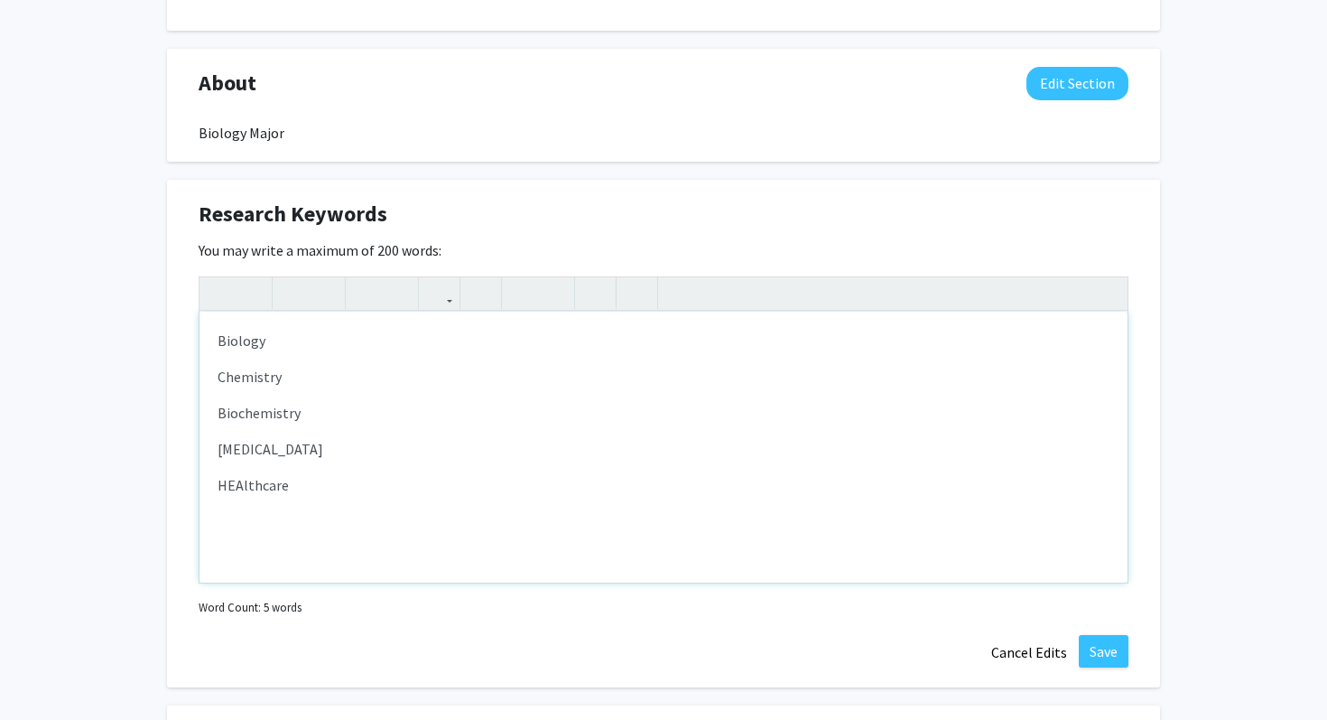
click at [239, 488] on p "HEAlthcare" at bounding box center [664, 485] width 892 height 22
click at [304, 488] on p "Healthcare" at bounding box center [664, 485] width 892 height 22
type textarea "<p>Biology</p><p>Chemistry</p><p>Biochemistry</p><p>Cancer</p><p>Healthcare</p>…"
click at [303, 515] on p "Medicine" at bounding box center [664, 521] width 892 height 22
click at [1101, 645] on button "Save" at bounding box center [1104, 651] width 50 height 33
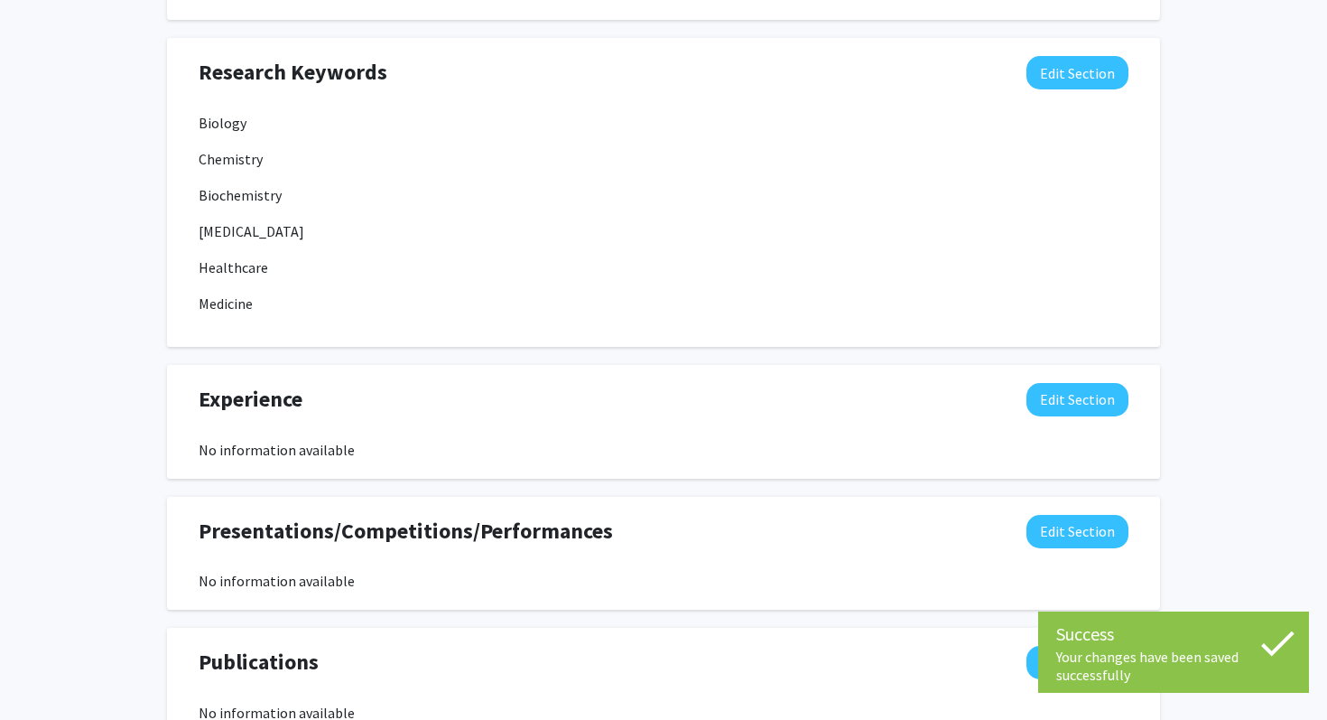
scroll to position [960, 0]
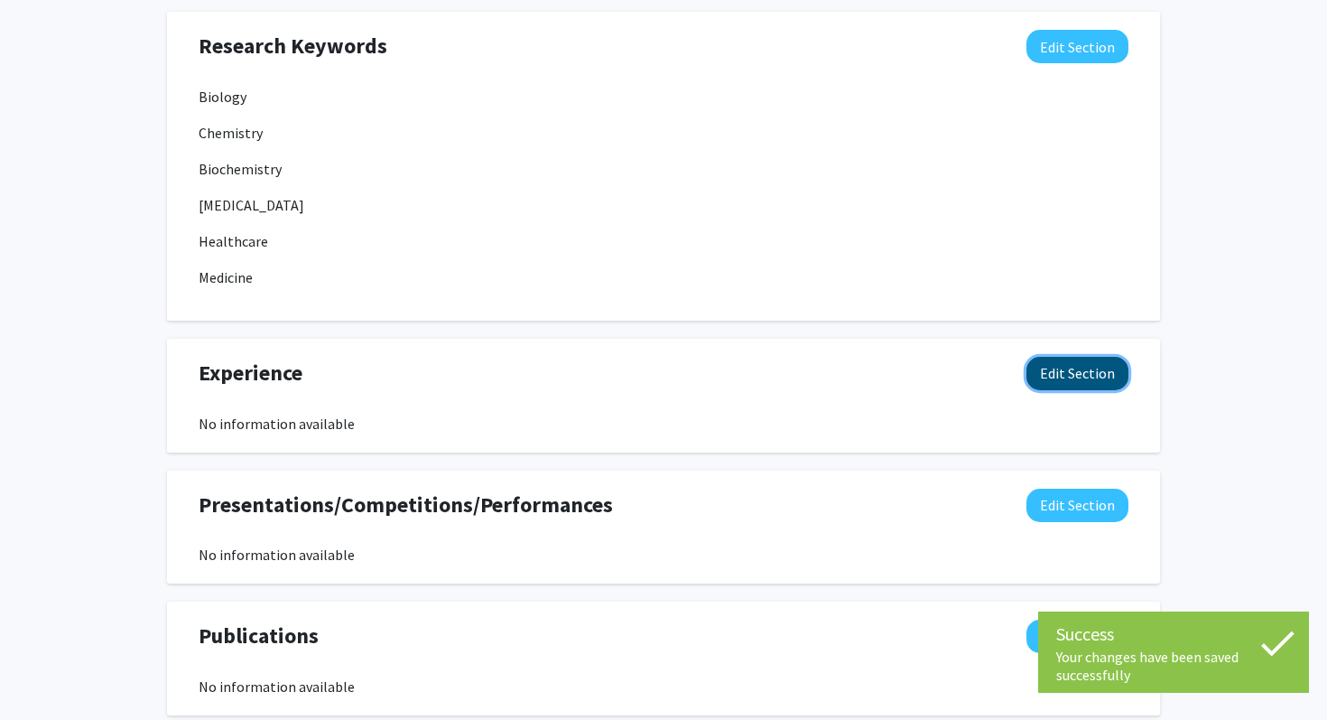
click at [1071, 376] on button "Edit Section" at bounding box center [1077, 373] width 102 height 33
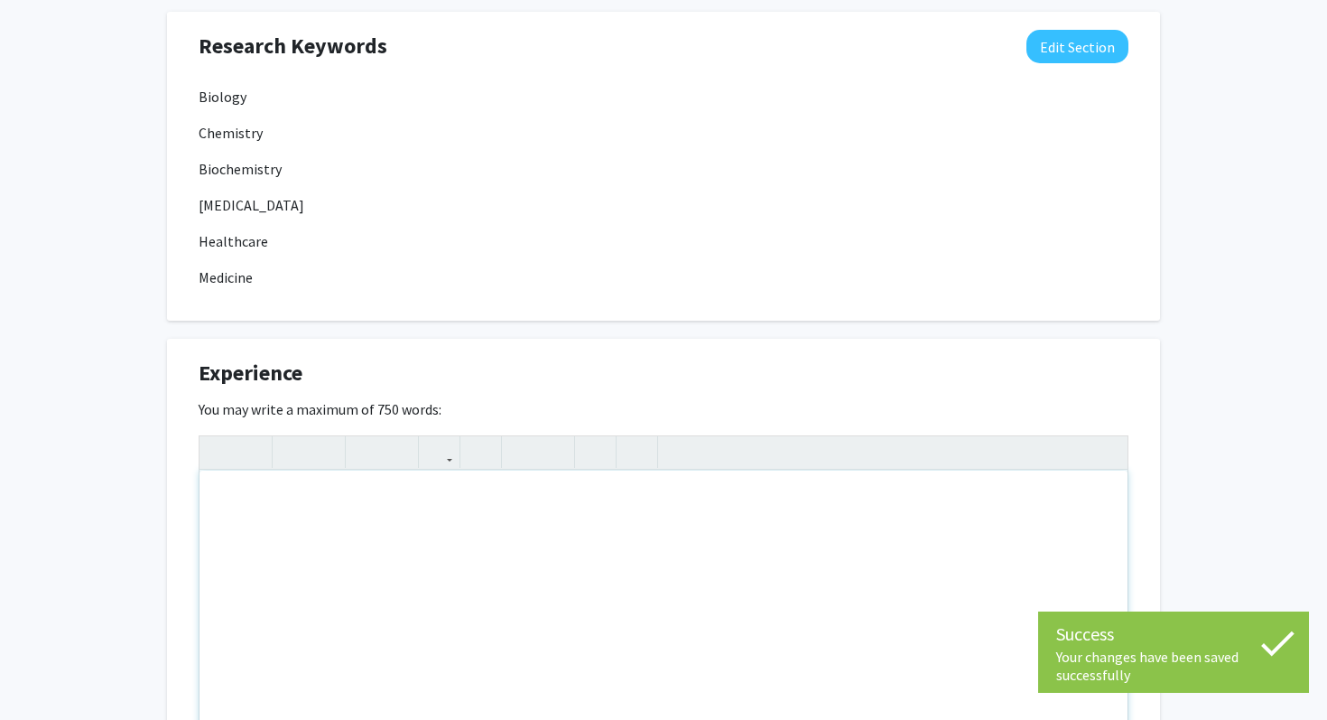
click at [460, 505] on div "Note to users with screen readers: Please deactivate our accessibility plugin f…" at bounding box center [664, 605] width 928 height 271
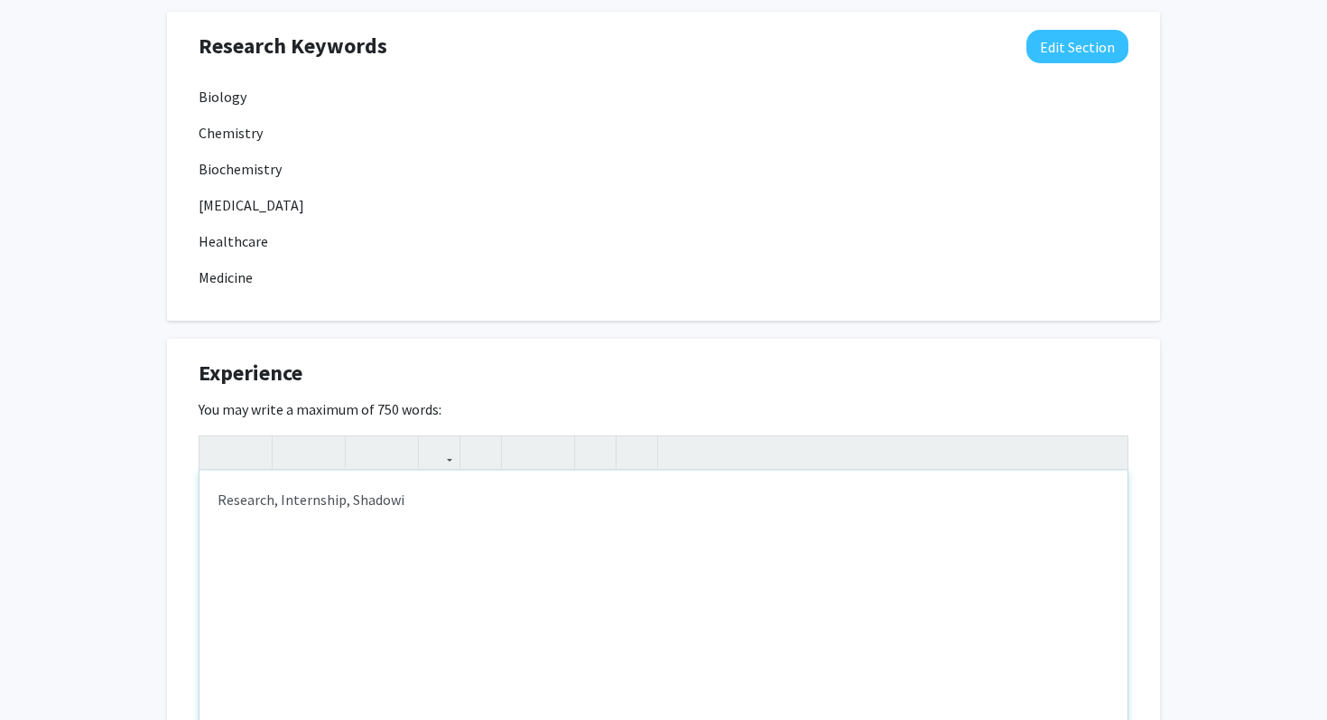
type textarea "Research, Internship, Shadowing"
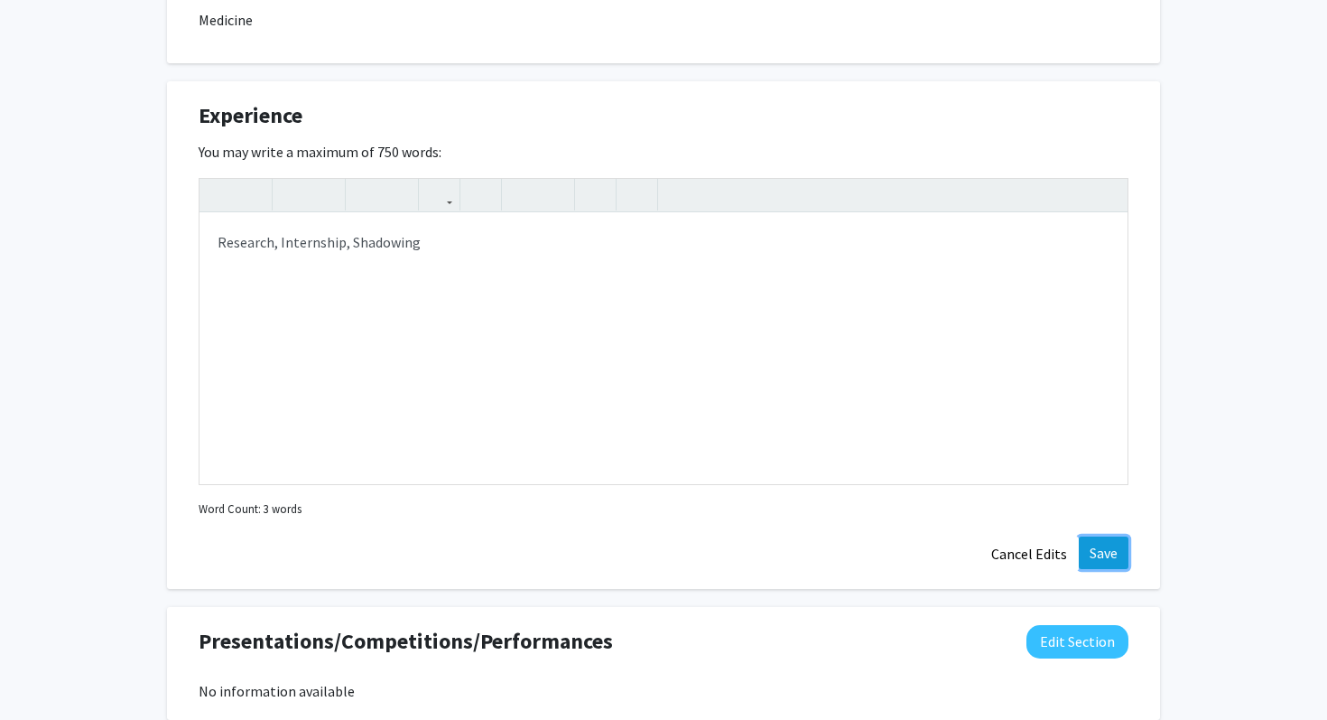
click at [1097, 563] on button "Save" at bounding box center [1104, 552] width 50 height 33
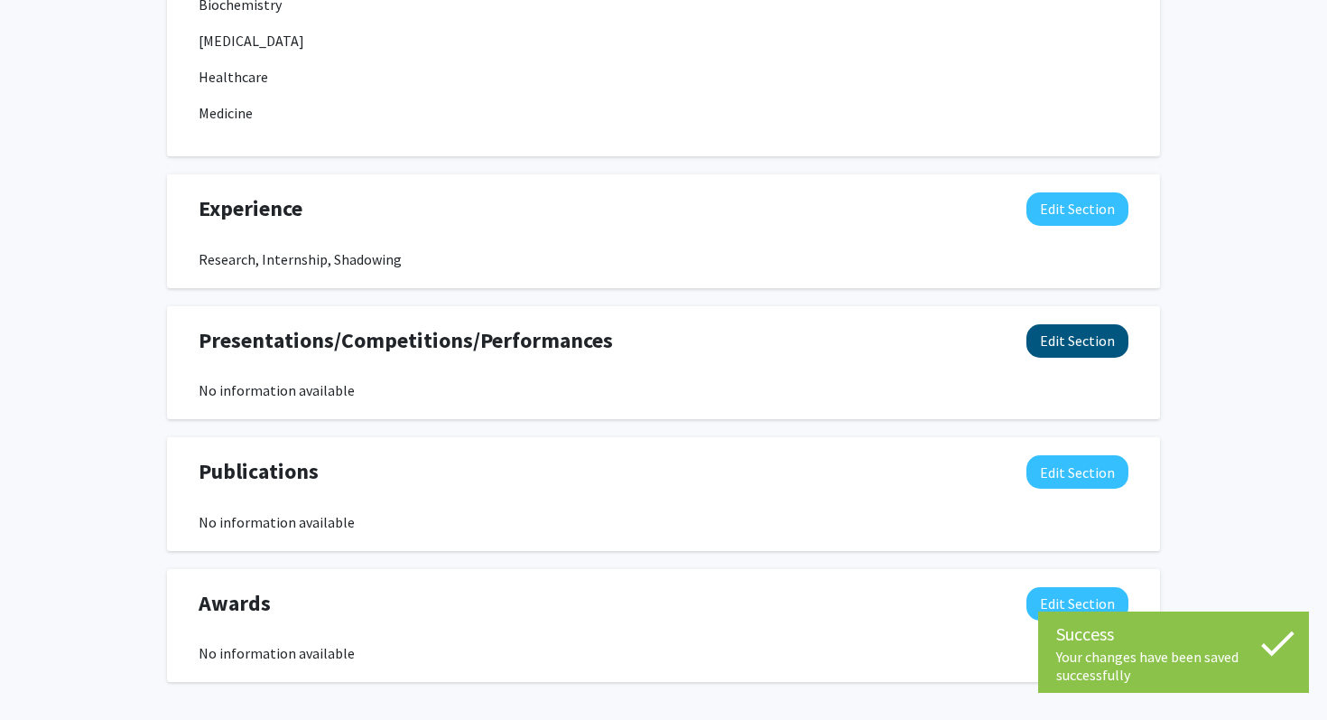
scroll to position [1110, 0]
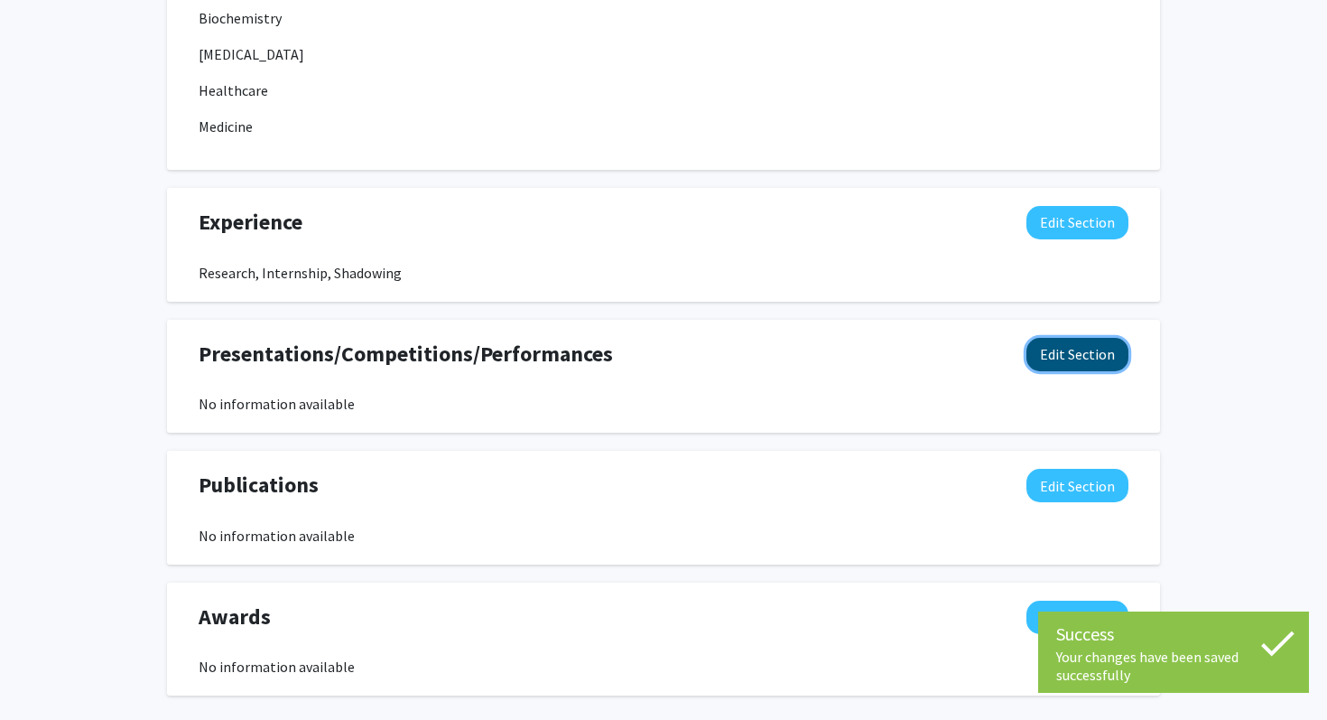
click at [1063, 360] on button "Edit Section" at bounding box center [1077, 354] width 102 height 33
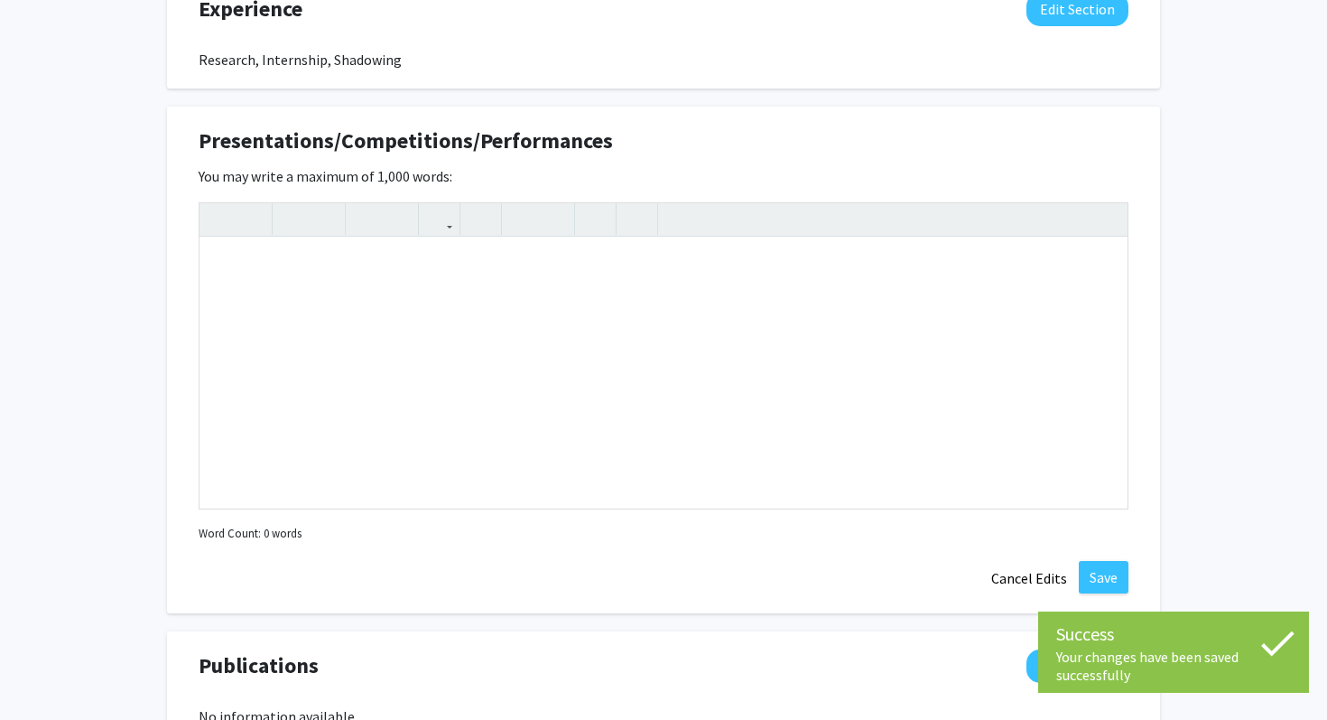
scroll to position [1340, 0]
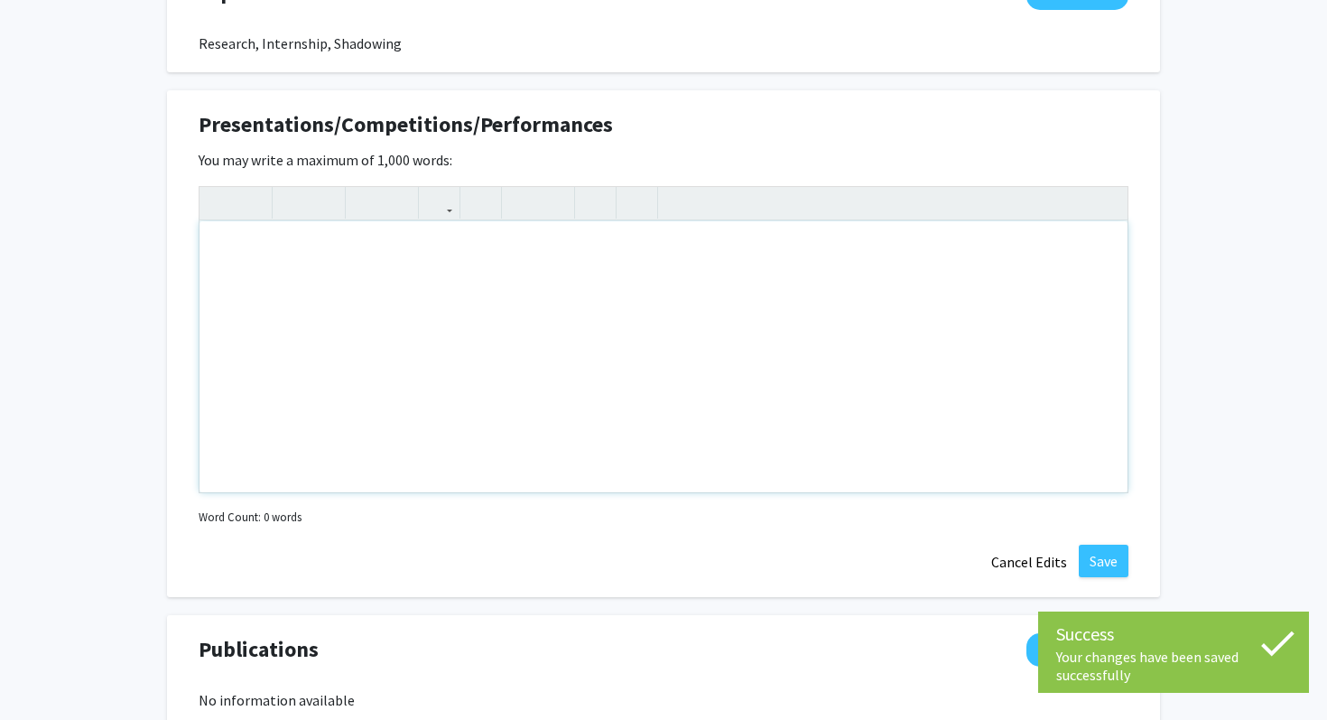
click at [345, 275] on div "Note to users with screen readers: Please deactivate our accessibility plugin f…" at bounding box center [664, 356] width 928 height 271
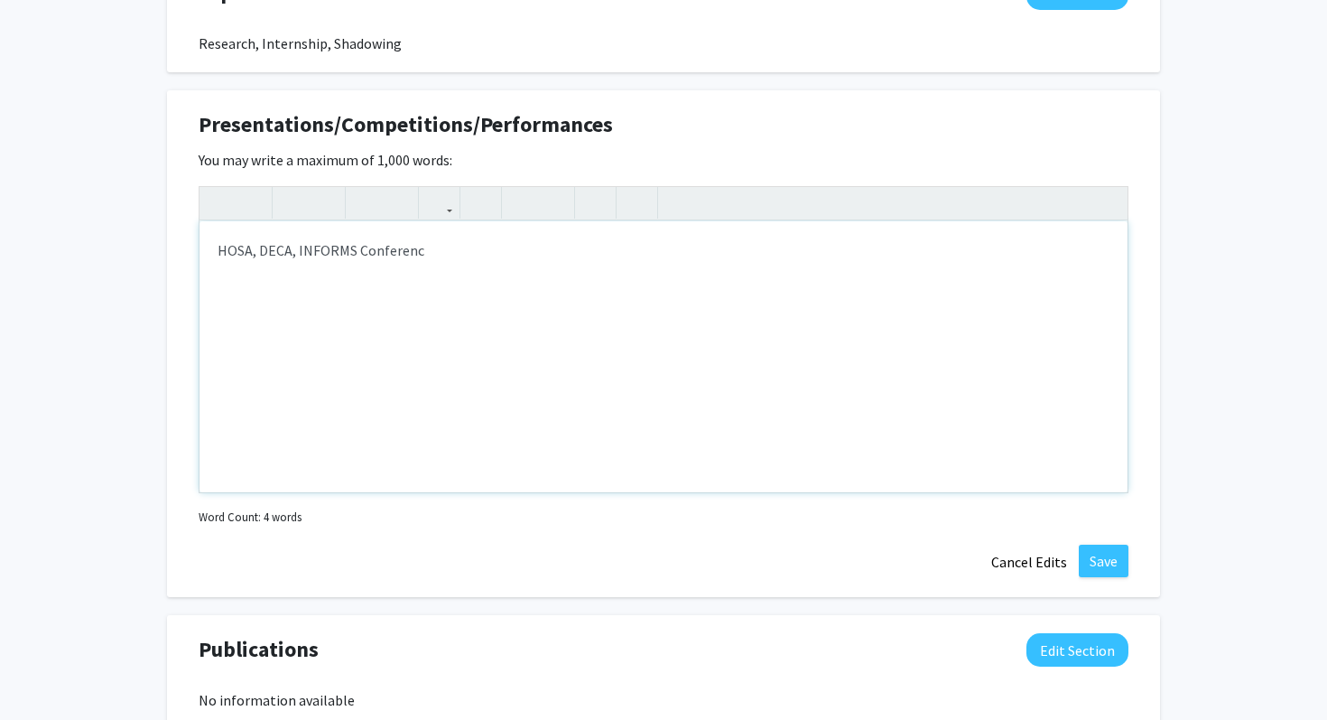
type textarea "HOSA, DECA, INFORMS Conference"
click at [1105, 579] on div "Presentations/Competitions/Performances Edit Section You may write a maximum of…" at bounding box center [663, 343] width 993 height 507
click at [1093, 564] on button "Save" at bounding box center [1104, 560] width 50 height 33
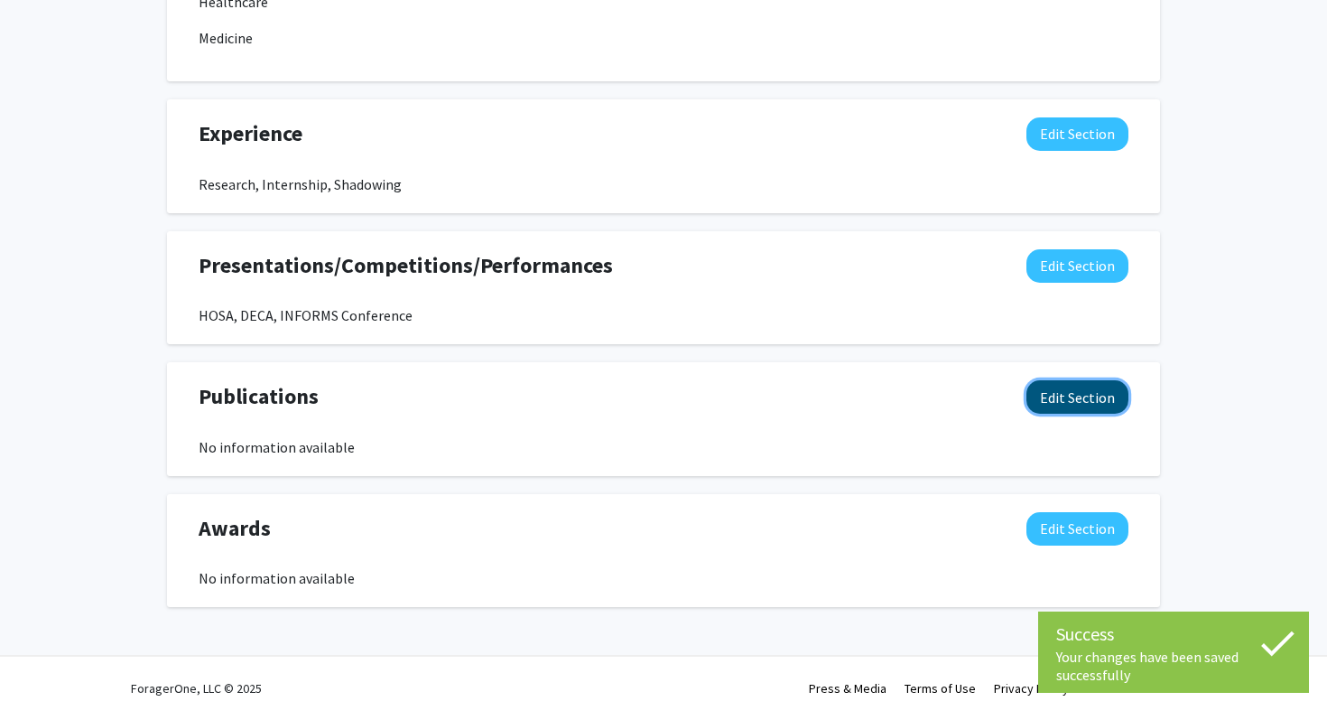
click at [1064, 401] on button "Edit Section" at bounding box center [1077, 396] width 102 height 33
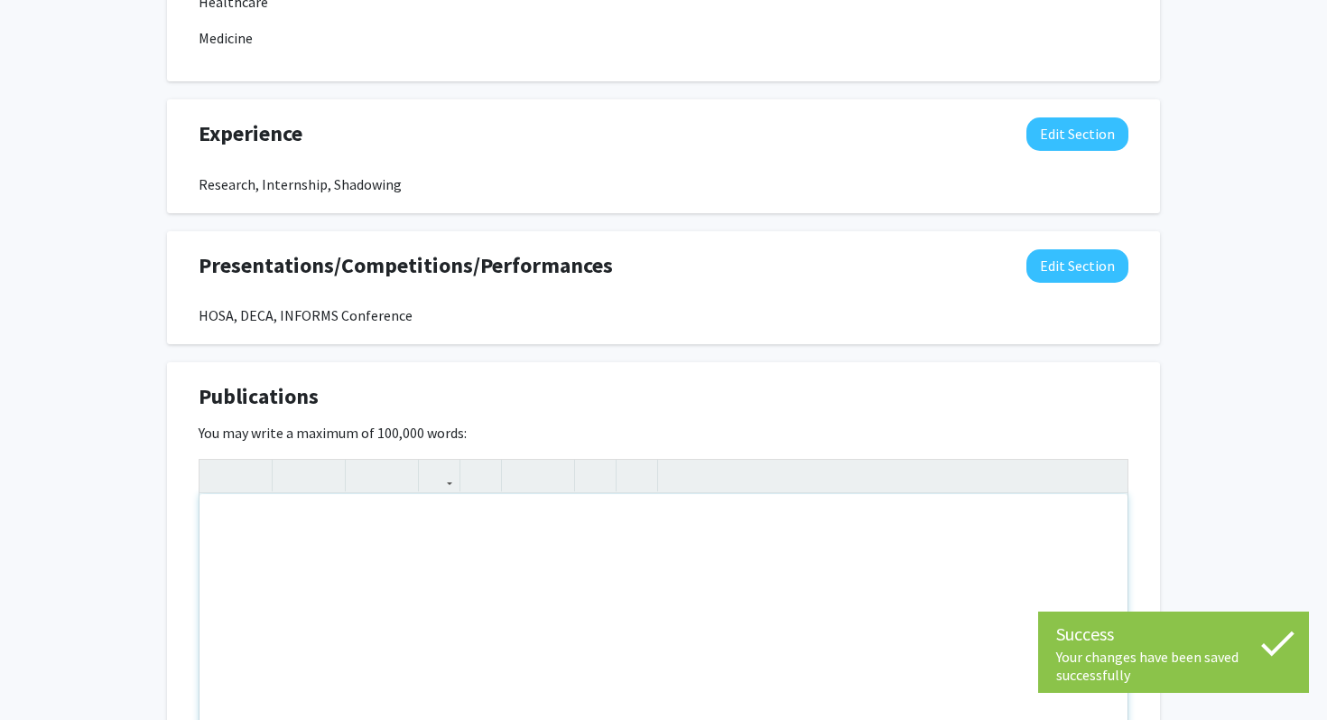
click at [506, 506] on div "Note to users with screen readers: Please deactivate our accessibility plugin f…" at bounding box center [664, 629] width 928 height 271
type textarea "5"
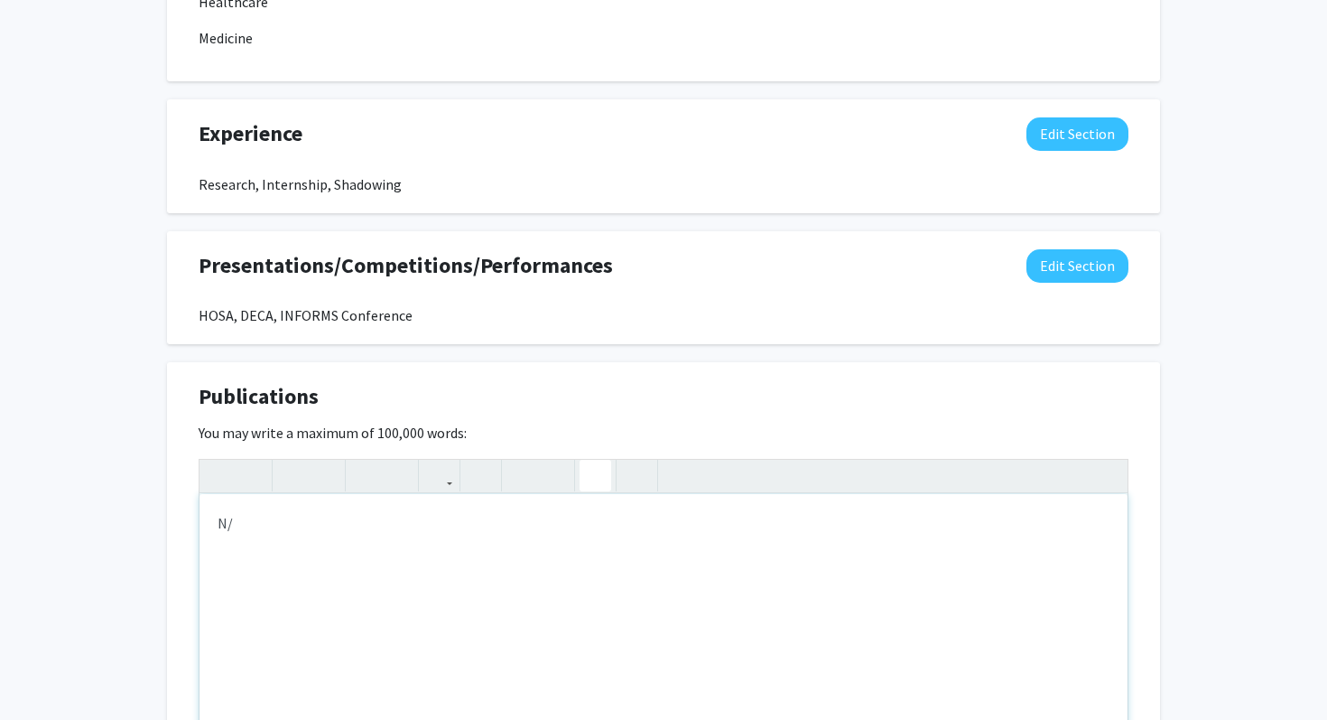
type textarea "N/A"
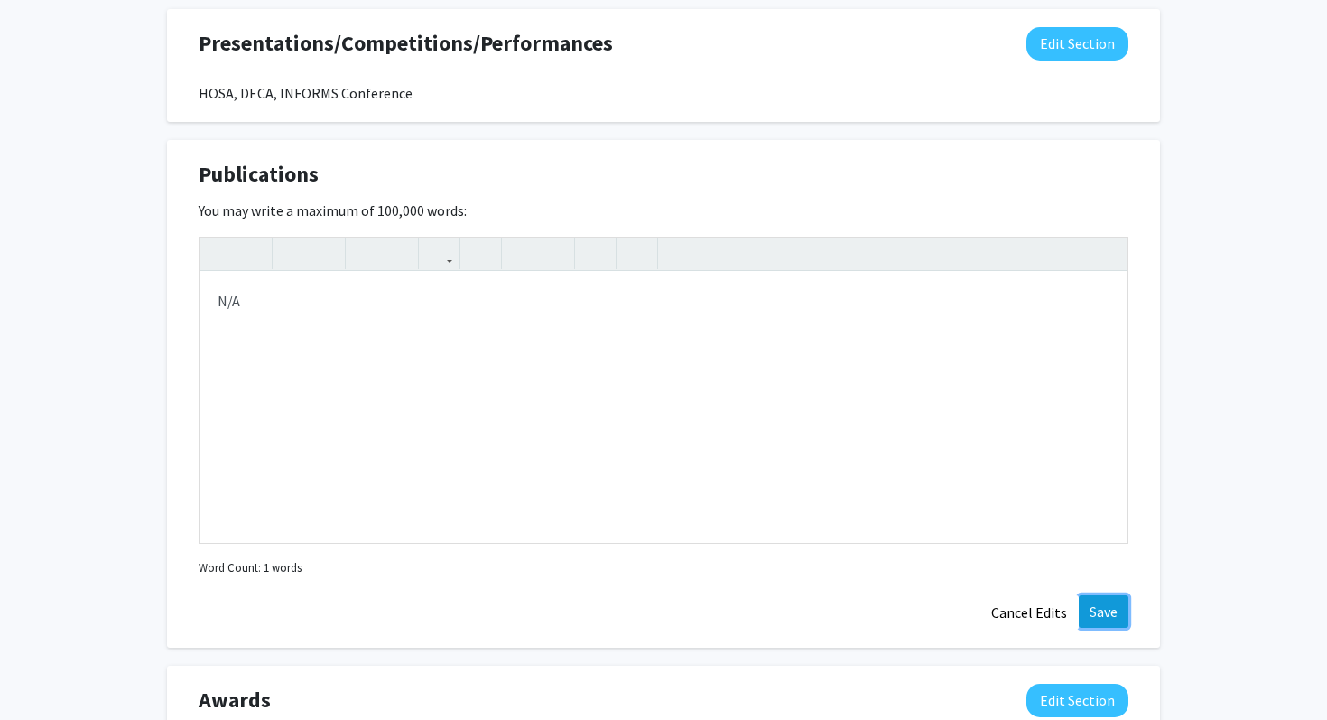
click at [1101, 608] on button "Save" at bounding box center [1104, 611] width 50 height 33
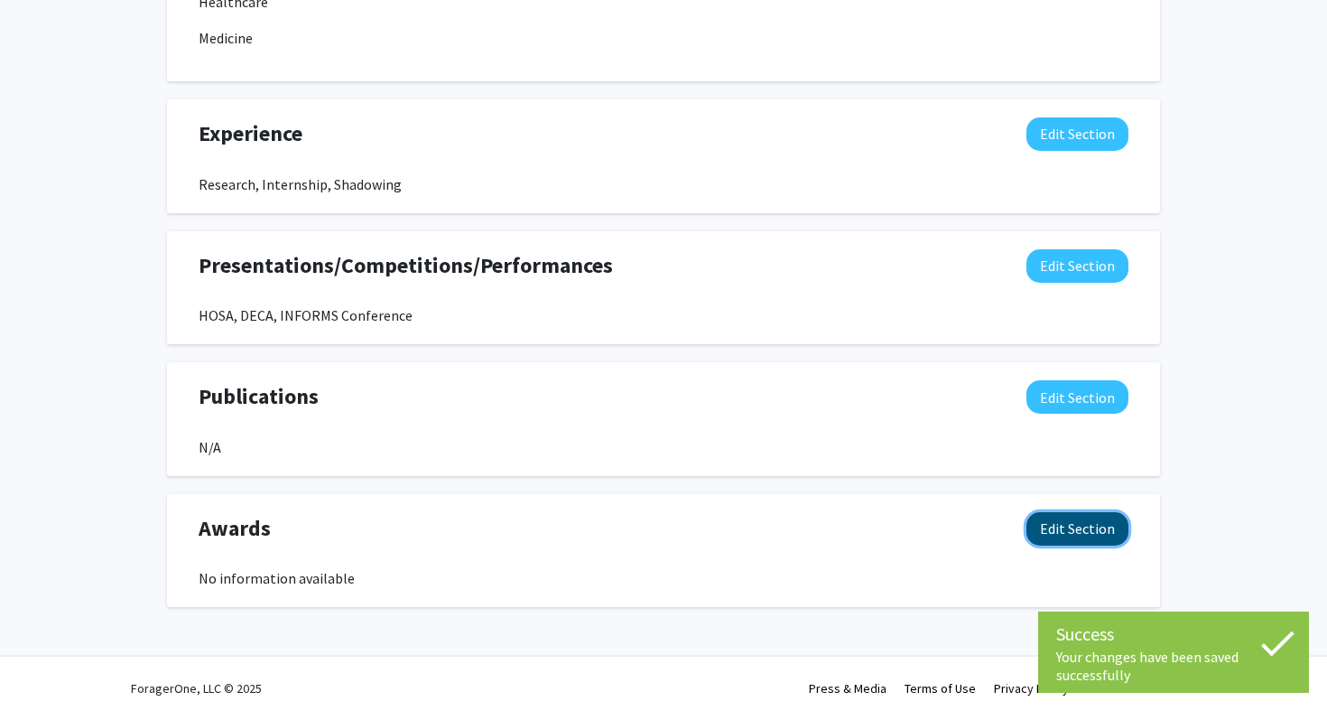
click at [1074, 531] on button "Edit Section" at bounding box center [1077, 528] width 102 height 33
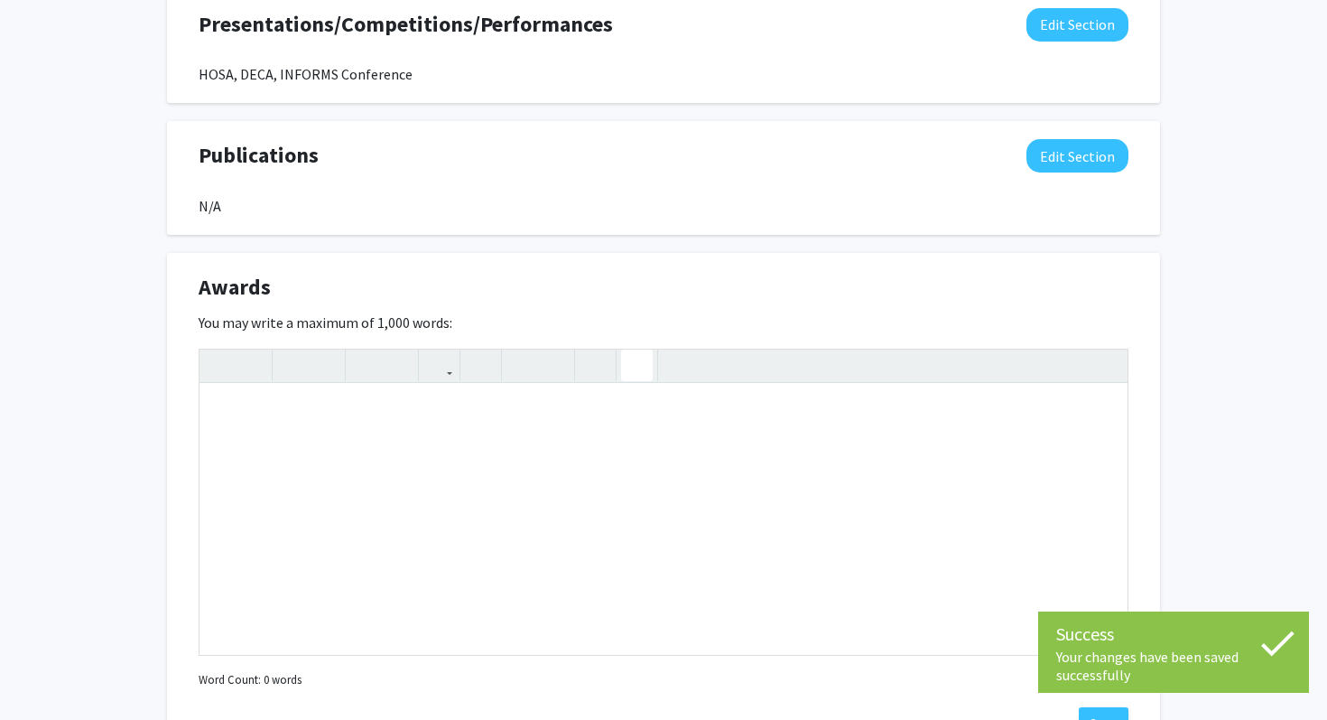
scroll to position [1544, 0]
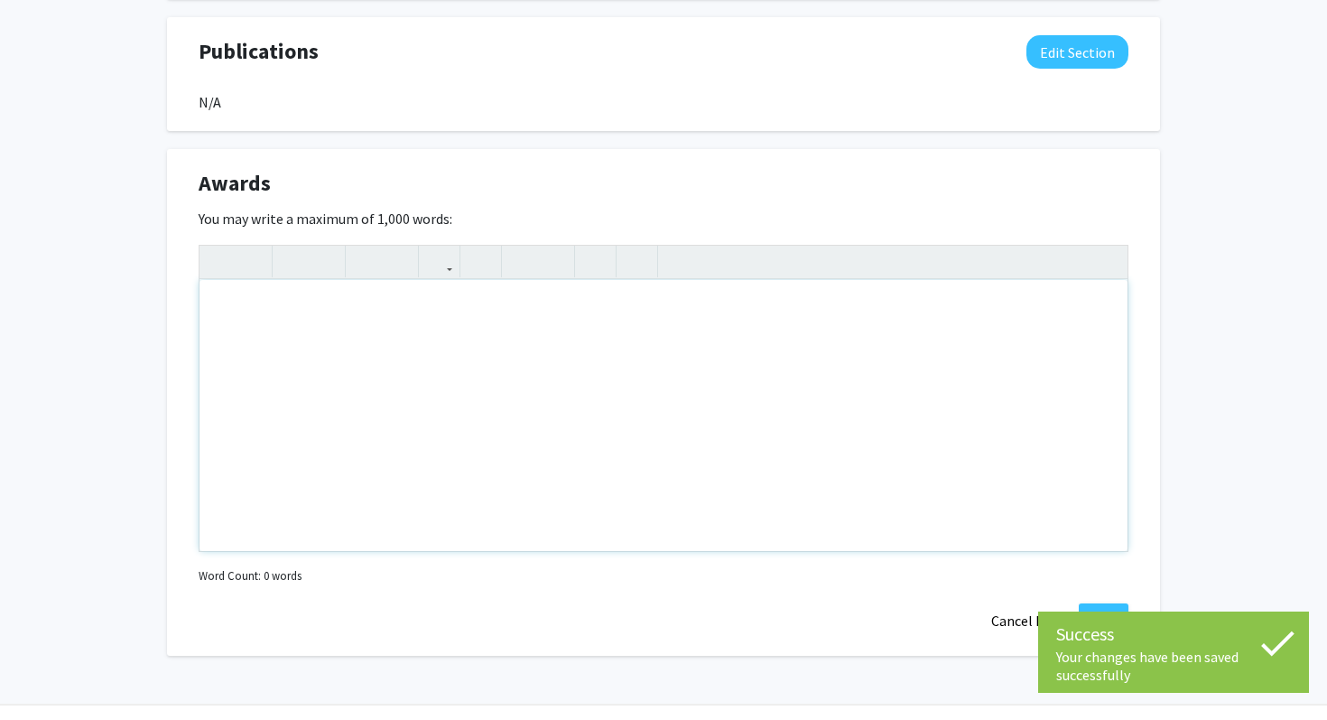
click at [535, 421] on div "Note to users with screen readers: Please deactivate our accessibility plugin f…" at bounding box center [664, 415] width 928 height 271
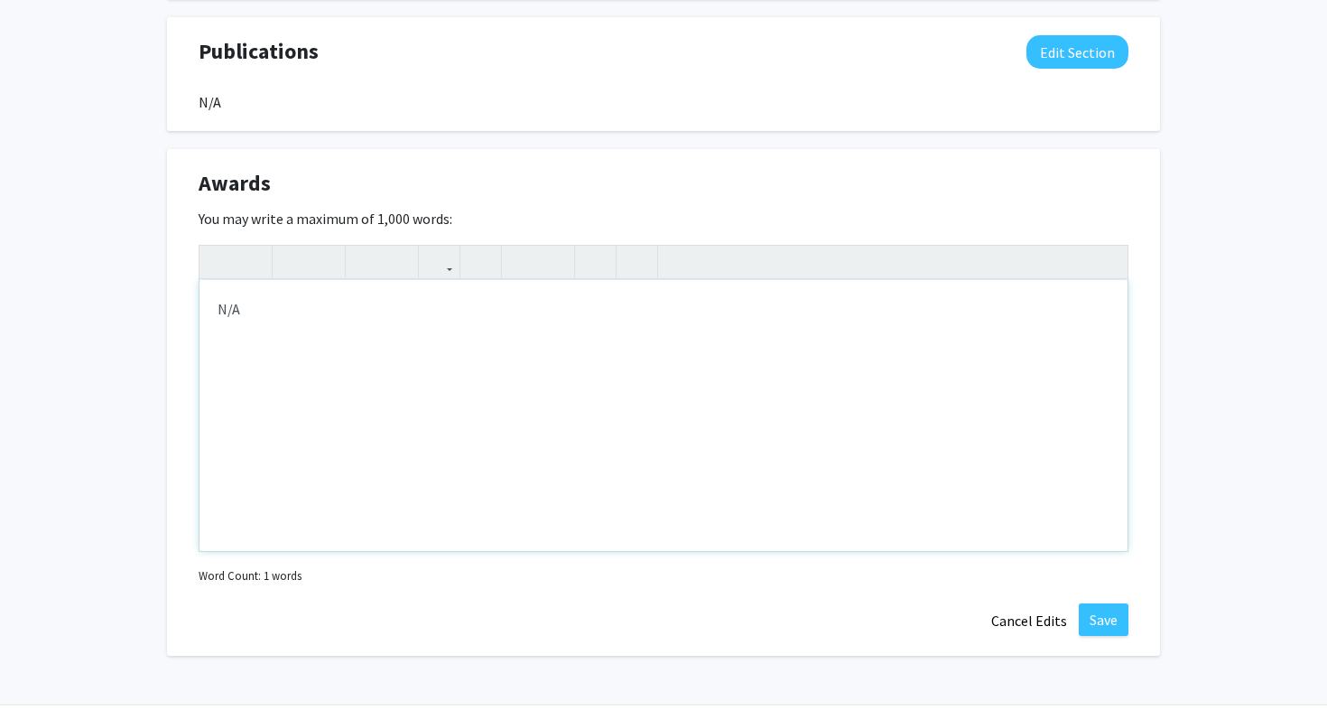
type textarea "N/A"
click at [1116, 621] on button "Save" at bounding box center [1104, 619] width 50 height 33
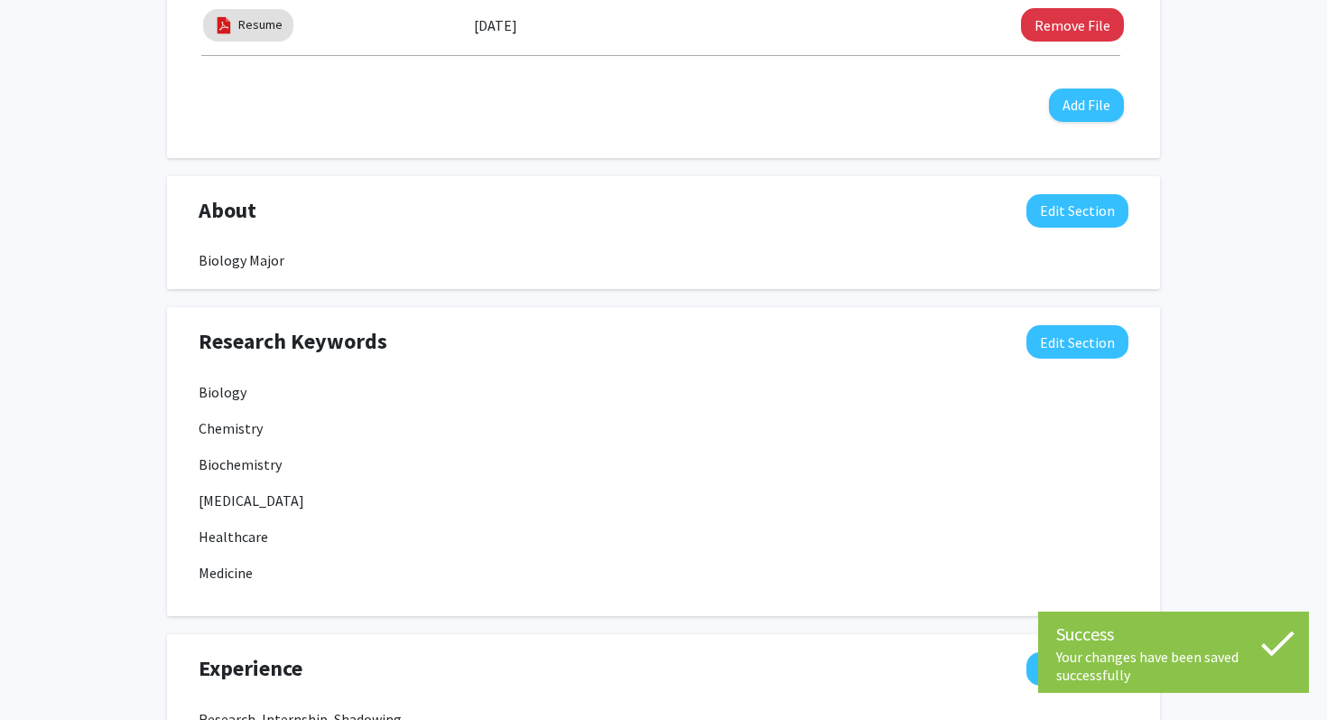
scroll to position [0, 0]
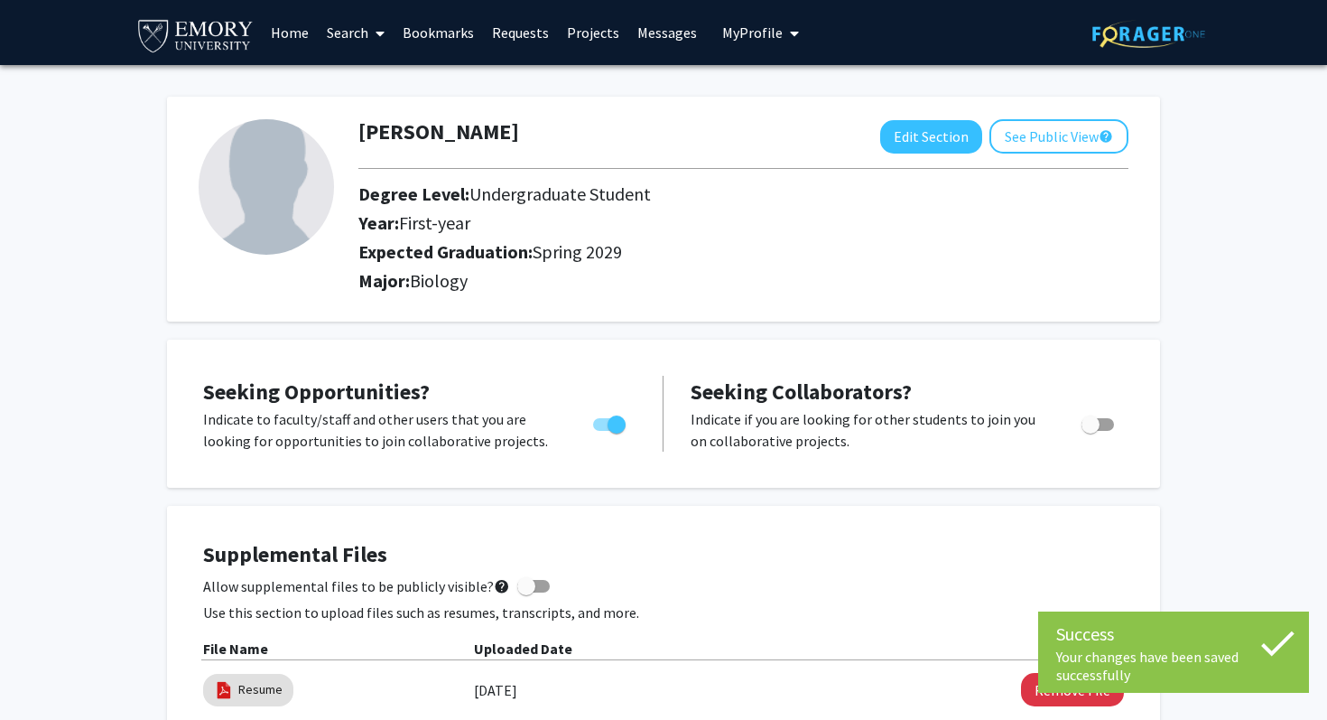
click at [360, 33] on link "Search" at bounding box center [356, 32] width 76 height 63
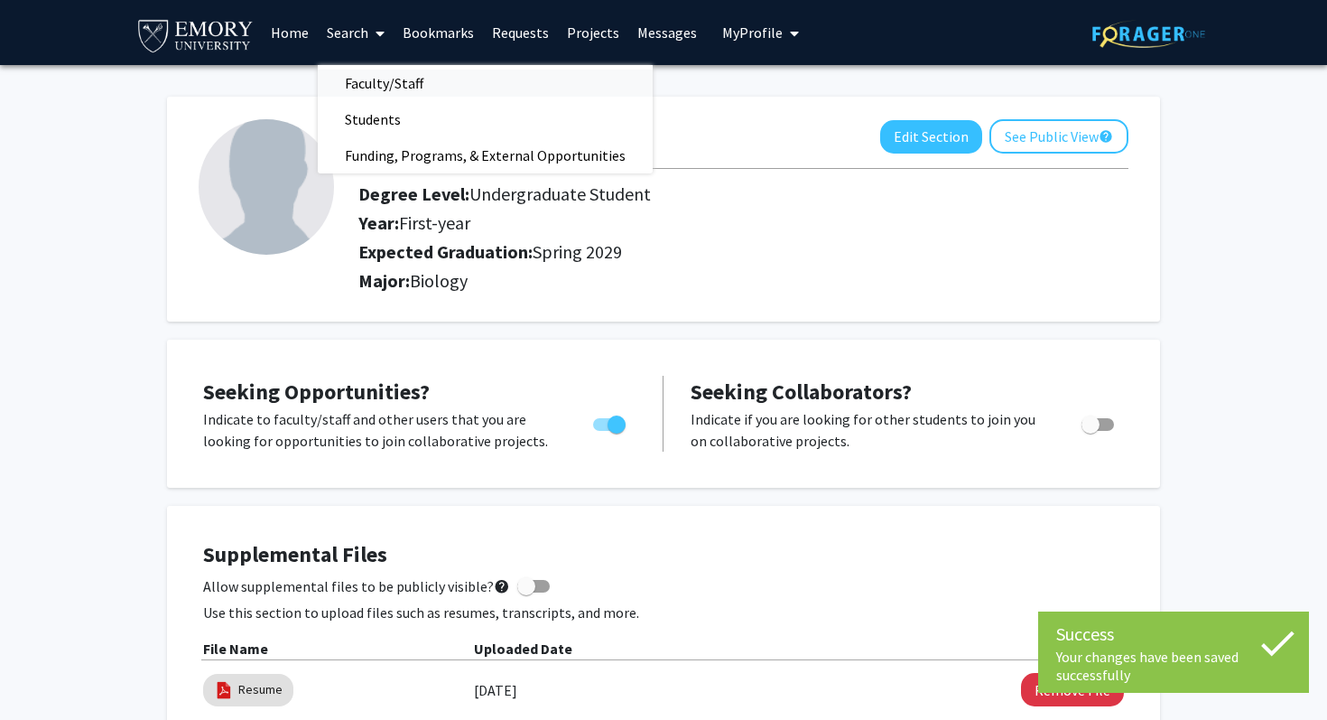
click at [356, 84] on span "Faculty/Staff" at bounding box center [384, 83] width 133 height 36
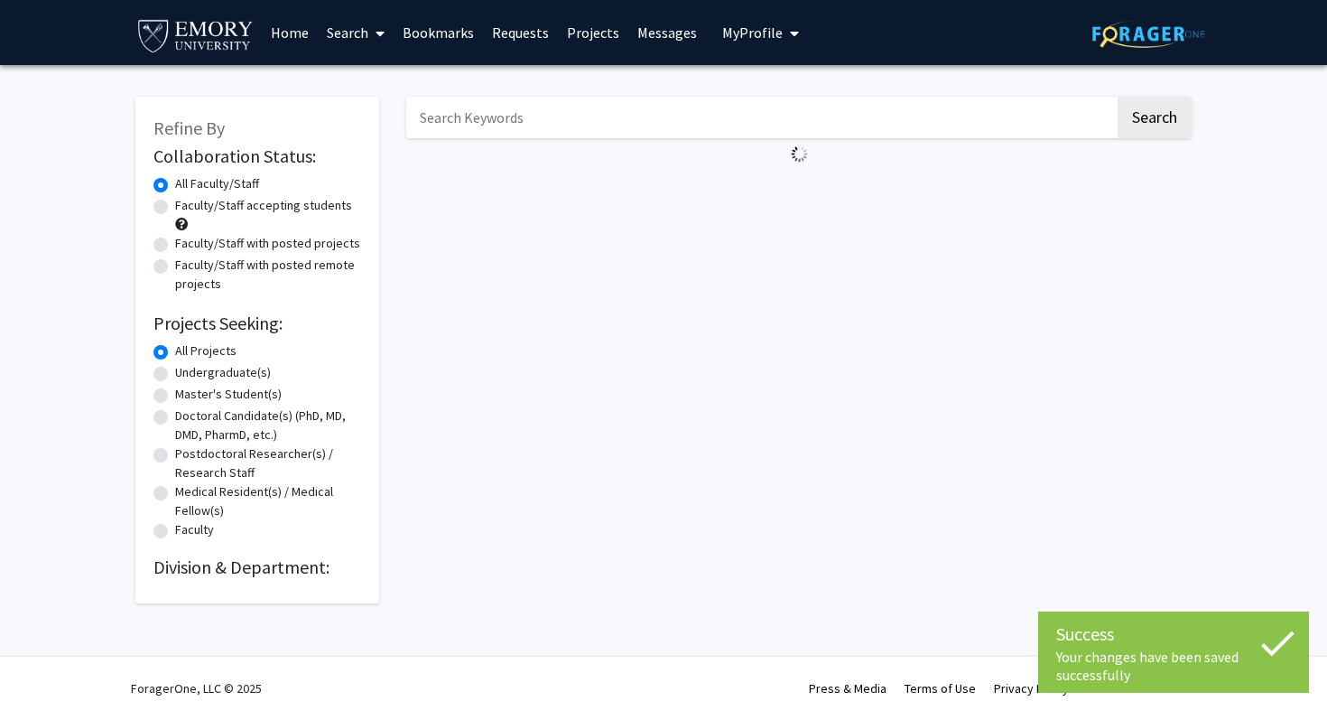
click at [175, 204] on label "Faculty/Staff accepting students" at bounding box center [263, 205] width 177 height 19
click at [175, 204] on input "Faculty/Staff accepting students" at bounding box center [181, 202] width 12 height 12
radio input "true"
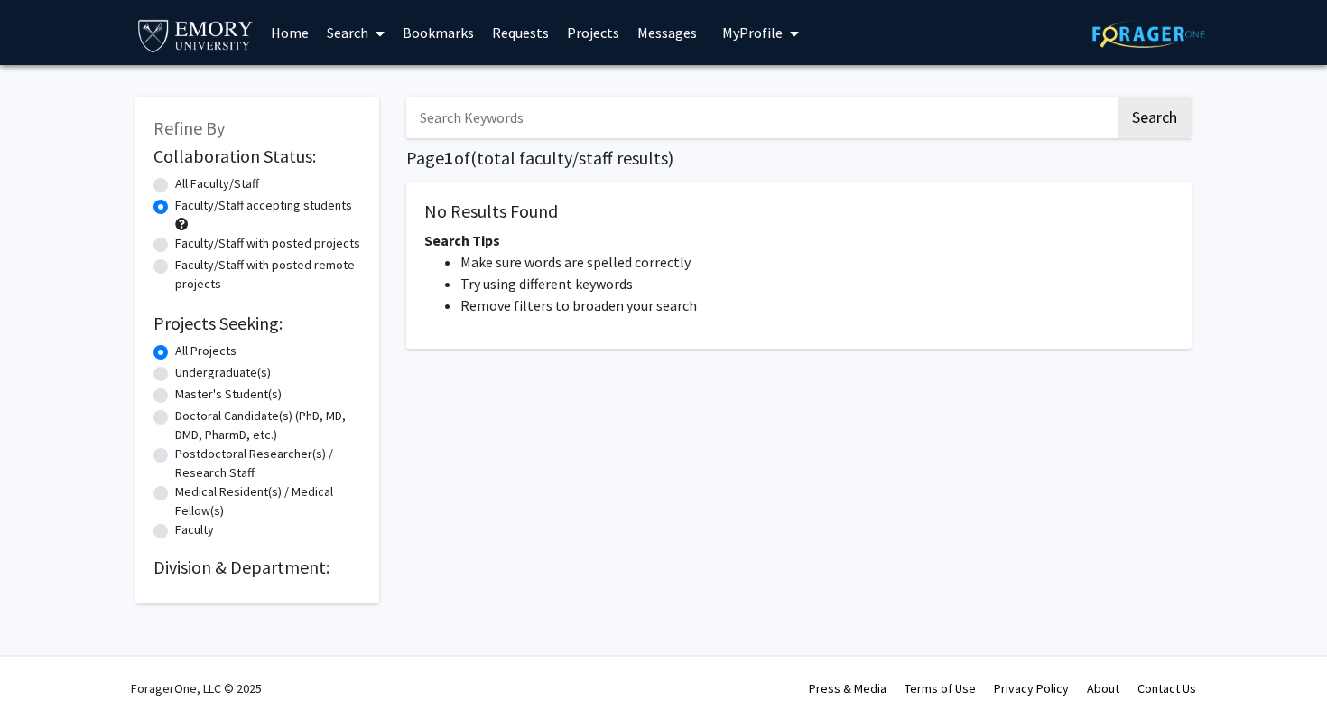
click at [175, 369] on label "Undergraduate(s)" at bounding box center [223, 372] width 96 height 19
click at [175, 369] on input "Undergraduate(s)" at bounding box center [181, 369] width 12 height 12
radio input "true"
click at [1101, 125] on input "Search Keywords" at bounding box center [760, 118] width 709 height 42
click at [1134, 122] on button "Search" at bounding box center [1155, 118] width 74 height 42
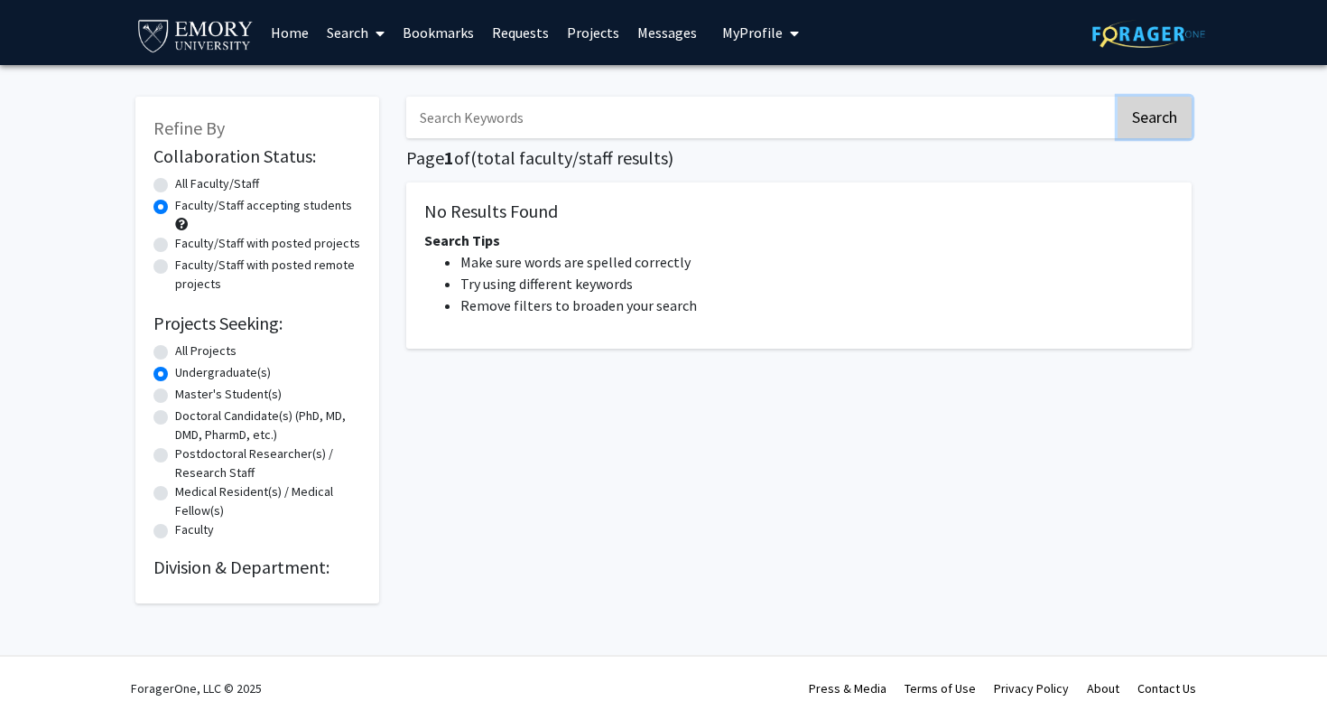
radio input "true"
click at [618, 123] on input "Search Keywords" at bounding box center [760, 118] width 709 height 42
type input "Biology"
click at [1118, 97] on button "Search" at bounding box center [1155, 118] width 74 height 42
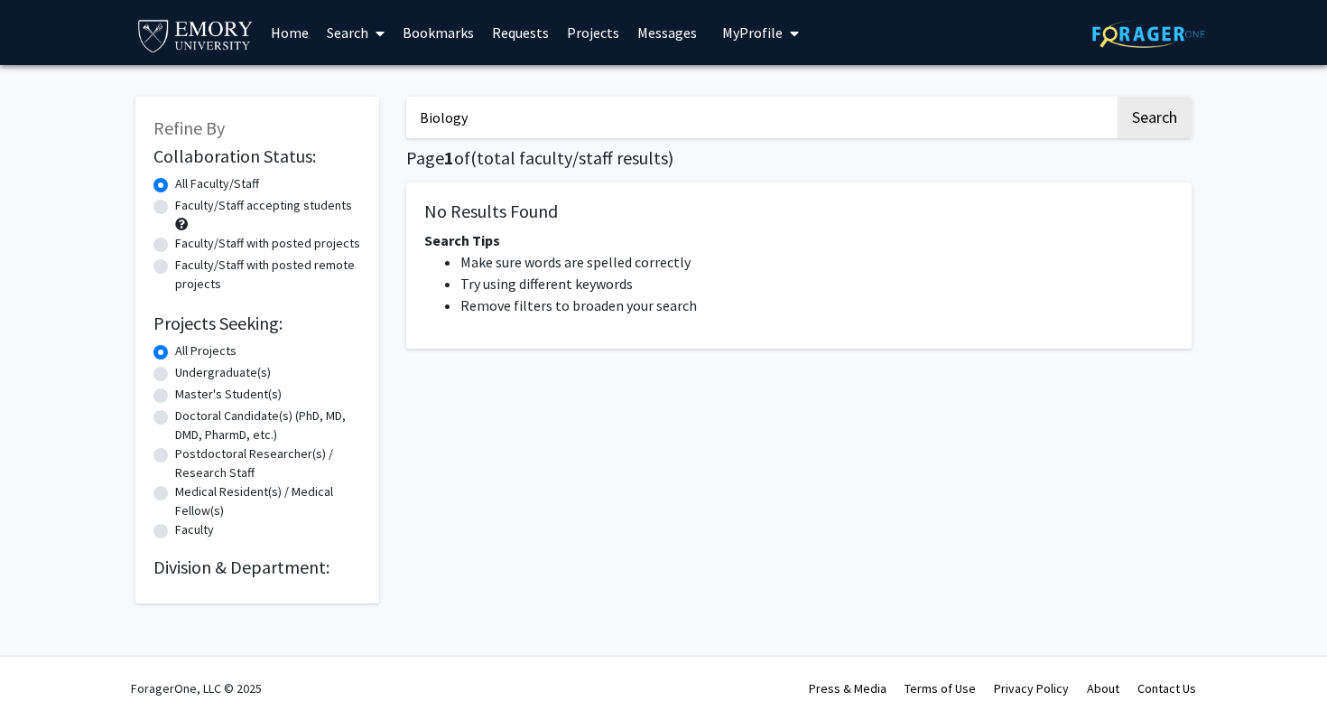
click at [175, 208] on label "Faculty/Staff accepting students" at bounding box center [263, 205] width 177 height 19
click at [175, 208] on input "Faculty/Staff accepting students" at bounding box center [181, 202] width 12 height 12
radio input "true"
click at [175, 376] on label "Undergraduate(s)" at bounding box center [223, 372] width 96 height 19
click at [175, 375] on input "Undergraduate(s)" at bounding box center [181, 369] width 12 height 12
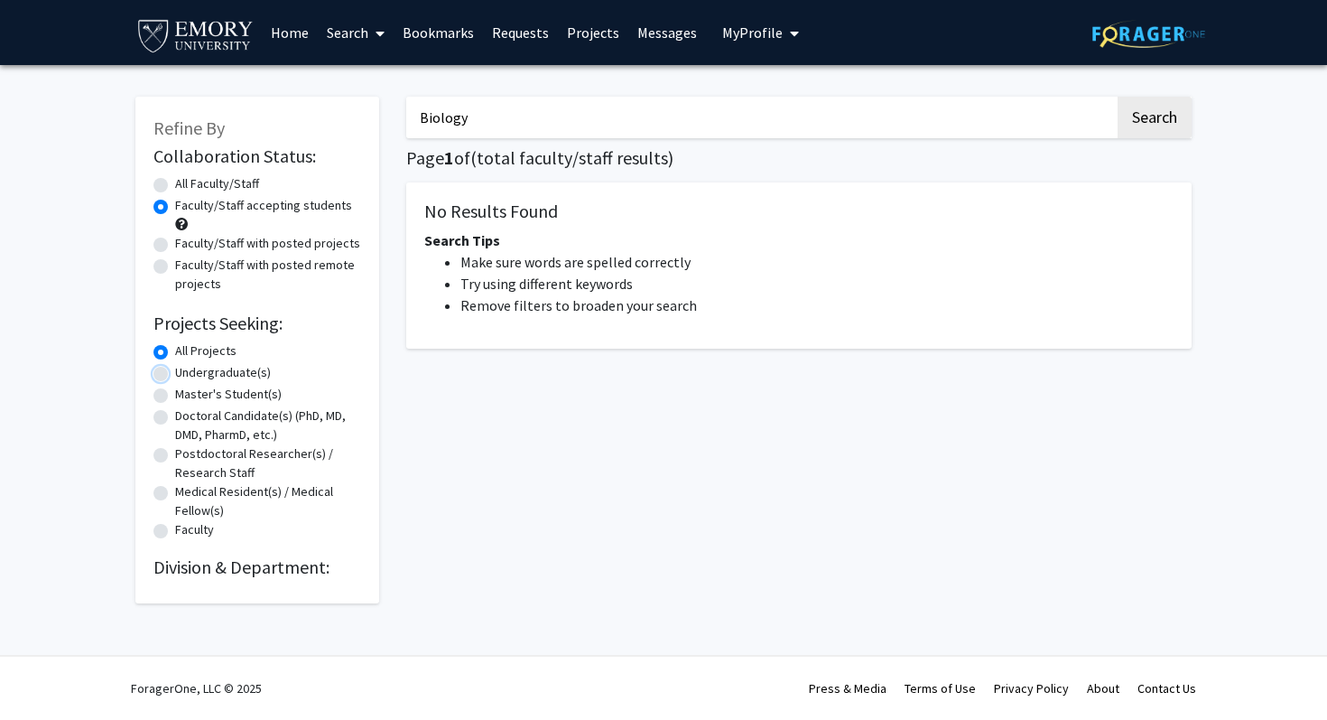
radio input "true"
click at [512, 138] on div "Biology Search Page 1 of ( total faculty/staff results) No Results Found Search…" at bounding box center [799, 341] width 813 height 525
click at [488, 133] on input "Biology" at bounding box center [760, 118] width 709 height 42
click at [1118, 97] on button "Search" at bounding box center [1155, 118] width 74 height 42
radio input "true"
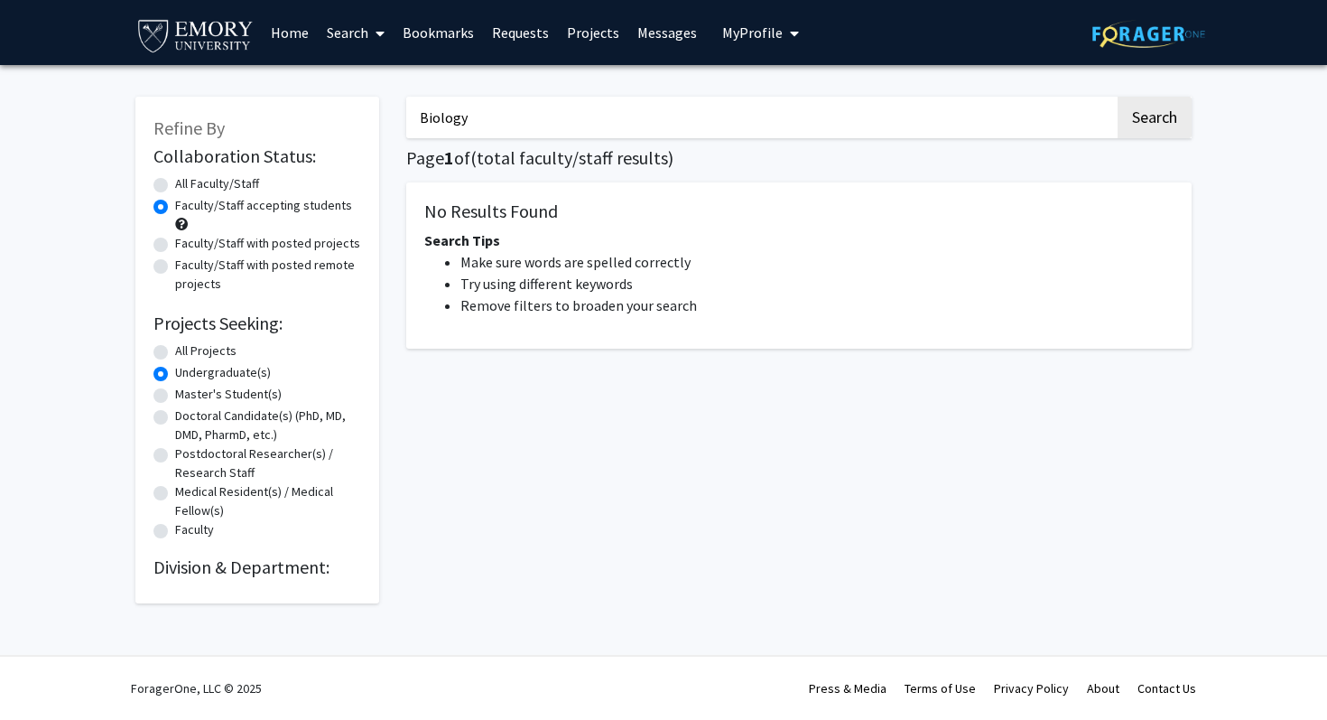
radio input "true"
click at [1118, 97] on button "Search" at bounding box center [1155, 118] width 74 height 42
click at [736, 17] on button "My Profile" at bounding box center [761, 32] width 88 height 65
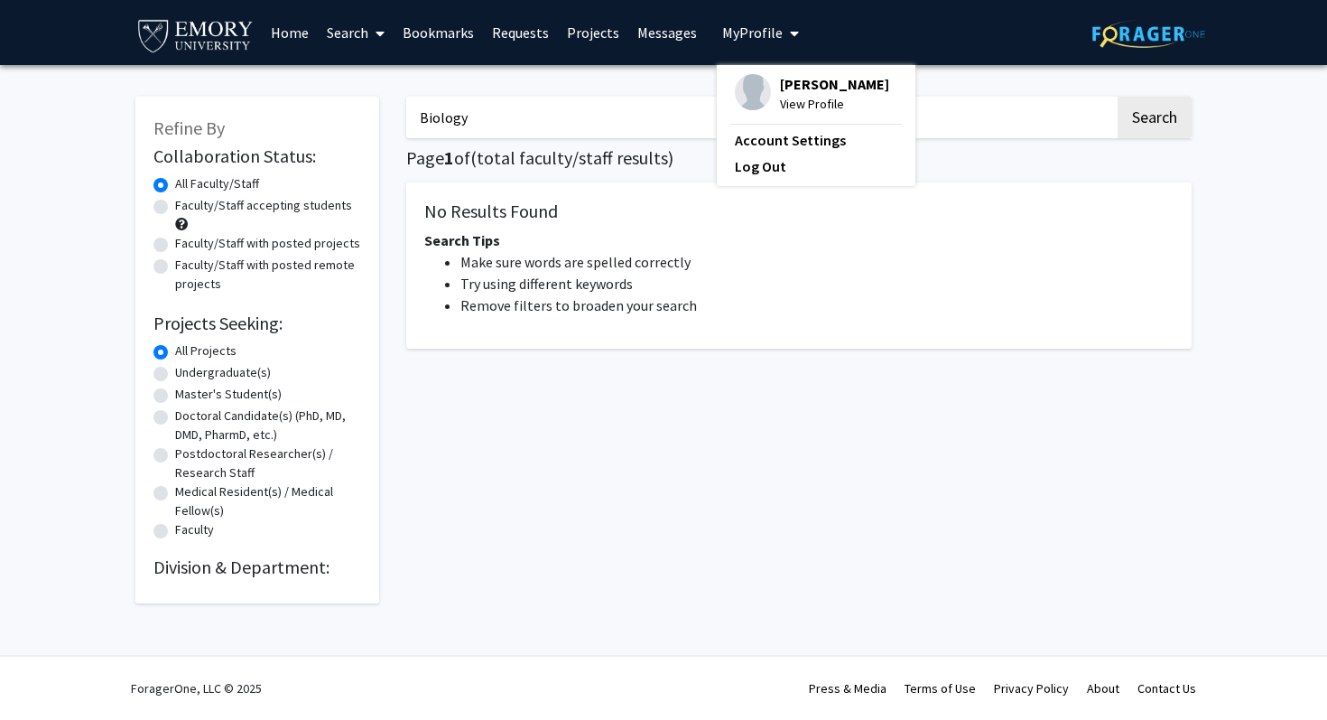
click at [787, 91] on span "[PERSON_NAME]" at bounding box center [834, 84] width 109 height 20
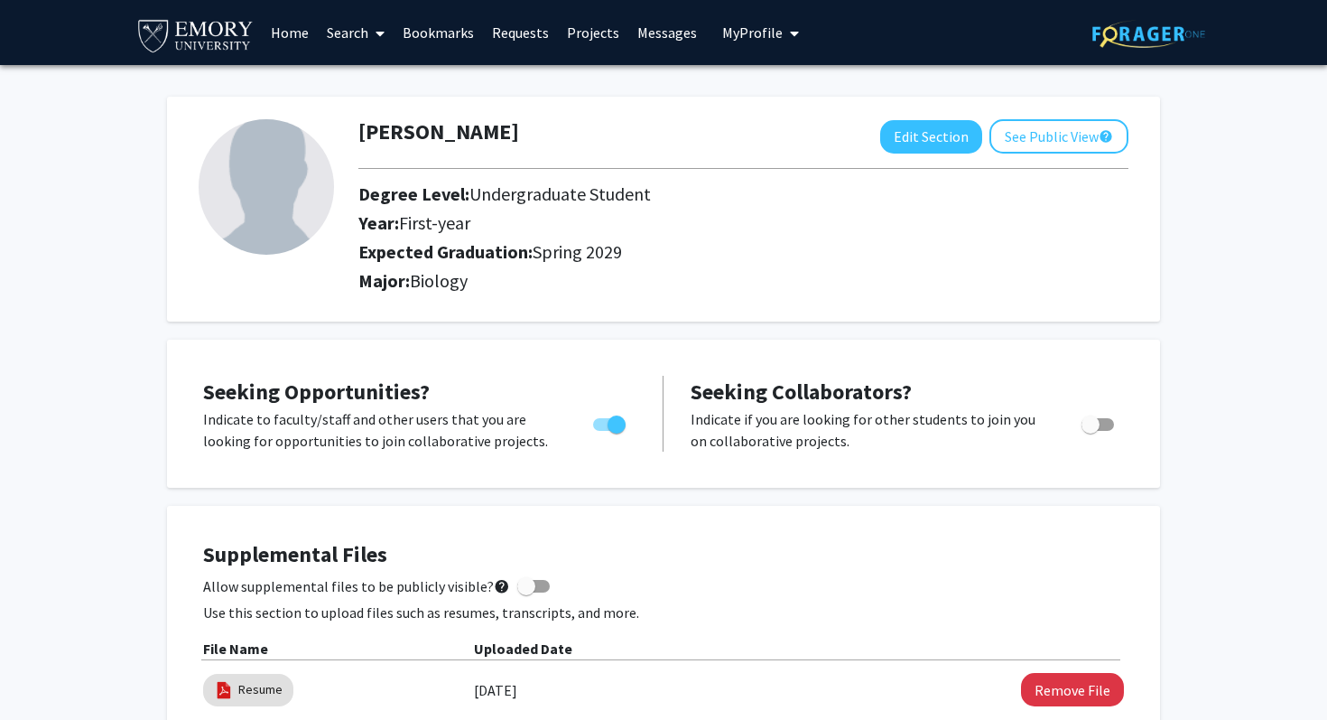
click at [729, 33] on span "My Profile" at bounding box center [752, 32] width 60 height 18
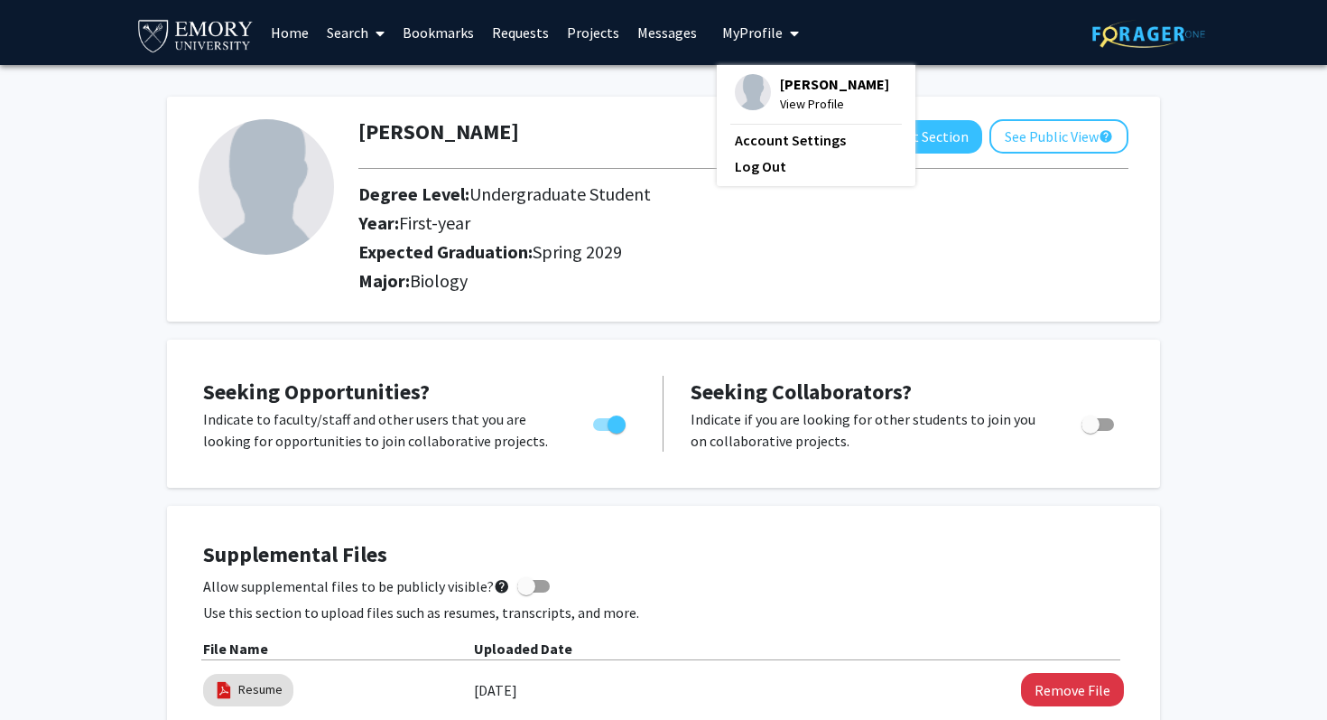
click at [661, 34] on link "Messages" at bounding box center [667, 32] width 78 height 63
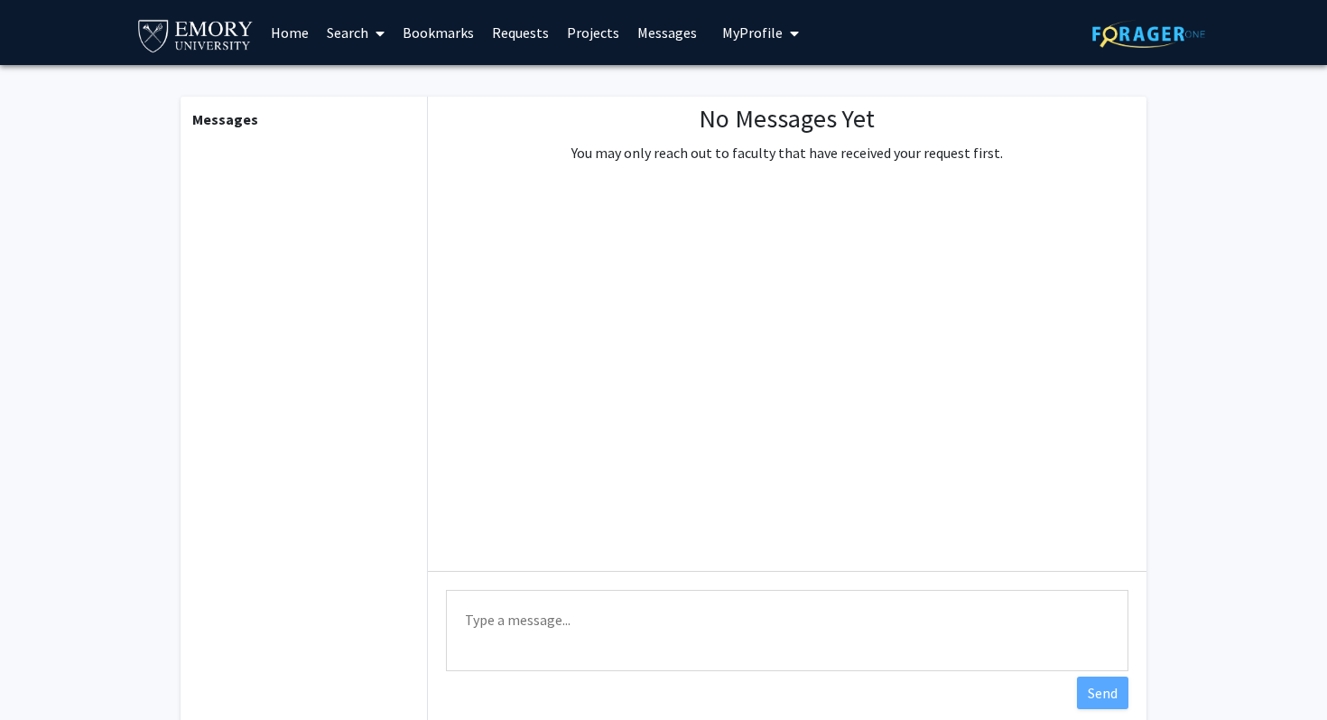
click at [581, 44] on link "Projects" at bounding box center [593, 32] width 70 height 63
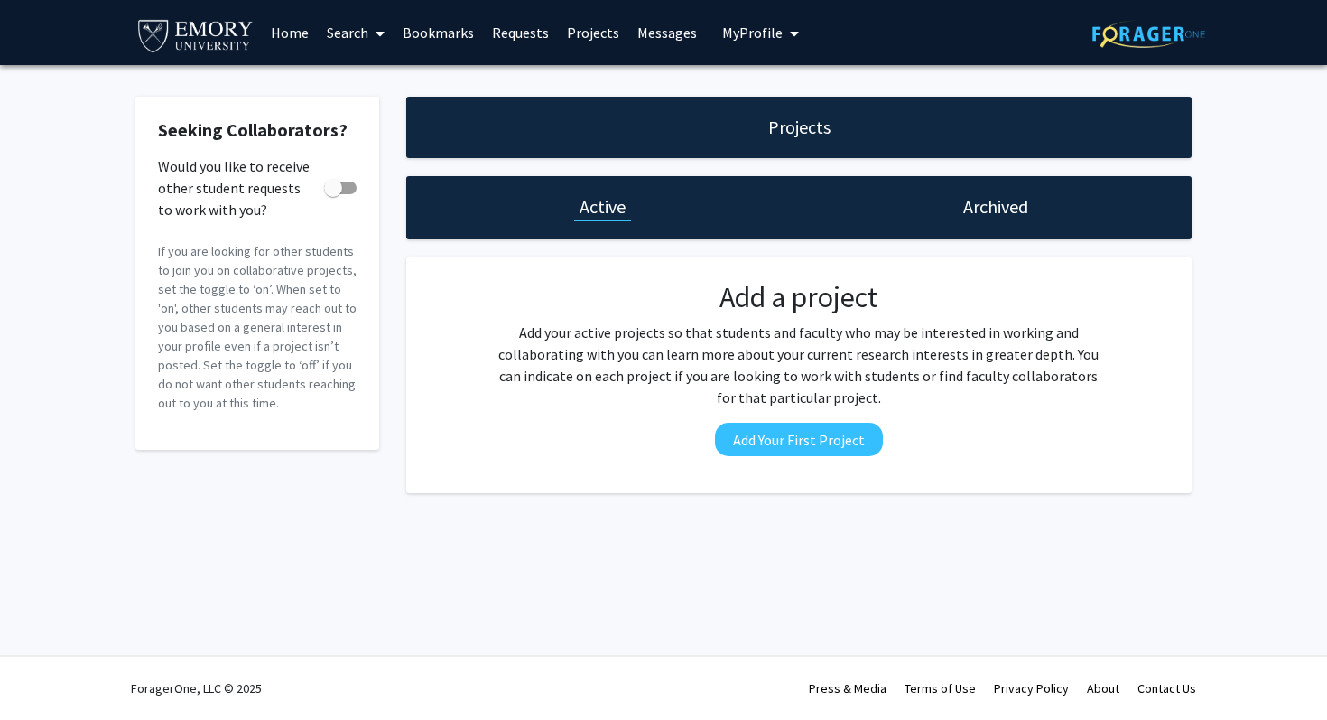
click at [513, 42] on link "Requests" at bounding box center [520, 32] width 75 height 63
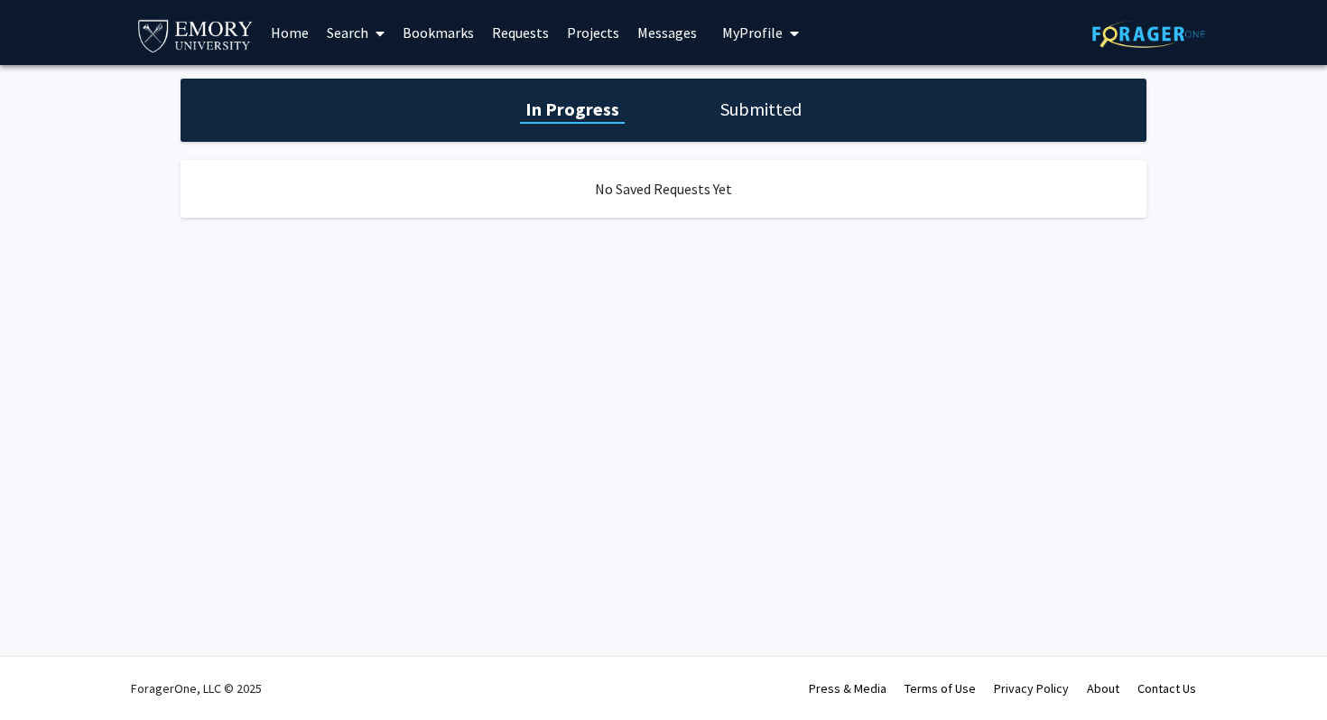
click at [431, 23] on link "Bookmarks" at bounding box center [438, 32] width 89 height 63
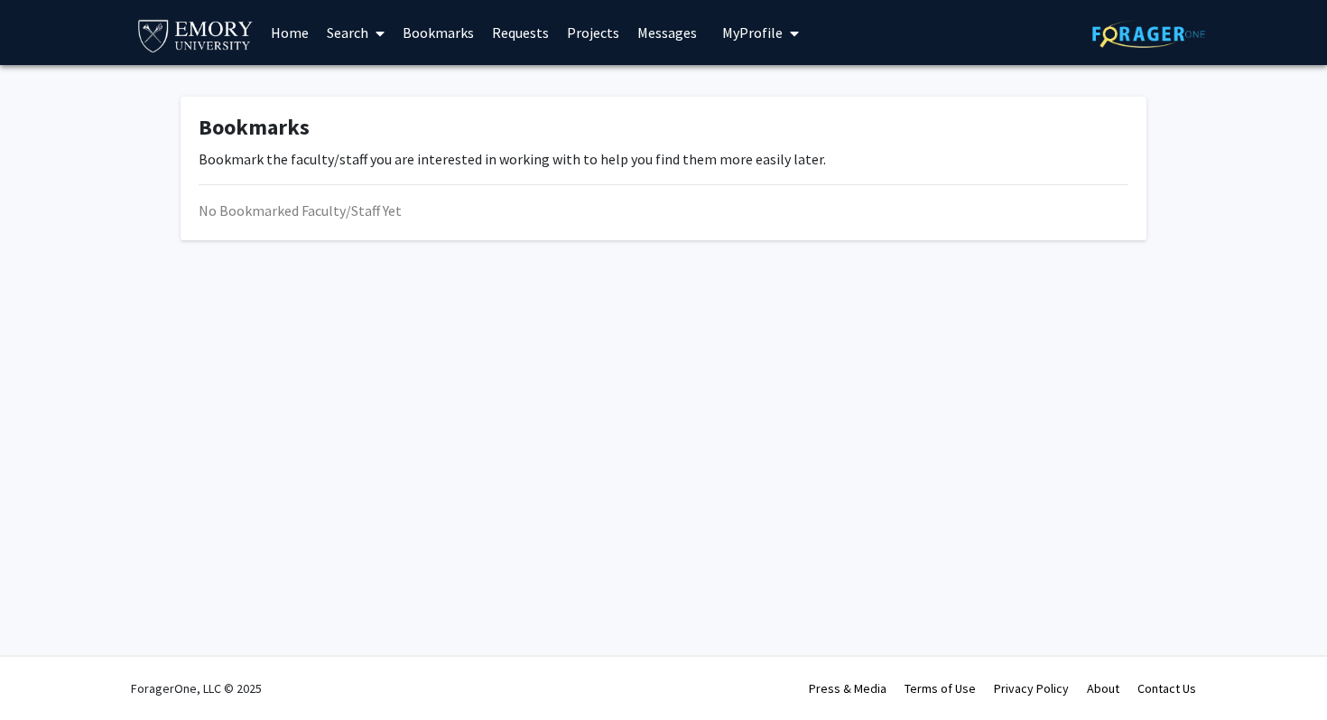
click at [353, 41] on link "Search" at bounding box center [356, 32] width 76 height 63
click at [388, 79] on span "Faculty/Staff" at bounding box center [384, 83] width 133 height 36
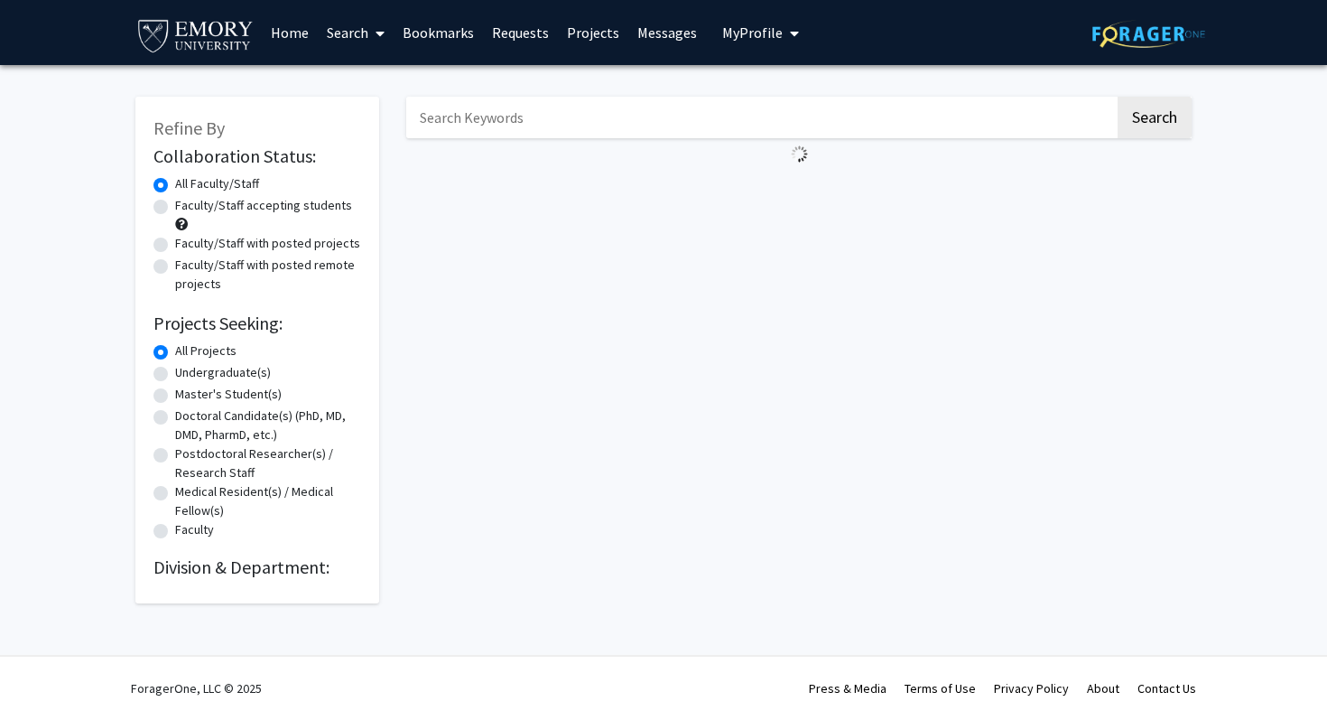
click at [754, 43] on button "My Profile" at bounding box center [761, 32] width 88 height 65
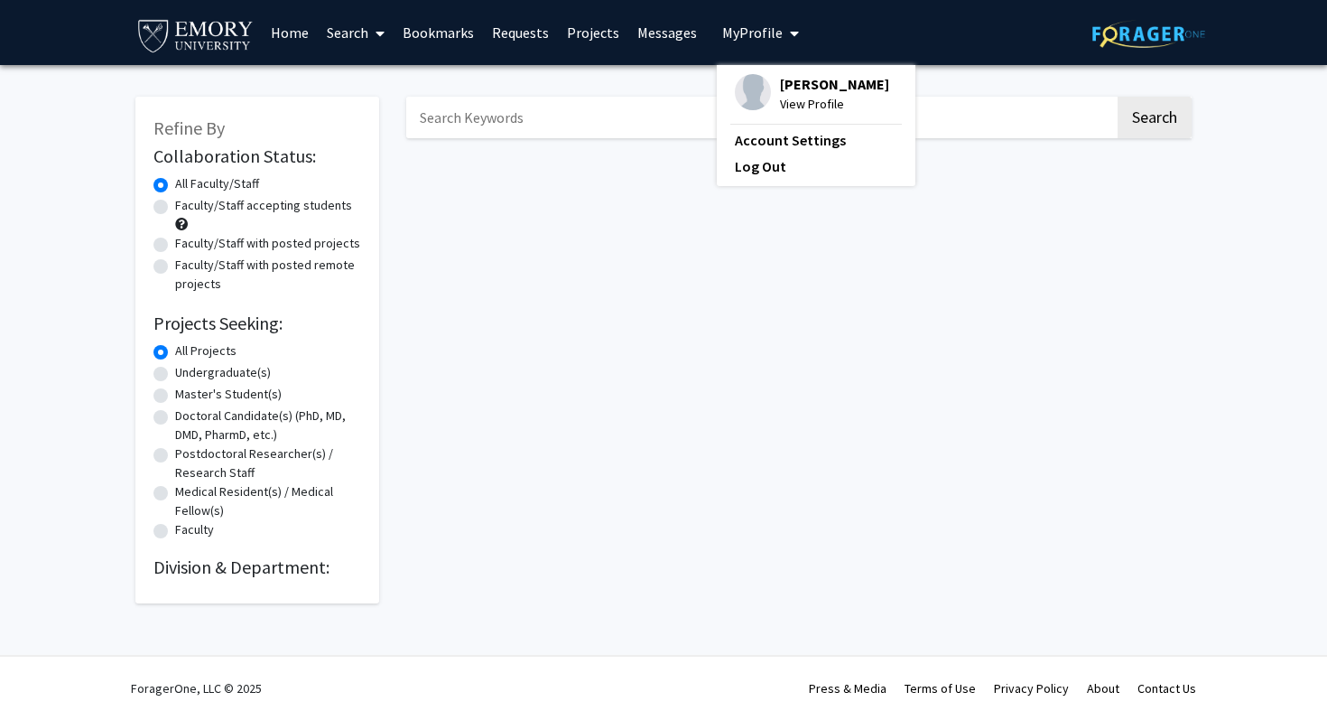
click at [780, 95] on span "View Profile" at bounding box center [834, 104] width 109 height 20
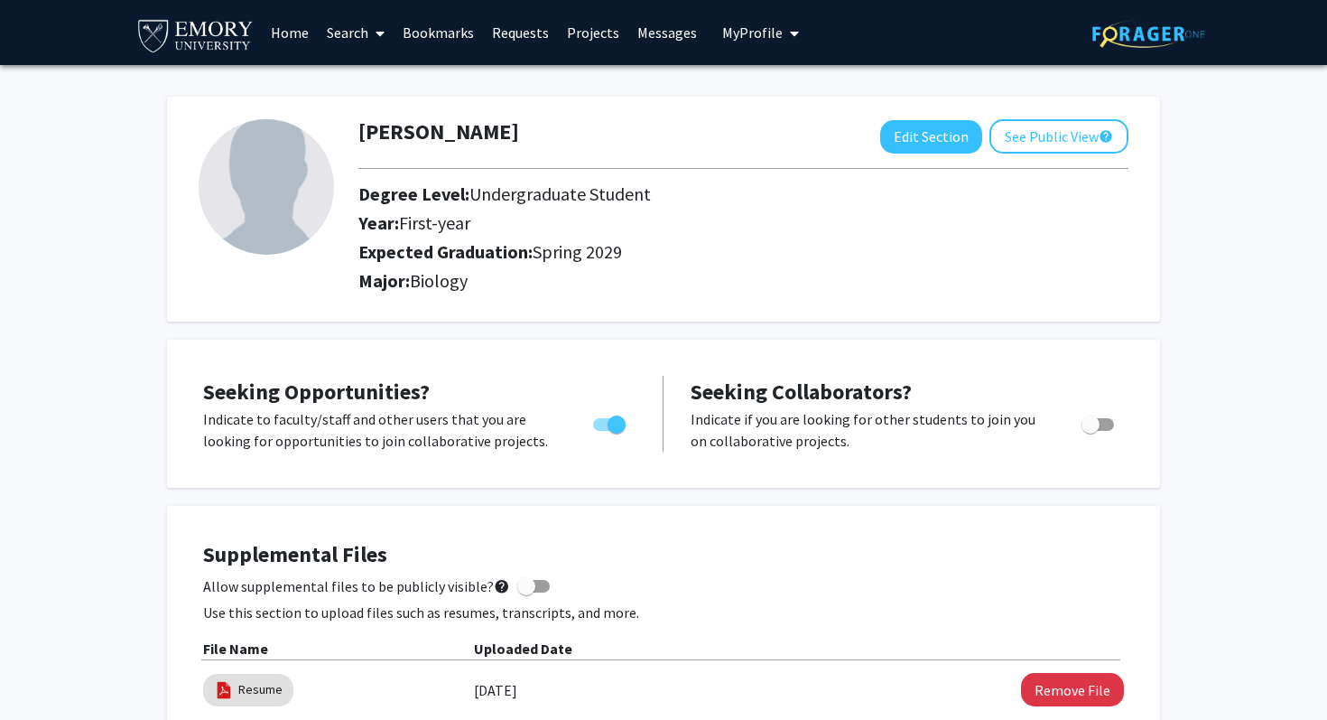
click at [292, 32] on link "Home" at bounding box center [290, 32] width 56 height 63
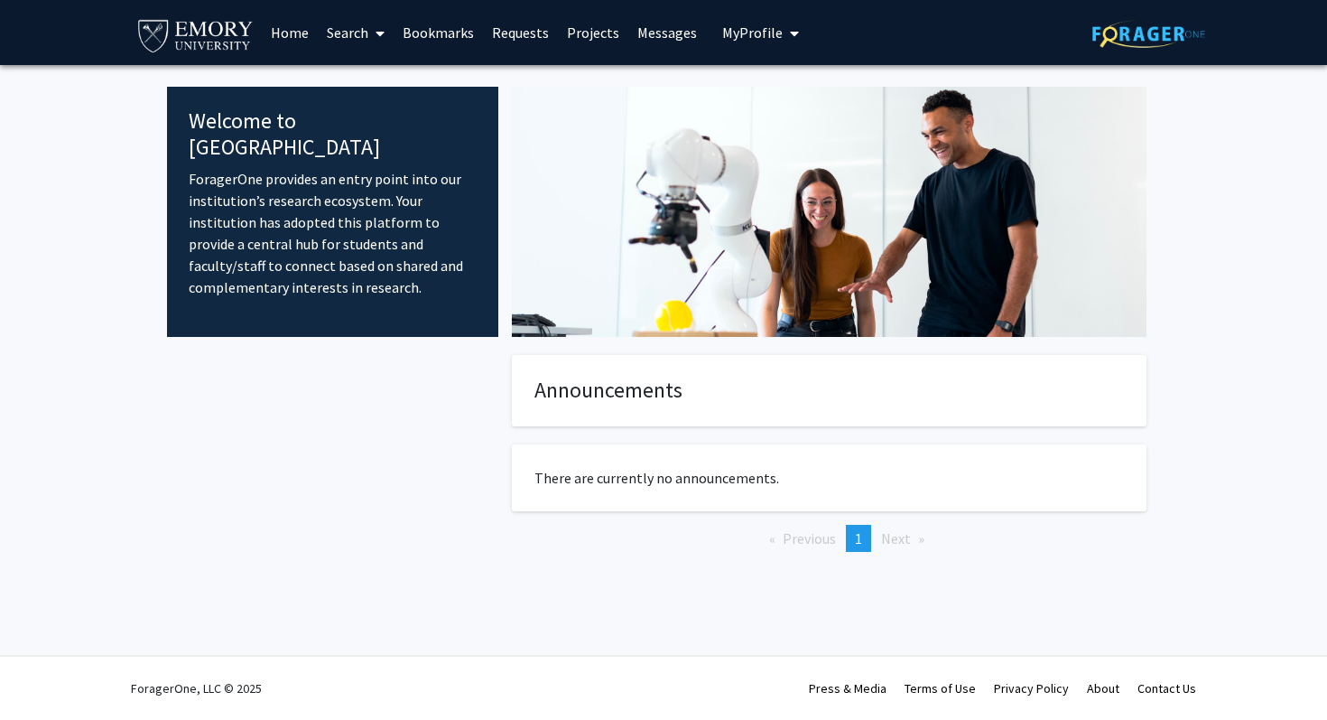
click at [349, 25] on link "Search" at bounding box center [356, 32] width 76 height 63
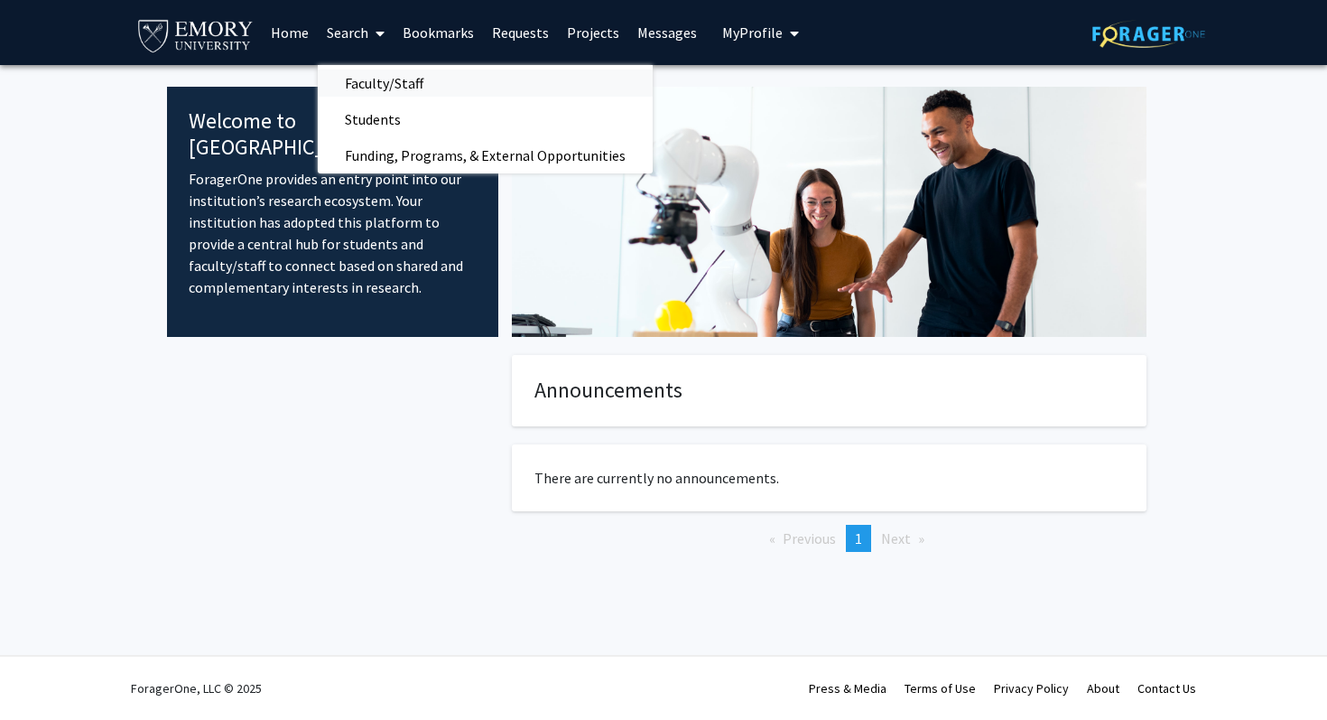
click at [361, 79] on span "Faculty/Staff" at bounding box center [384, 83] width 133 height 36
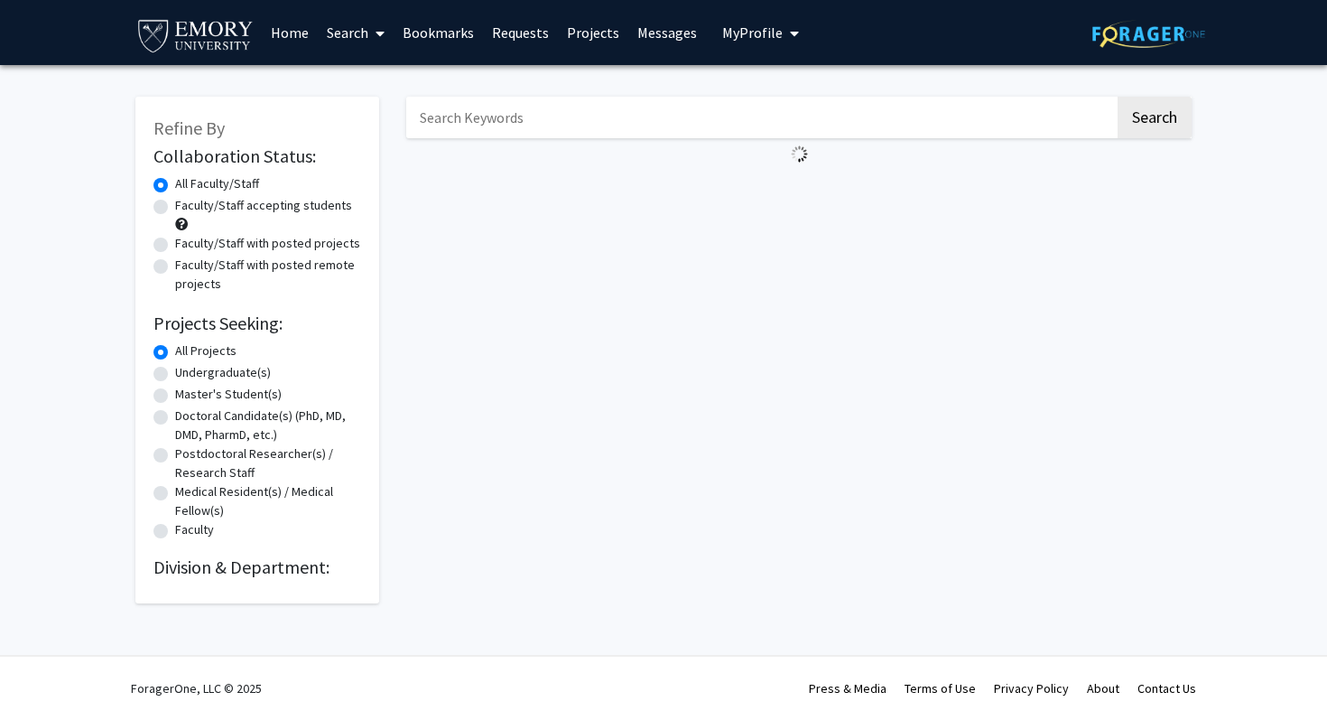
click at [175, 203] on label "Faculty/Staff accepting students" at bounding box center [263, 205] width 177 height 19
click at [175, 203] on input "Faculty/Staff accepting students" at bounding box center [181, 202] width 12 height 12
radio input "true"
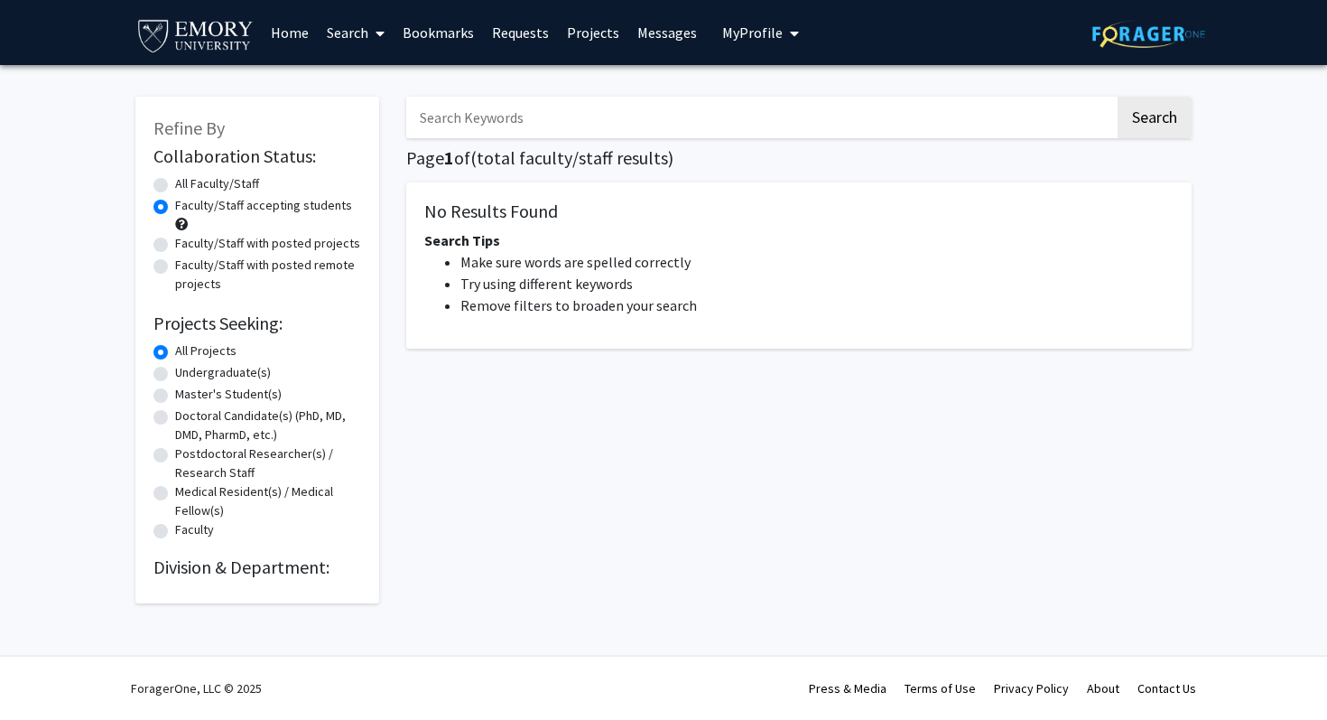
click at [175, 239] on label "Faculty/Staff with posted projects" at bounding box center [267, 243] width 185 height 19
click at [175, 239] on input "Faculty/Staff with posted projects" at bounding box center [181, 240] width 12 height 12
radio input "true"
click at [168, 270] on div "Faculty/Staff with posted remote projects" at bounding box center [257, 274] width 208 height 38
click at [175, 266] on label "Faculty/Staff with posted remote projects" at bounding box center [268, 274] width 186 height 38
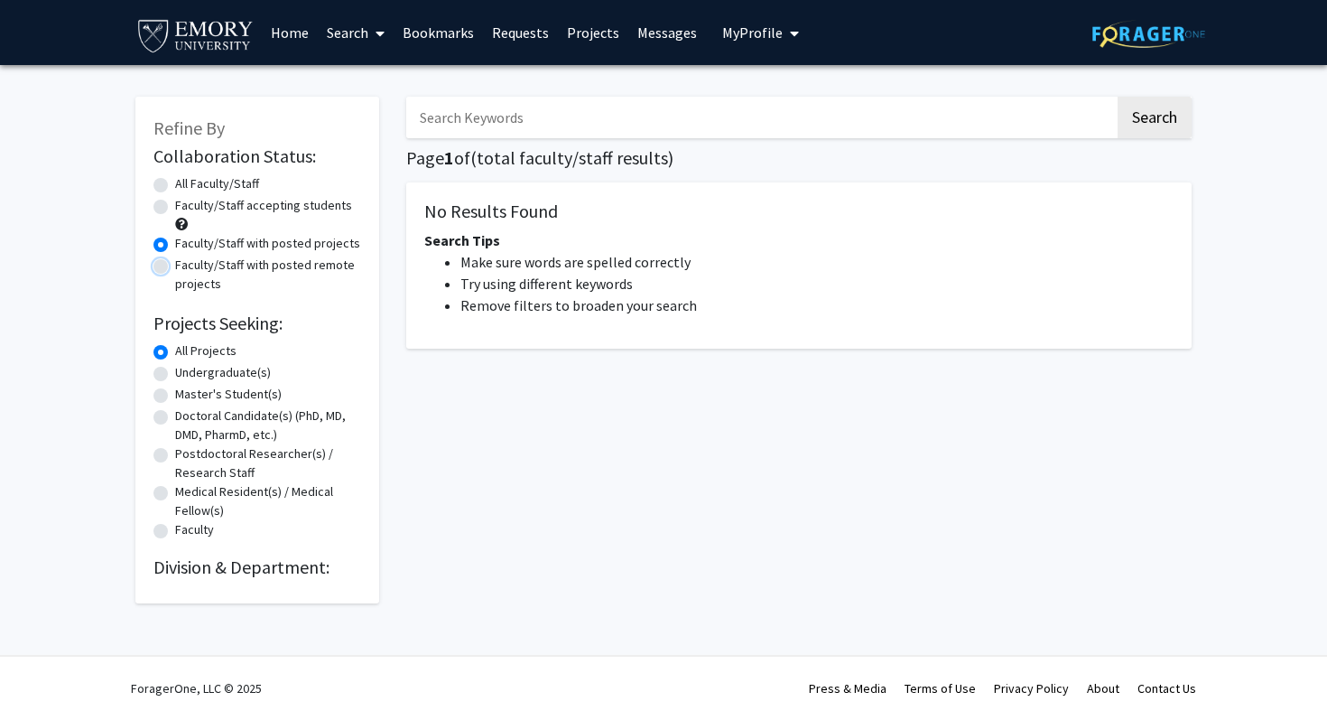
click at [175, 266] on input "Faculty/Staff with posted remote projects" at bounding box center [181, 261] width 12 height 12
radio input "true"
click at [175, 184] on label "All Faculty/Staff" at bounding box center [217, 183] width 84 height 19
click at [175, 184] on input "All Faculty/Staff" at bounding box center [181, 180] width 12 height 12
radio input "true"
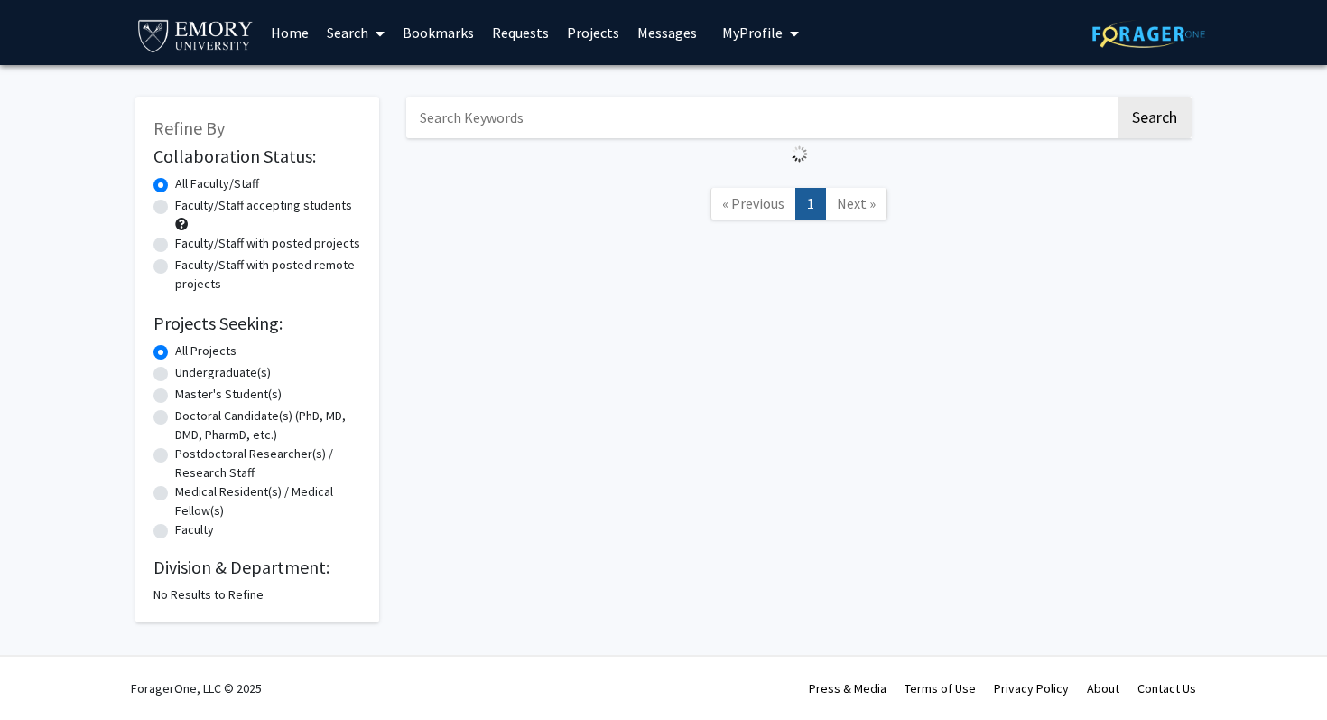
click at [849, 198] on span "Next »" at bounding box center [856, 203] width 39 height 18
click at [850, 218] on link "Next »" at bounding box center [856, 204] width 62 height 32
click at [840, 351] on div "Search « Previous 1 Next »" at bounding box center [799, 350] width 813 height 543
click at [773, 39] on span "My Profile" at bounding box center [752, 32] width 60 height 18
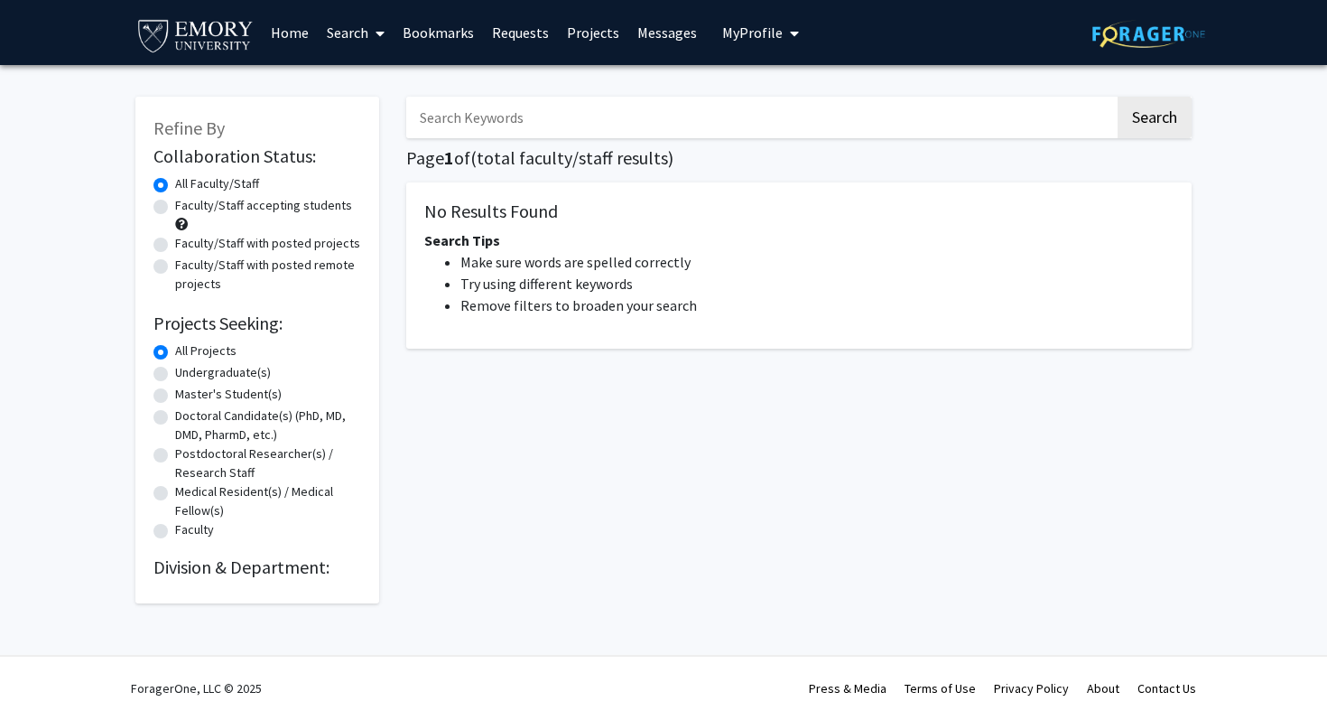
click at [899, 449] on div "Search Page 1 of ( total faculty/staff results) No Results Found Search Tips Ma…" at bounding box center [799, 341] width 813 height 525
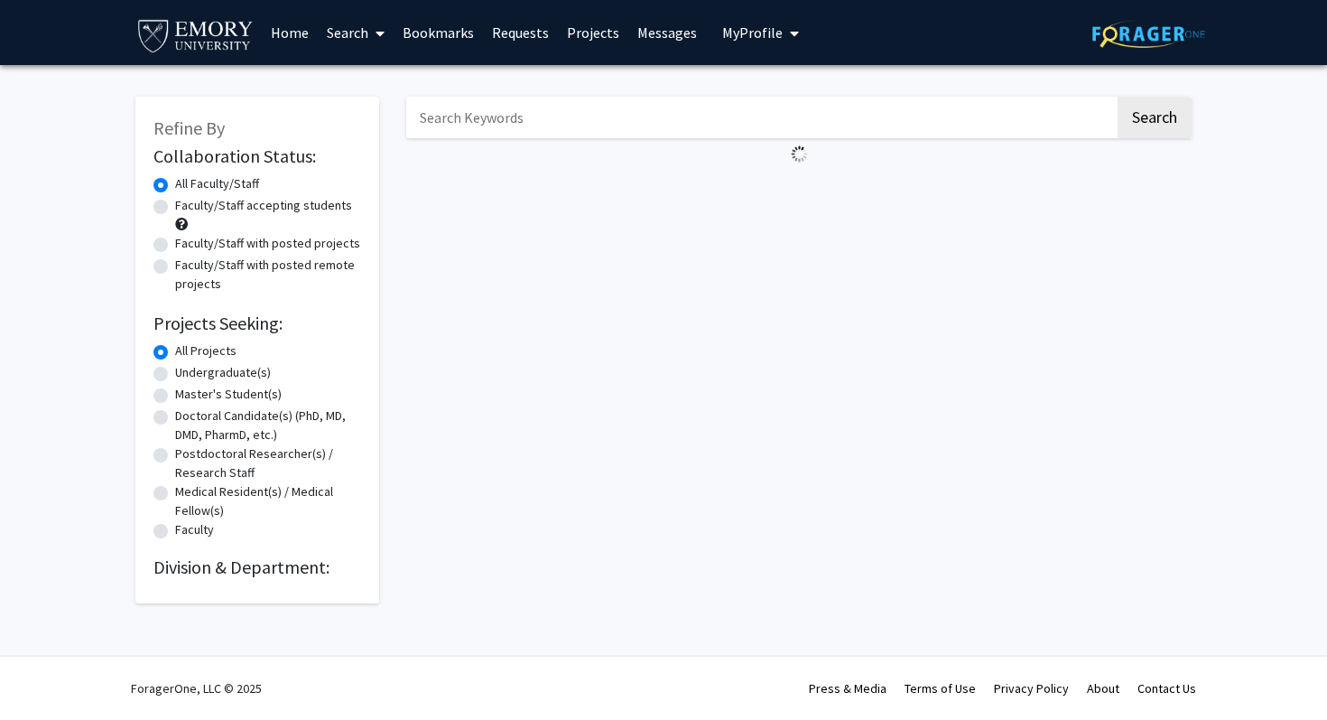
click at [369, 33] on span at bounding box center [376, 33] width 16 height 63
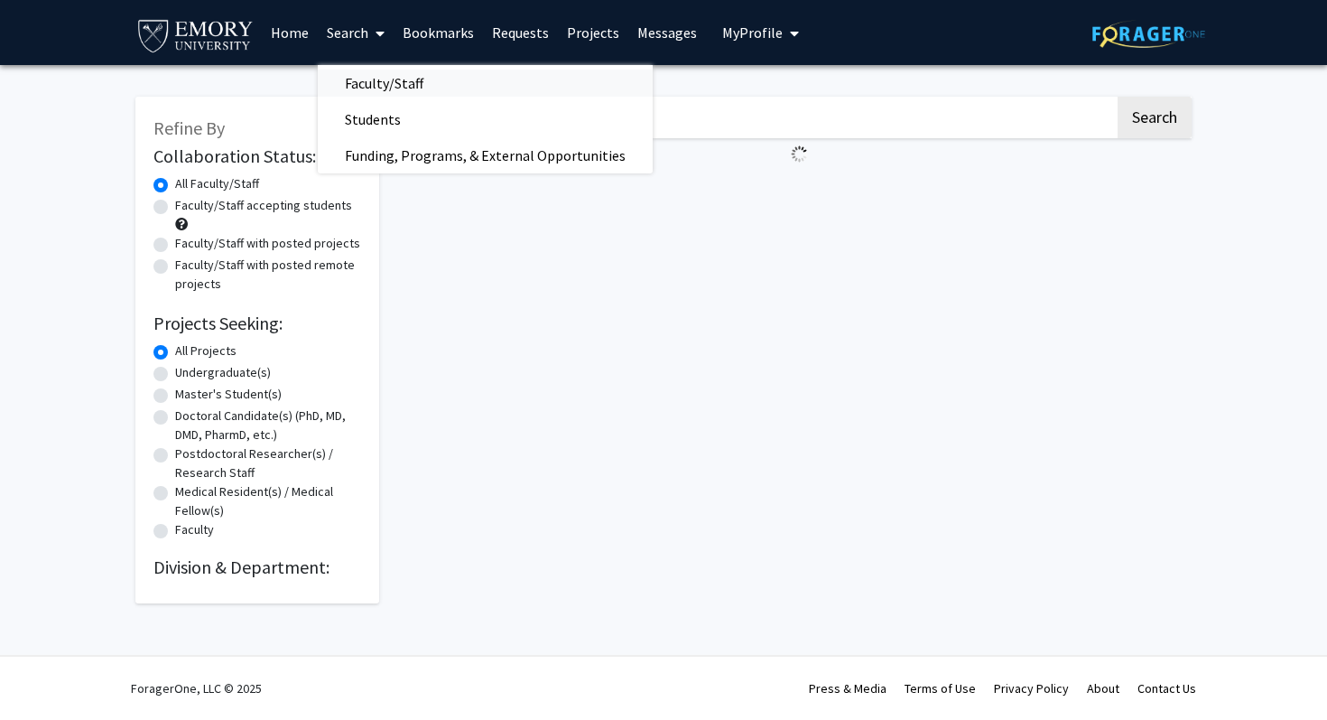
click at [365, 88] on span "Faculty/Staff" at bounding box center [384, 83] width 133 height 36
